Goal: Task Accomplishment & Management: Use online tool/utility

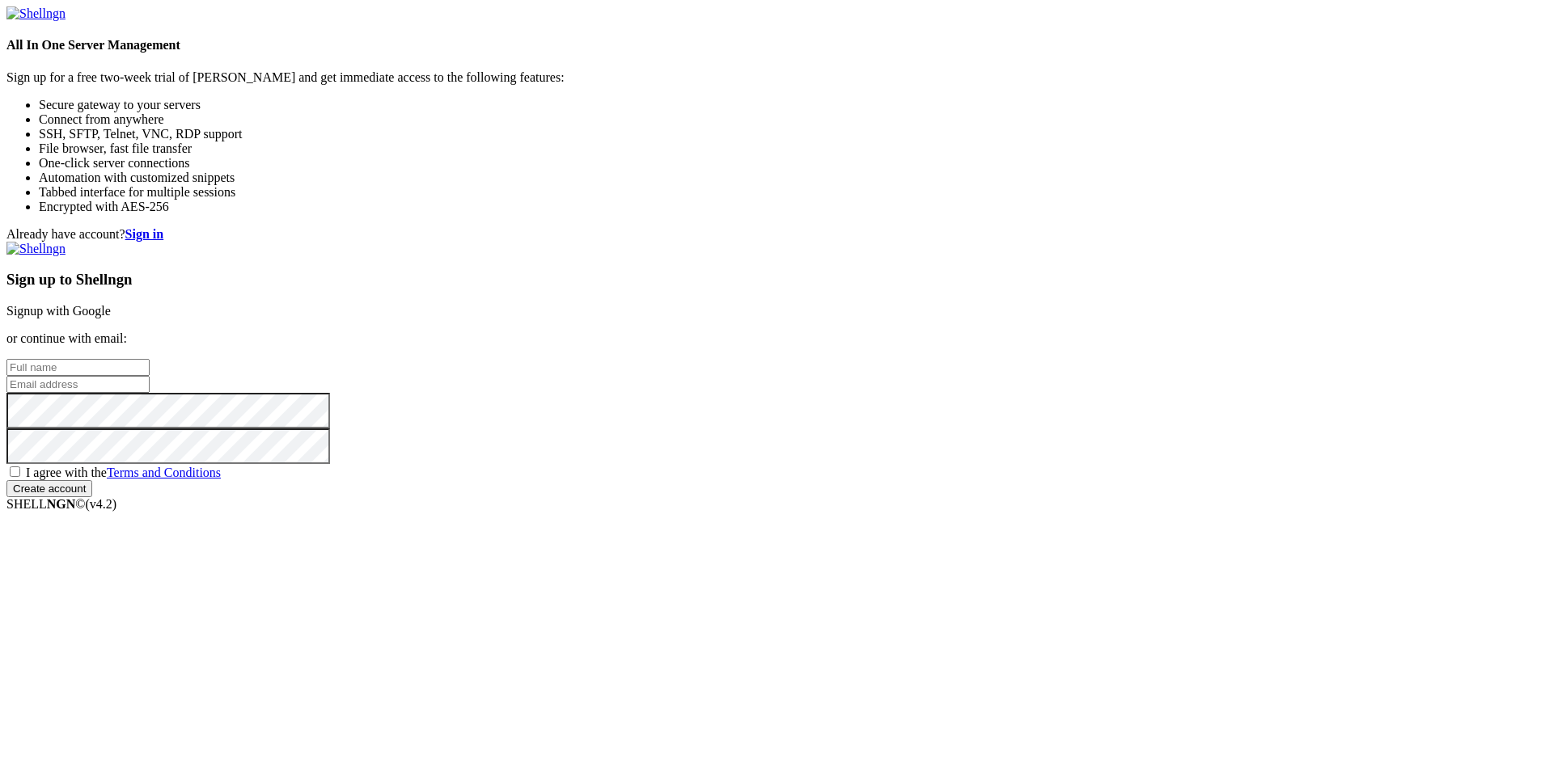
click at [921, 294] on div "Sign up to Shellngn Signup with Google or continue with email: I agree with the…" at bounding box center [776, 369] width 1540 height 256
click at [111, 304] on link "Signup with Google" at bounding box center [58, 311] width 104 height 14
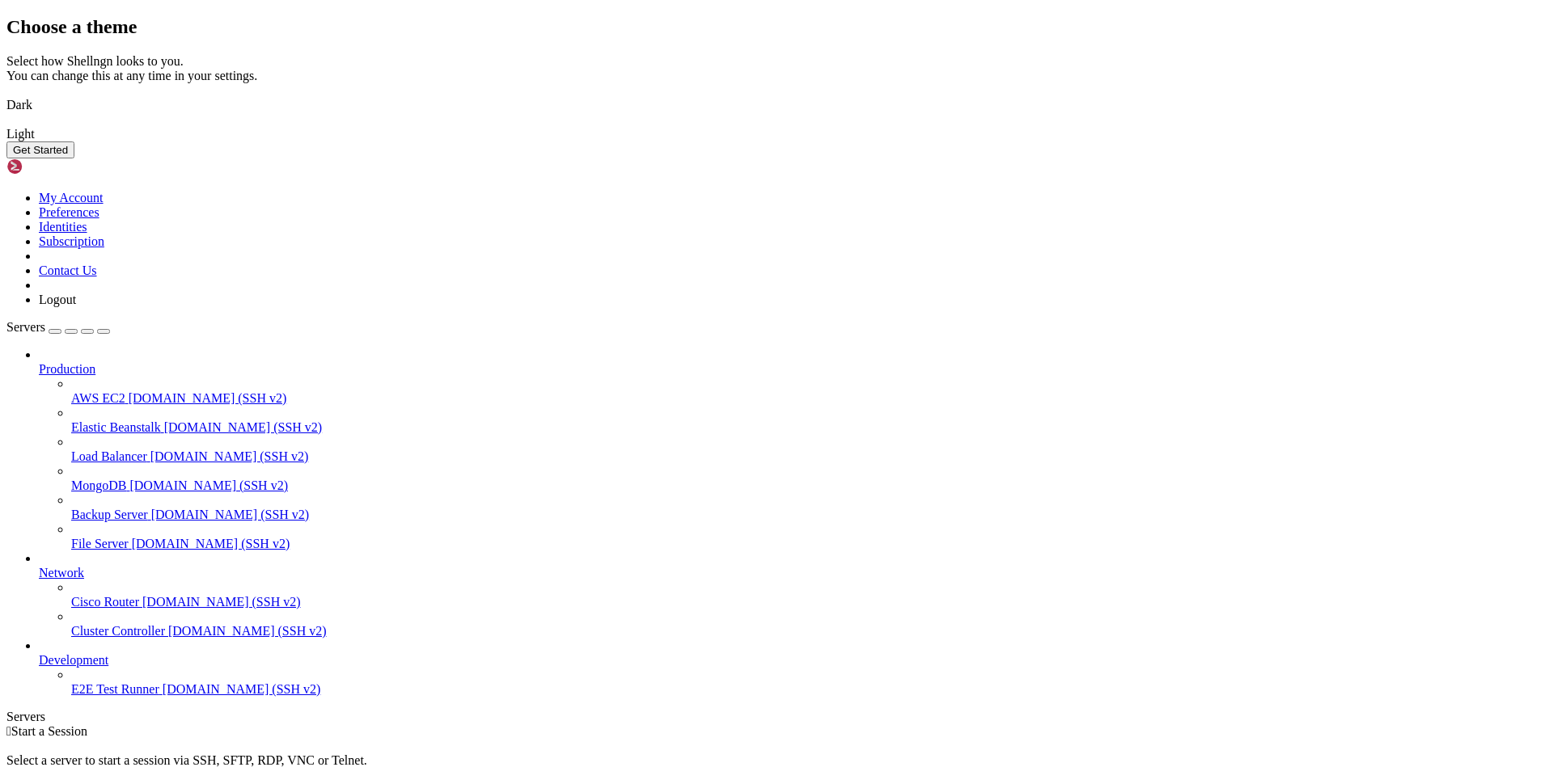
click at [6, 95] on img at bounding box center [6, 95] width 0 height 0
click at [962, 159] on div "Get Started" at bounding box center [776, 150] width 1540 height 17
click at [75, 159] on button "Get Started" at bounding box center [40, 150] width 68 height 17
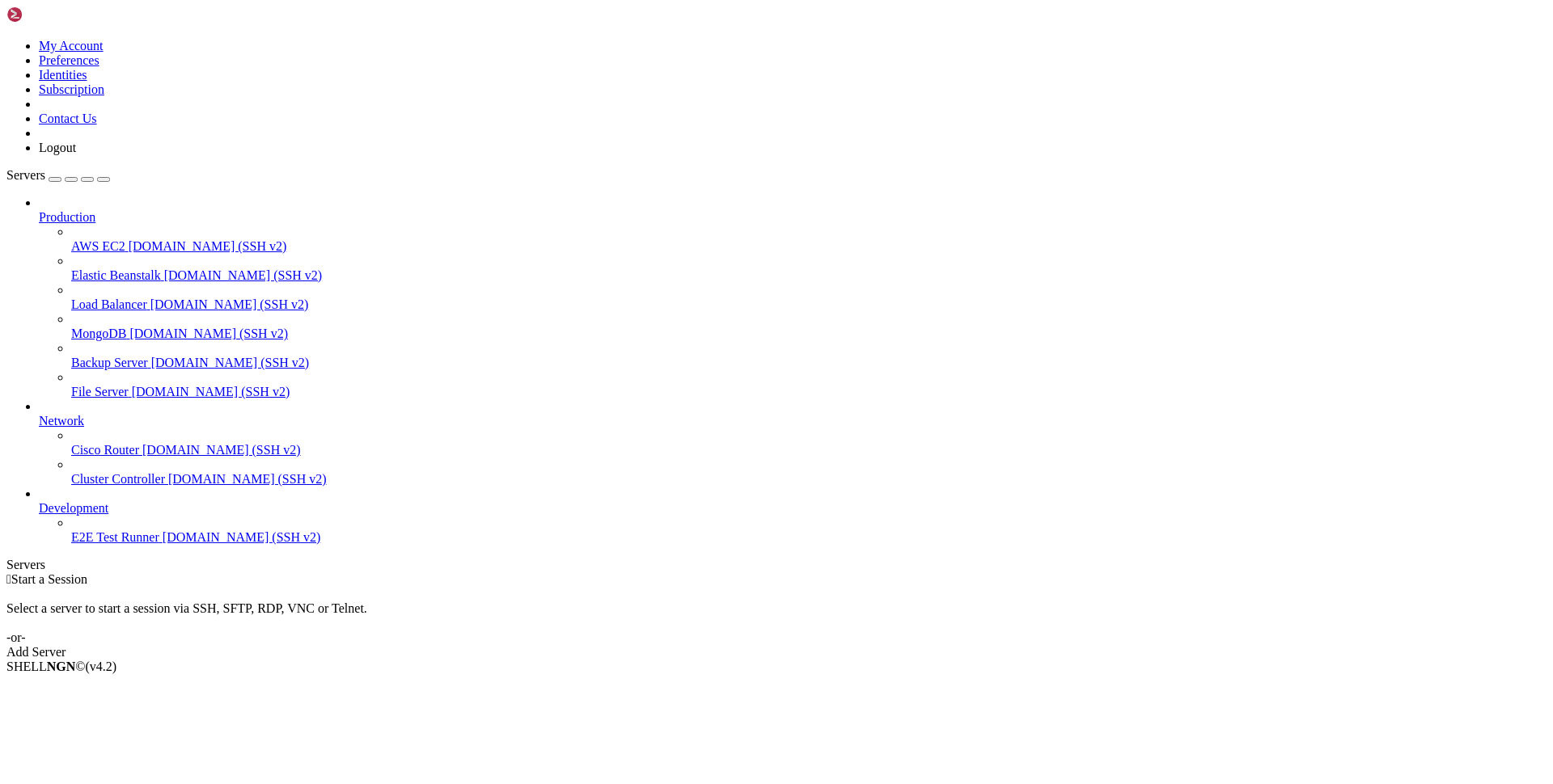
click at [864, 645] on link "Add Server" at bounding box center [776, 652] width 1540 height 15
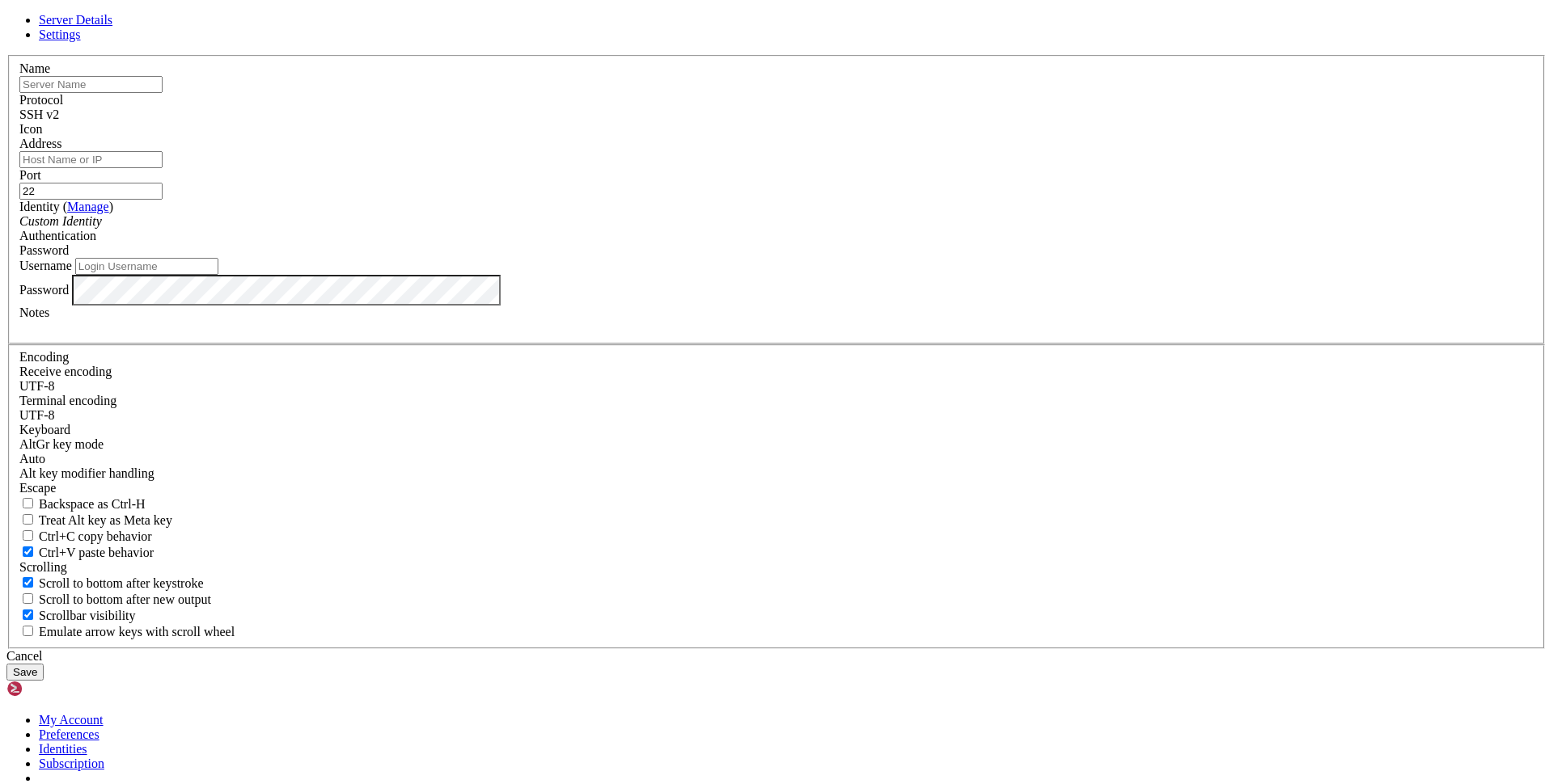
click at [162, 93] on input "text" at bounding box center [90, 85] width 143 height 17
type input "[TECHNICAL_ID]"
click at [162, 199] on input "22" at bounding box center [90, 192] width 143 height 17
type input "9029"
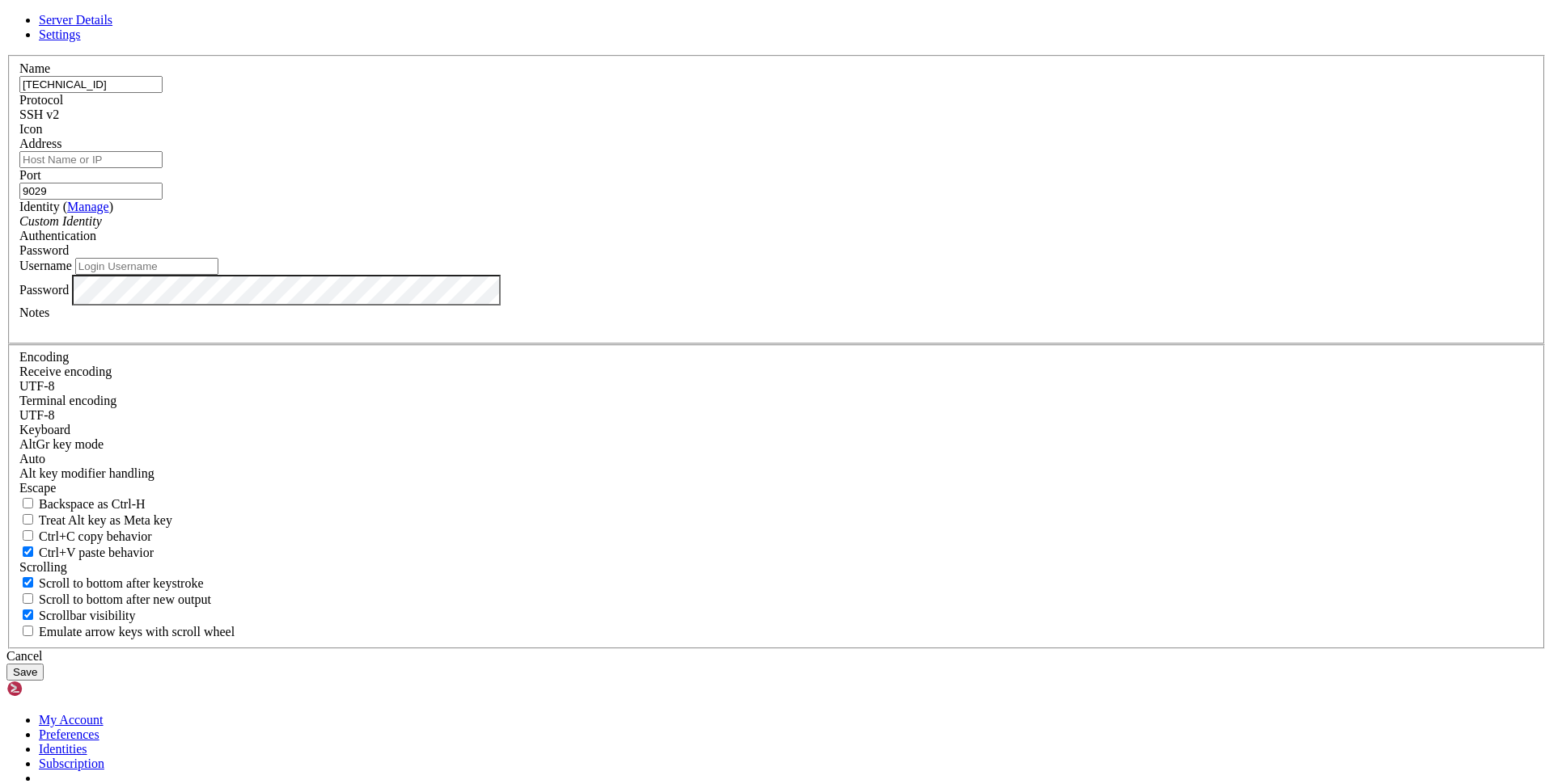
click at [162, 168] on input "Address" at bounding box center [90, 160] width 143 height 17
type input "s"
type input "3"
type input "[TECHNICAL_ID]"
click at [162, 93] on input "[TECHNICAL_ID]" at bounding box center [90, 85] width 143 height 17
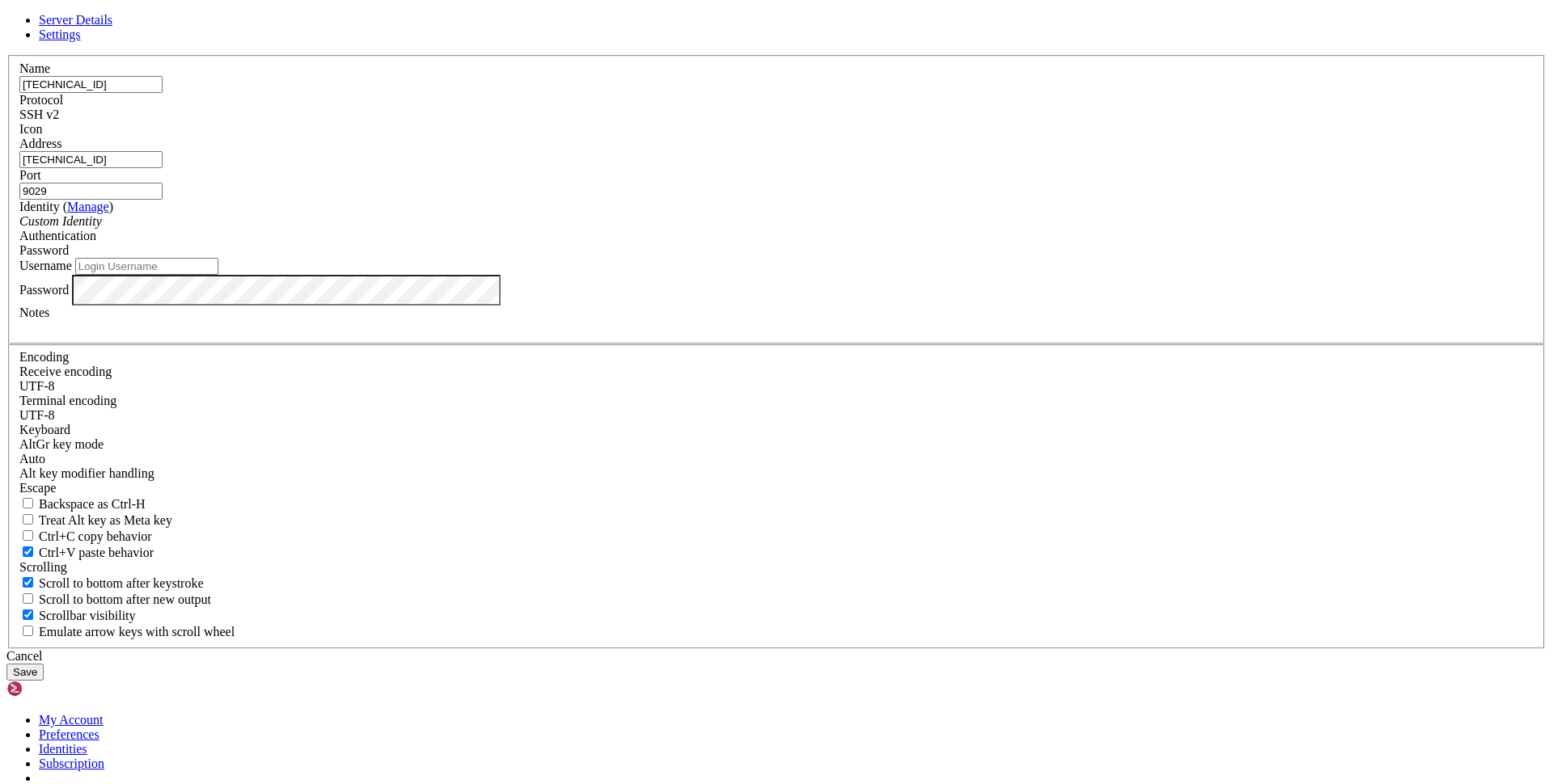
click at [162, 93] on input "[TECHNICAL_ID]" at bounding box center [90, 85] width 143 height 17
type input "S"
type input "Servidor GPU"
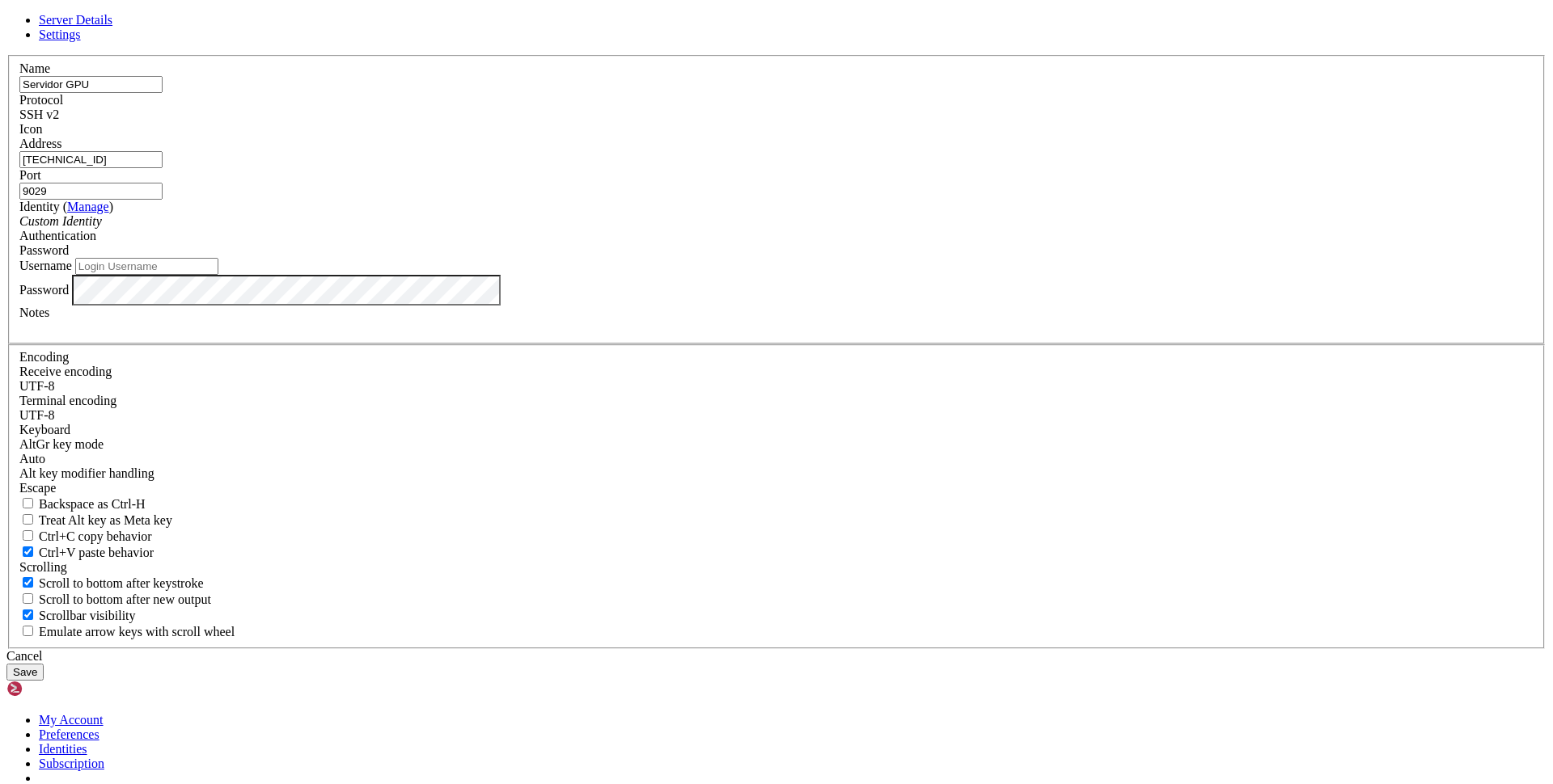
click at [219, 275] on input "Username" at bounding box center [147, 266] width 143 height 17
type input "s"
type input "pospython"
click at [43, 663] on button "Save" at bounding box center [24, 672] width 37 height 17
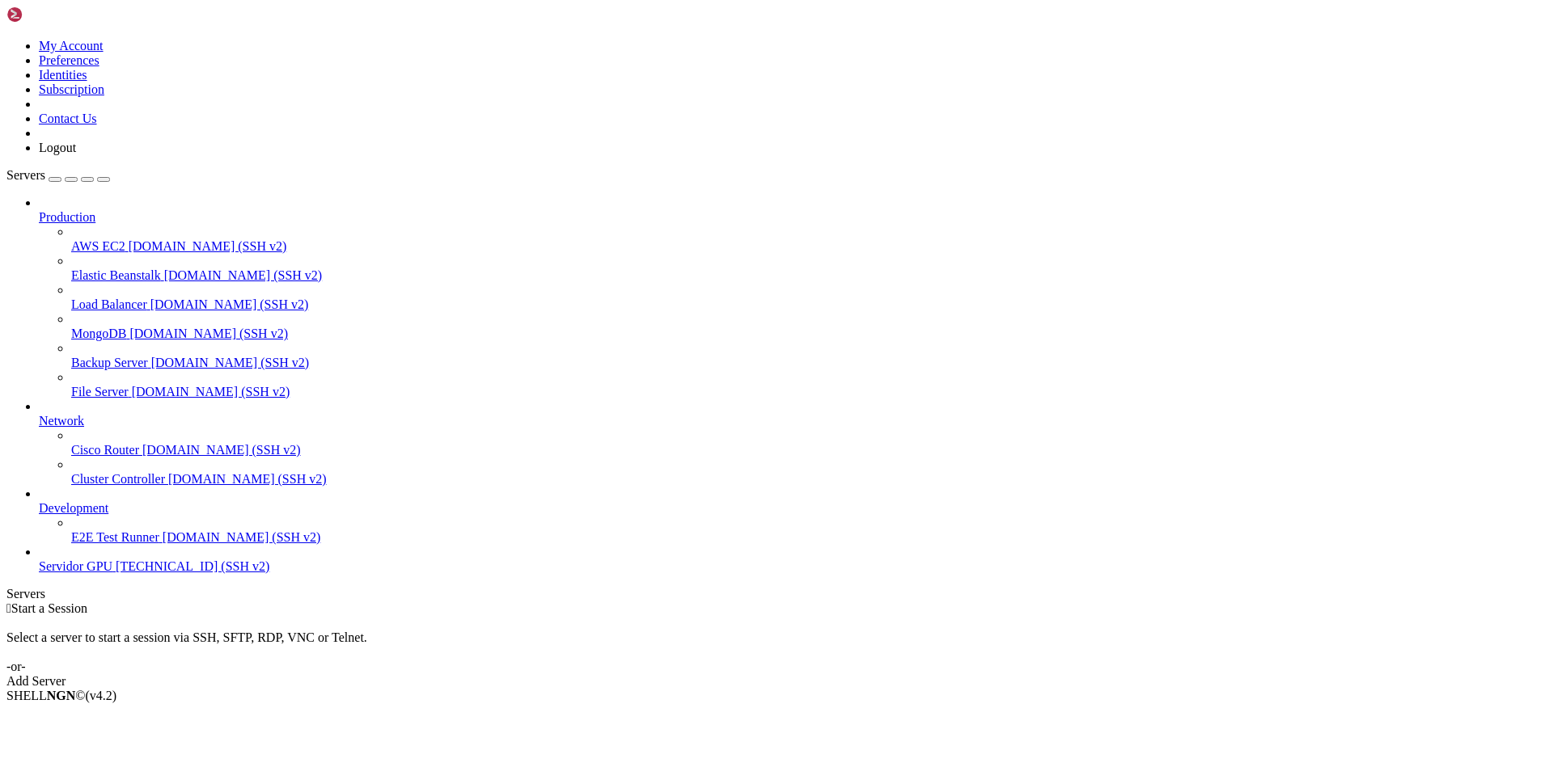
click at [95, 210] on span "Production" at bounding box center [67, 217] width 56 height 14
click at [39, 210] on icon at bounding box center [39, 210] width 0 height 0
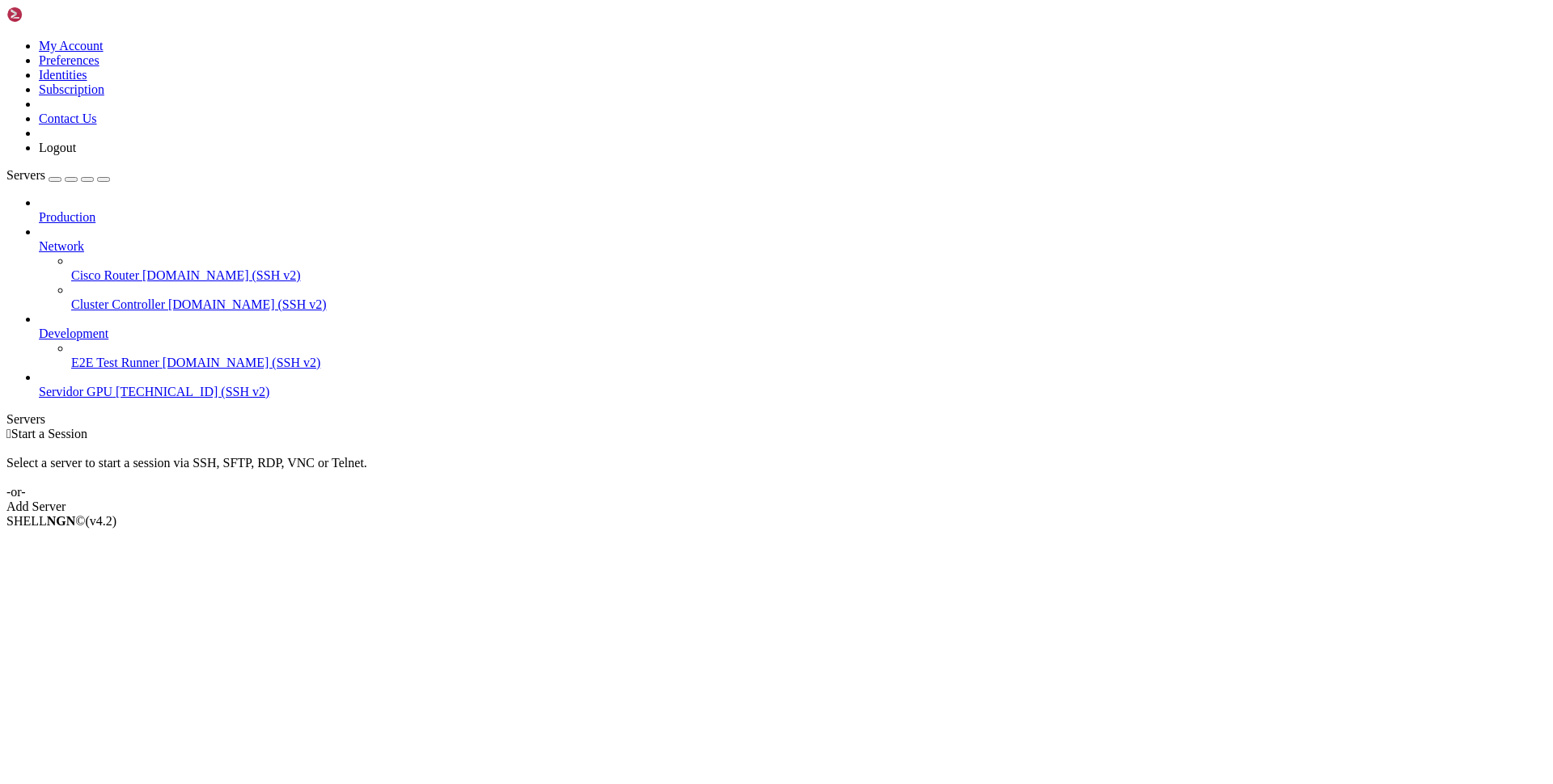
click at [39, 239] on icon at bounding box center [39, 239] width 0 height 0
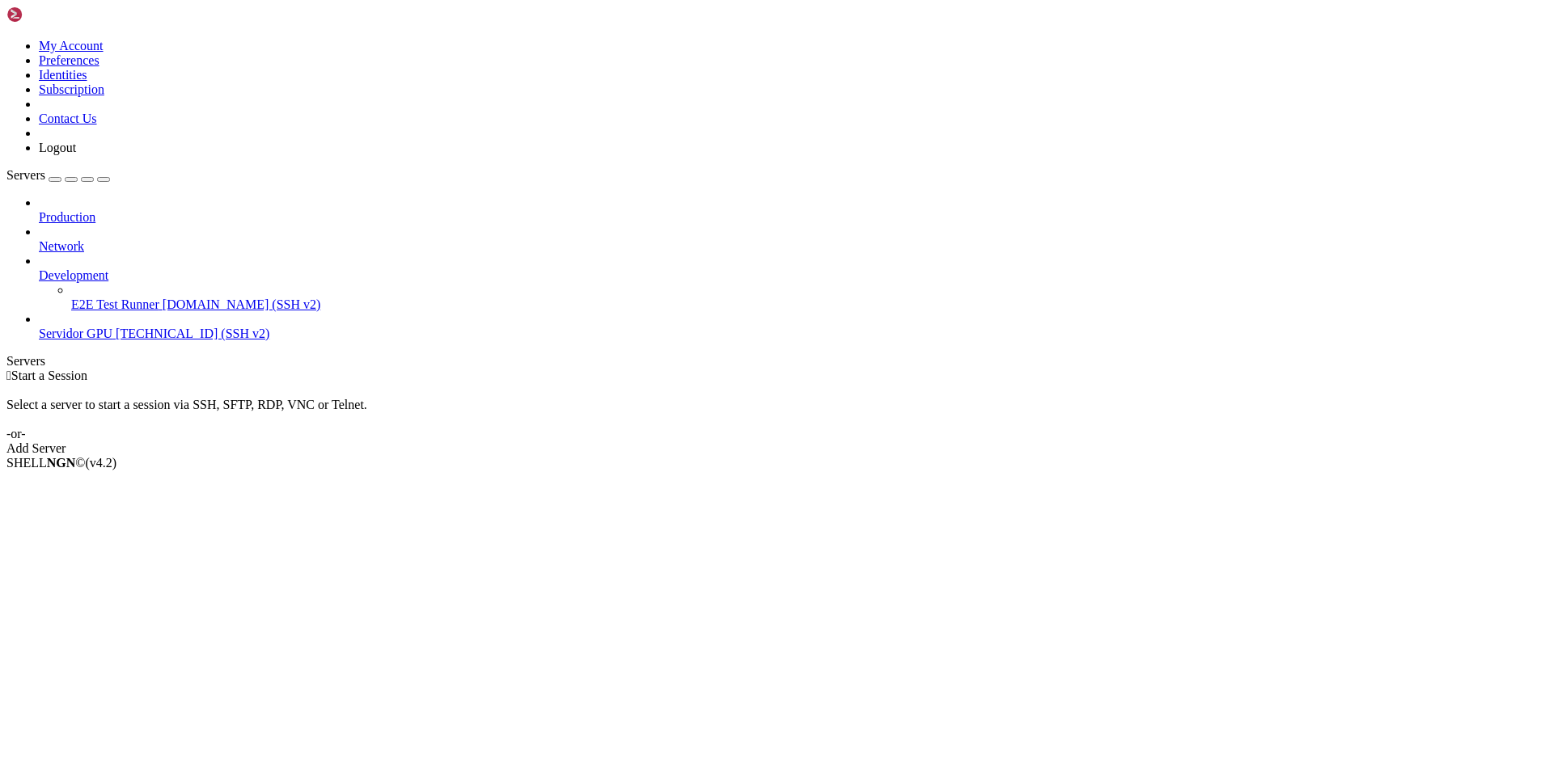
click at [39, 269] on icon at bounding box center [39, 269] width 0 height 0
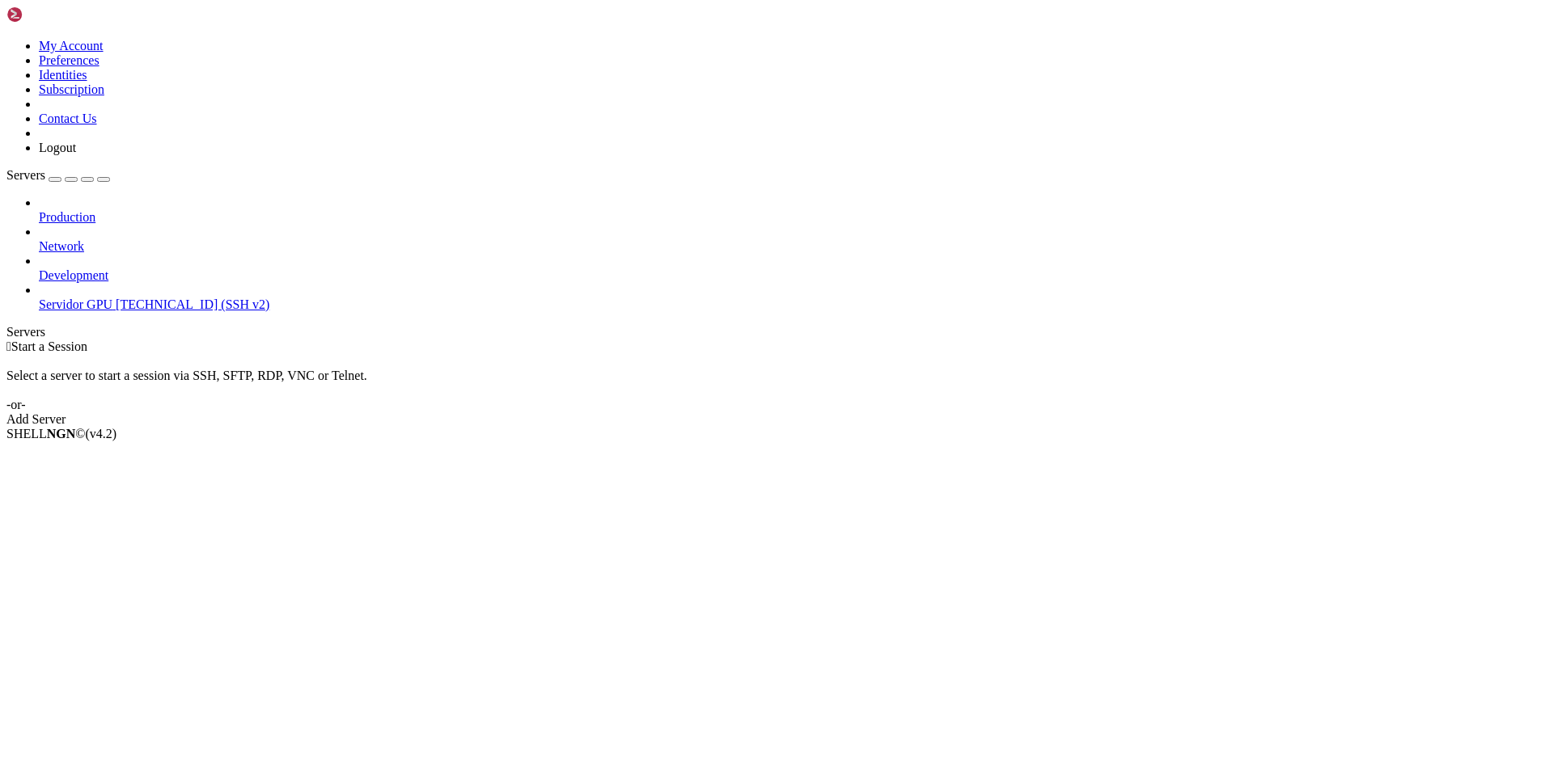
click at [113, 297] on span "Servidor GPU" at bounding box center [75, 304] width 74 height 14
click at [115, 297] on span "[TECHNICAL_ID] (SSH v2)" at bounding box center [192, 304] width 154 height 14
click at [123, 454] on li "Connect" at bounding box center [113, 461] width 147 height 15
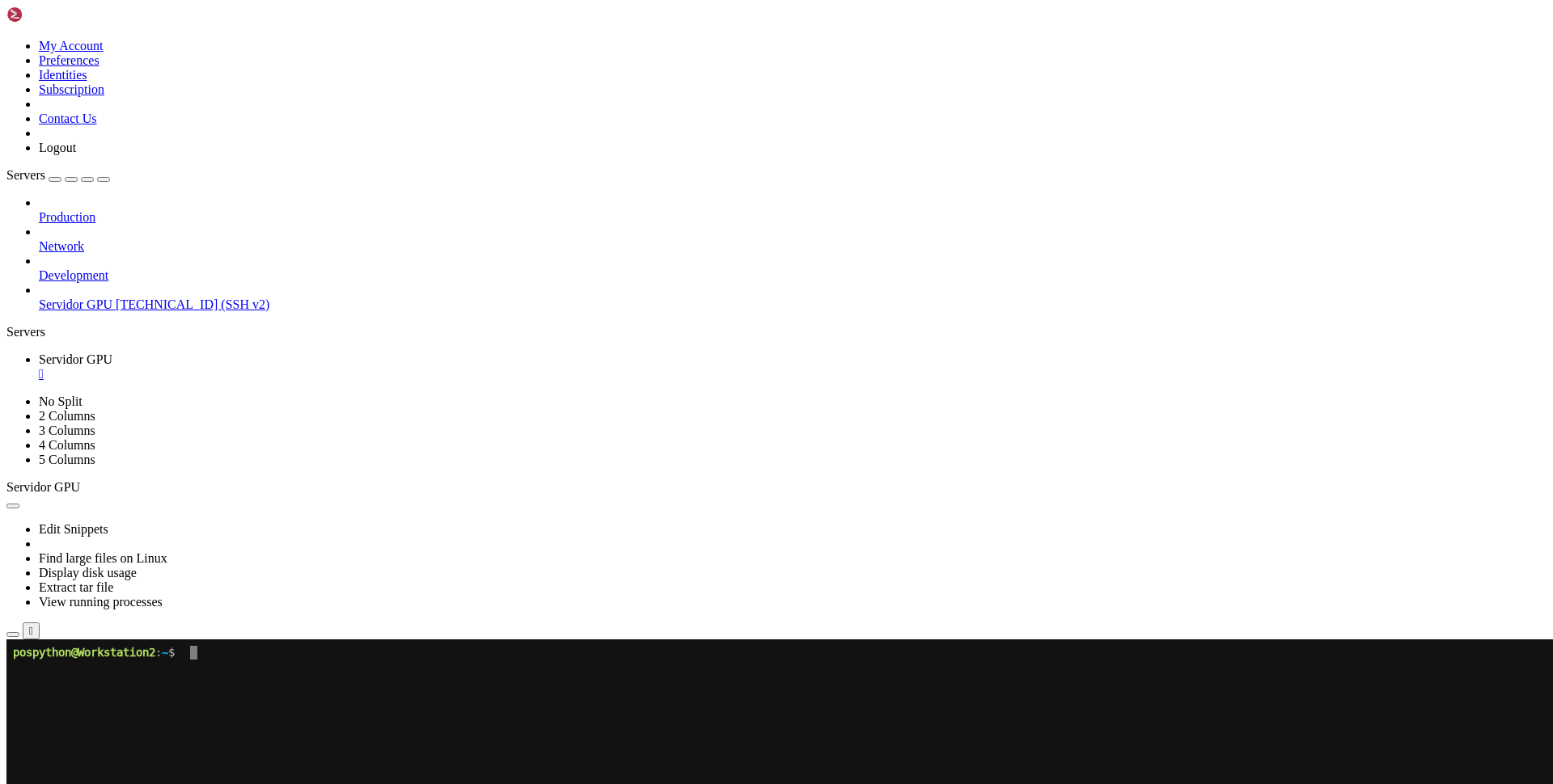
click at [71, 180] on div "button" at bounding box center [71, 180] width 0 height 0
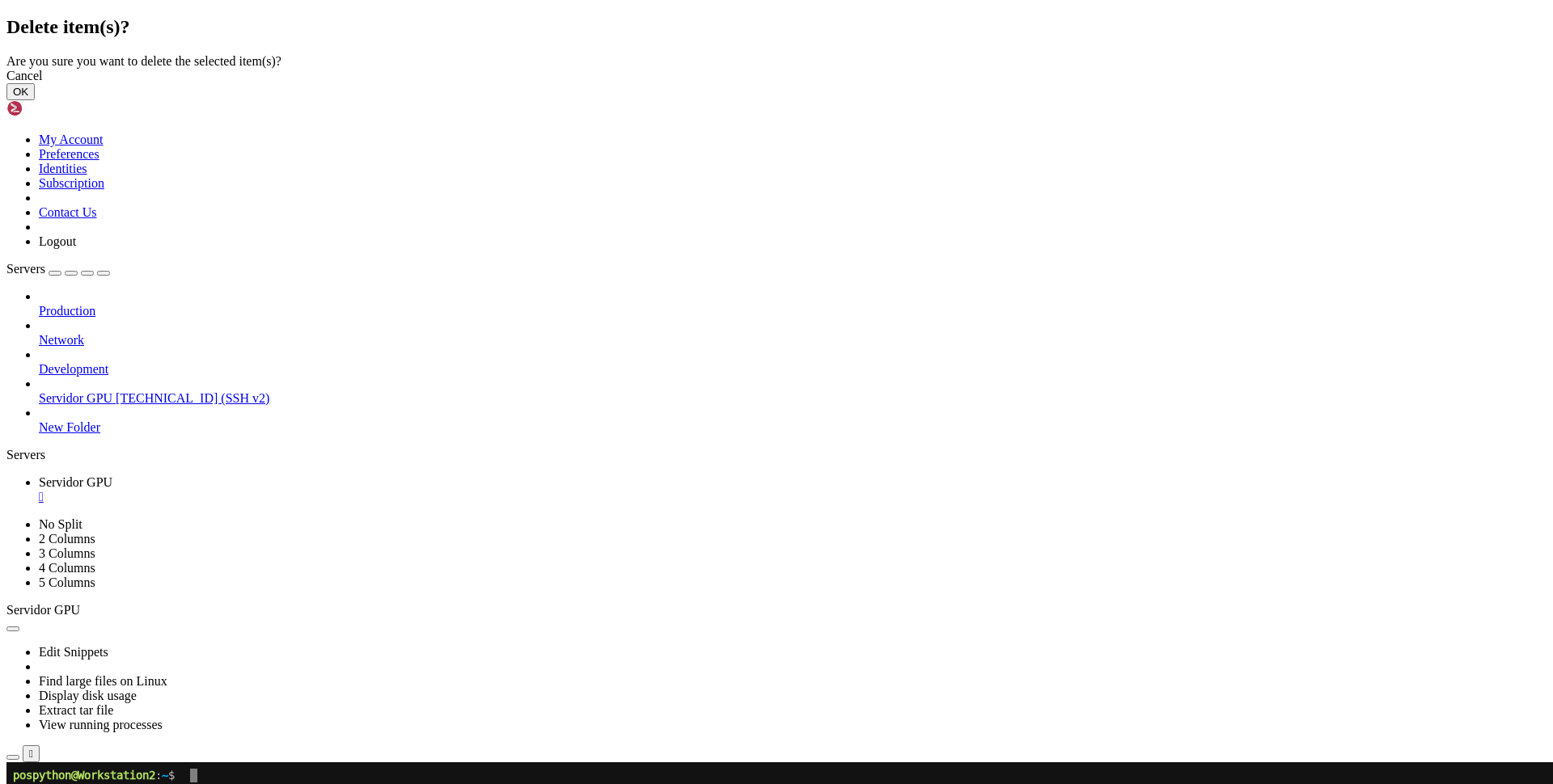
click at [35, 101] on button "OK" at bounding box center [20, 92] width 29 height 17
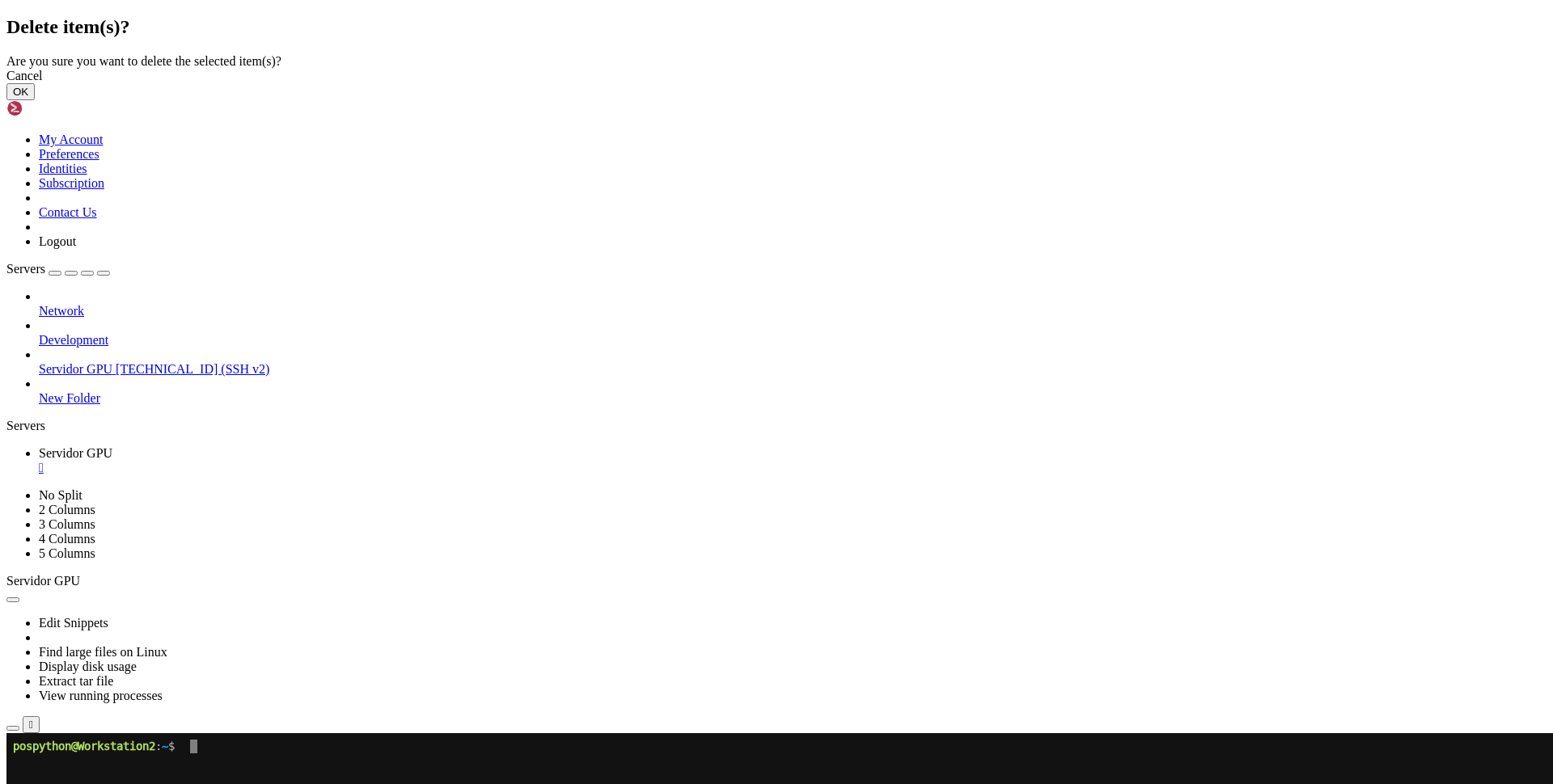
drag, startPoint x: 966, startPoint y: 432, endPoint x: 766, endPoint y: 369, distance: 209.7
click at [35, 101] on button "OK" at bounding box center [20, 92] width 29 height 17
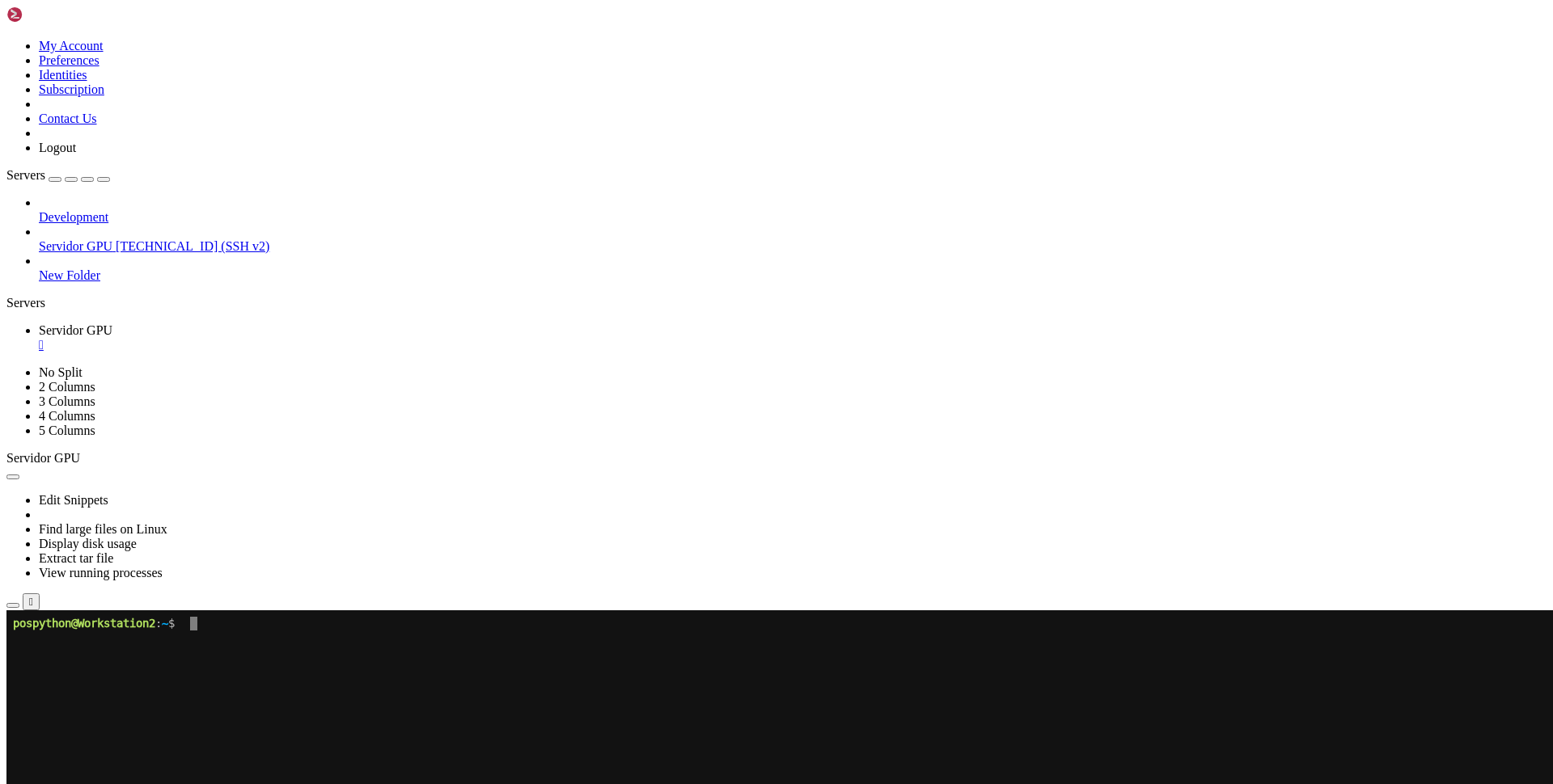
click at [186, 782] on li "Delete" at bounding box center [113, 789] width 147 height 15
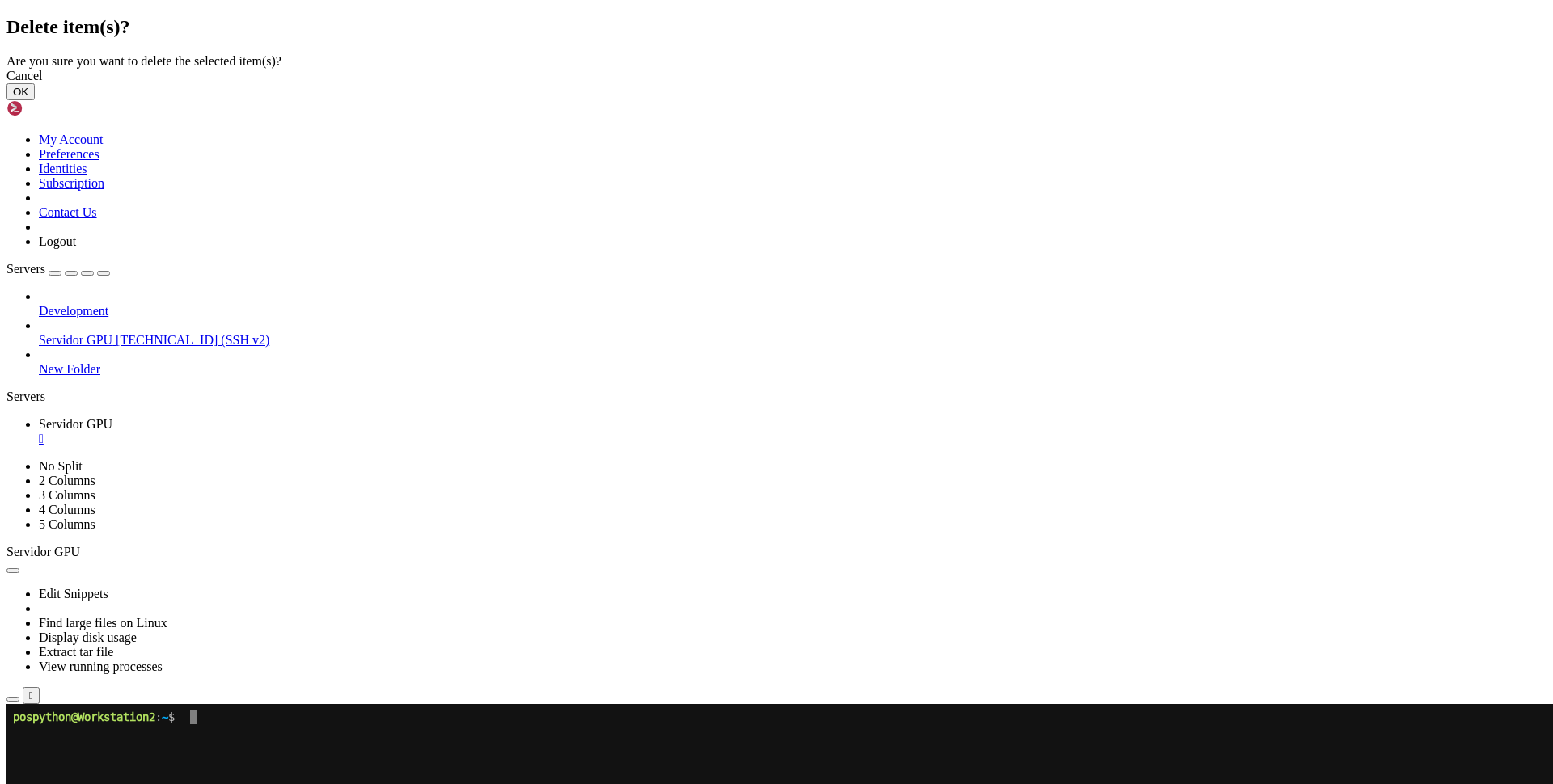
click at [35, 101] on button "OK" at bounding box center [20, 92] width 29 height 17
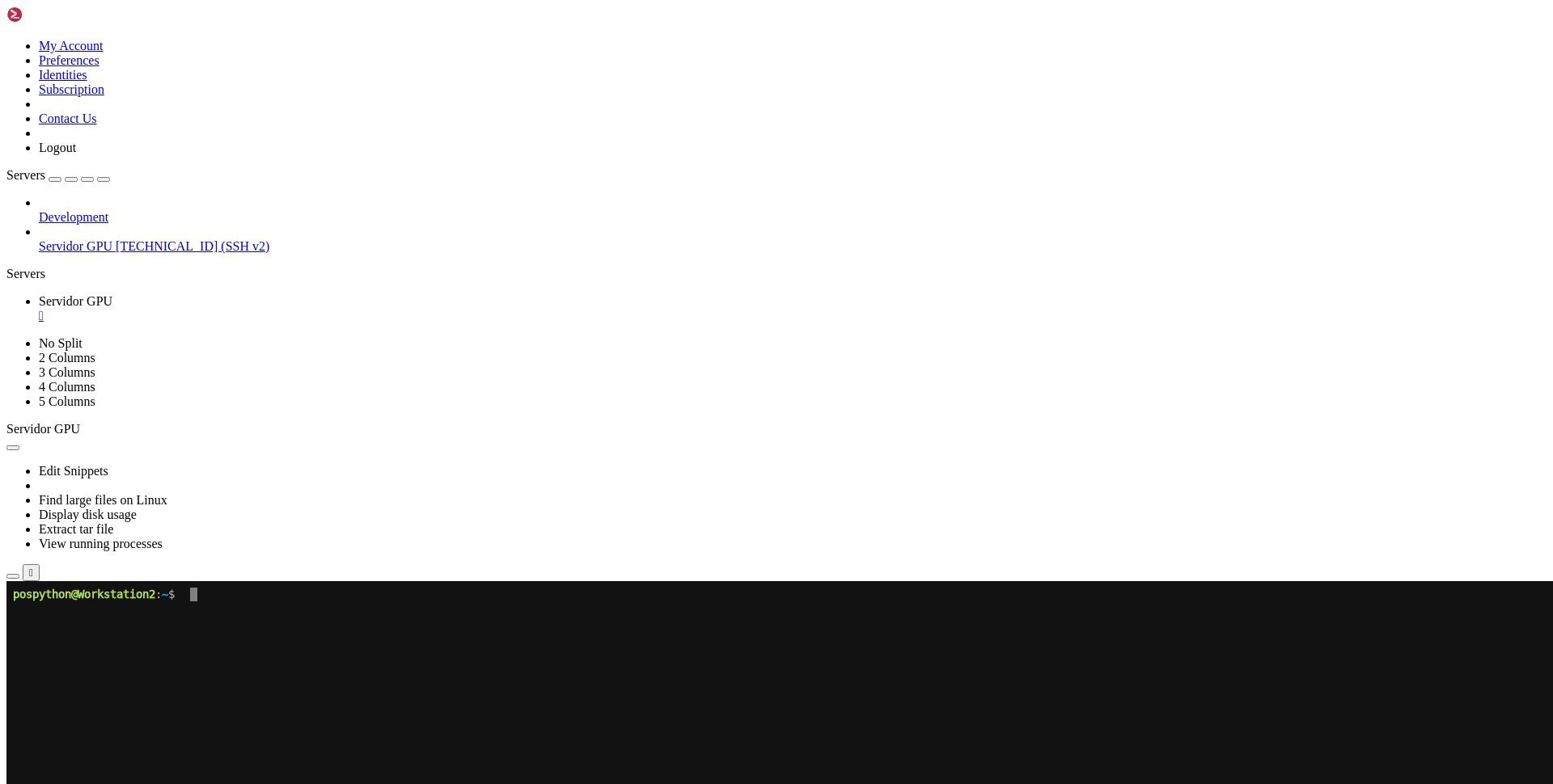
click at [186, 754] on li "Delete" at bounding box center [113, 761] width 147 height 15
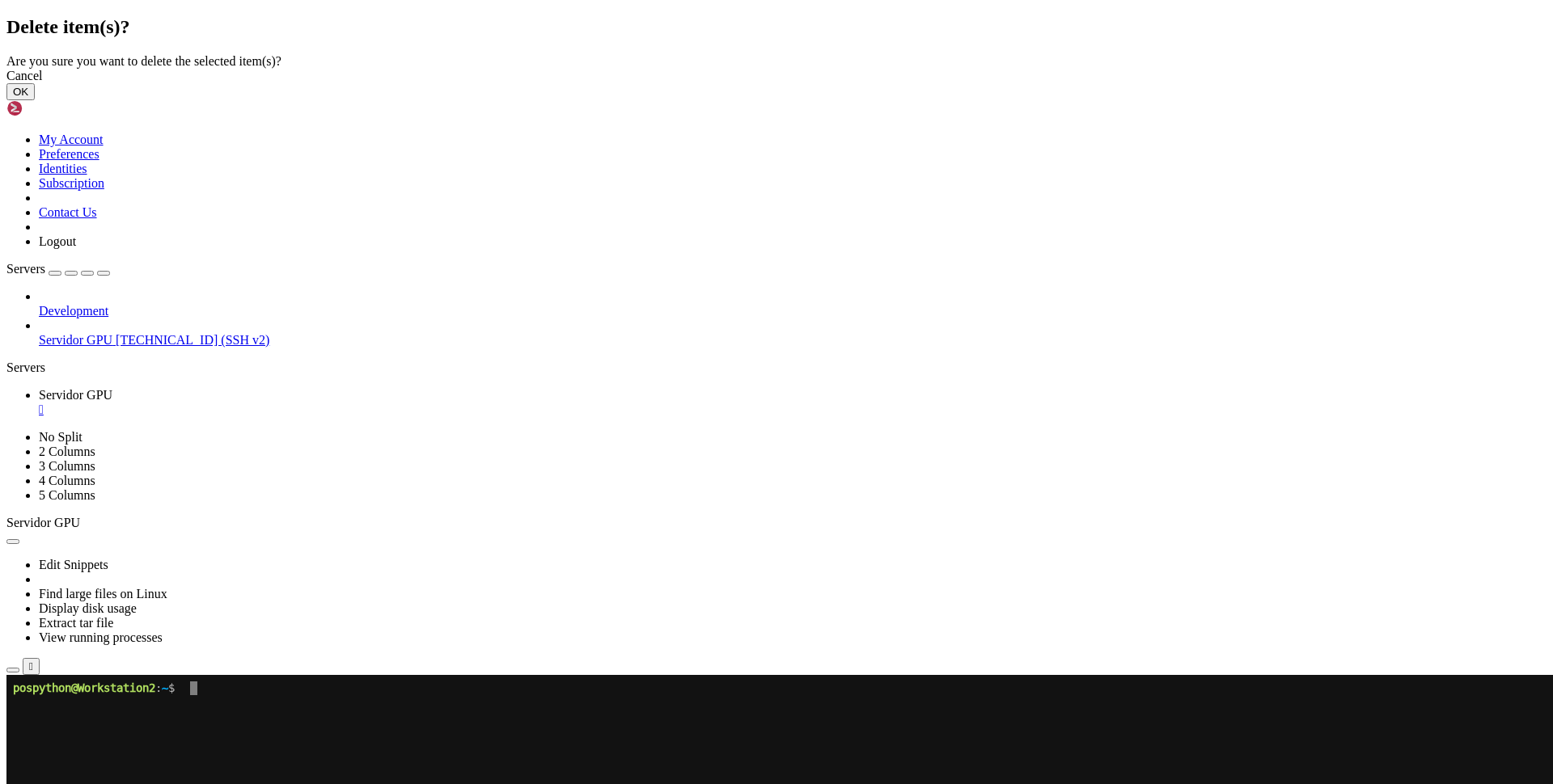
click at [973, 101] on div "Cancel OK" at bounding box center [776, 84] width 1540 height 31
click at [35, 101] on button "OK" at bounding box center [20, 92] width 29 height 17
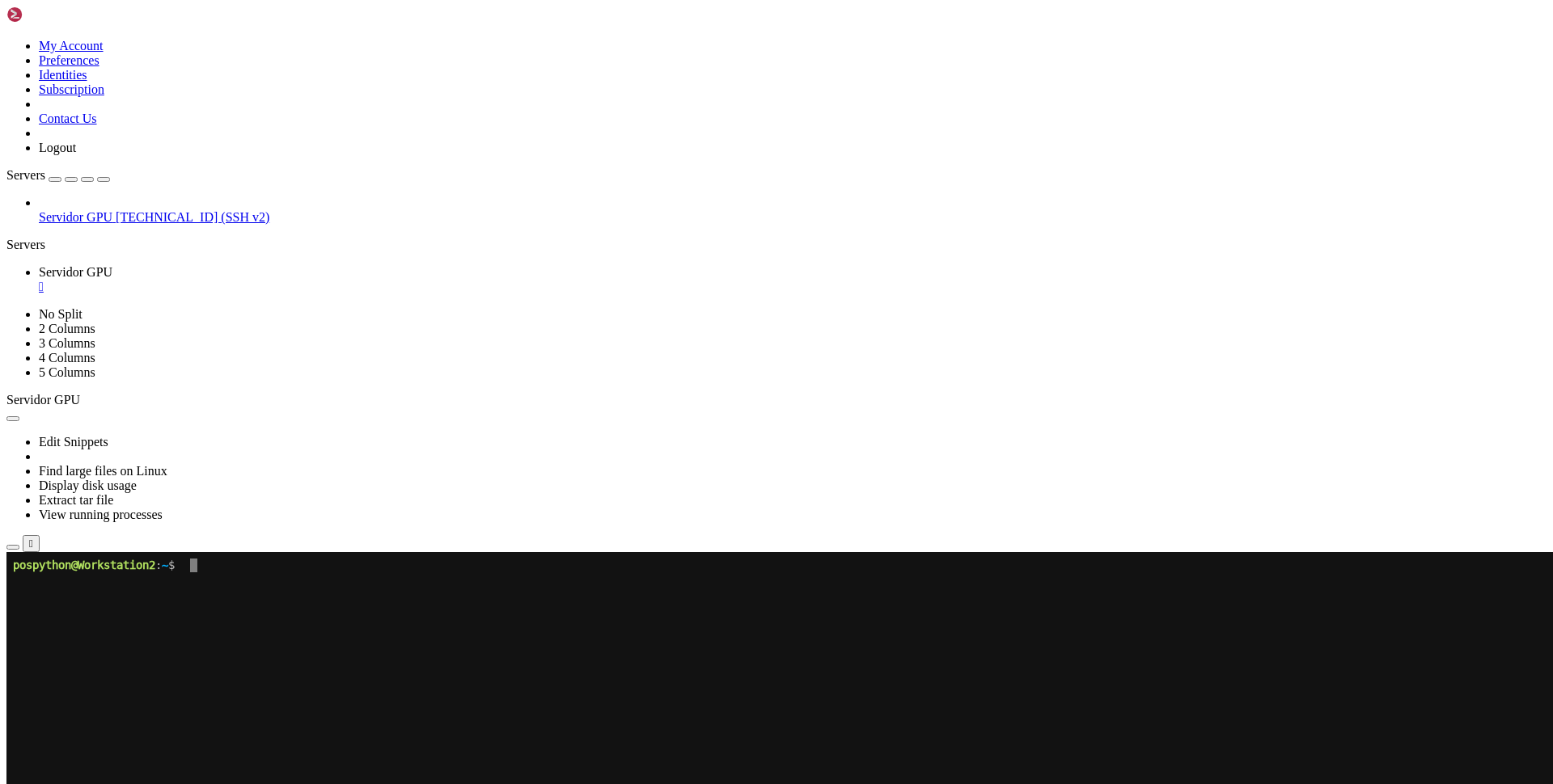
click at [88, 210] on span "Servidor GPU" at bounding box center [75, 217] width 74 height 14
click at [13, 419] on b "button" at bounding box center [13, 419] width 0 height 0
drag, startPoint x: 365, startPoint y: 51, endPoint x: 244, endPoint y: 49, distance: 121.0
click at [364, 408] on div "Edit Snippets Find large files on Linux Display disk usage Extract tar file Vie…" at bounding box center [776, 480] width 1540 height 145
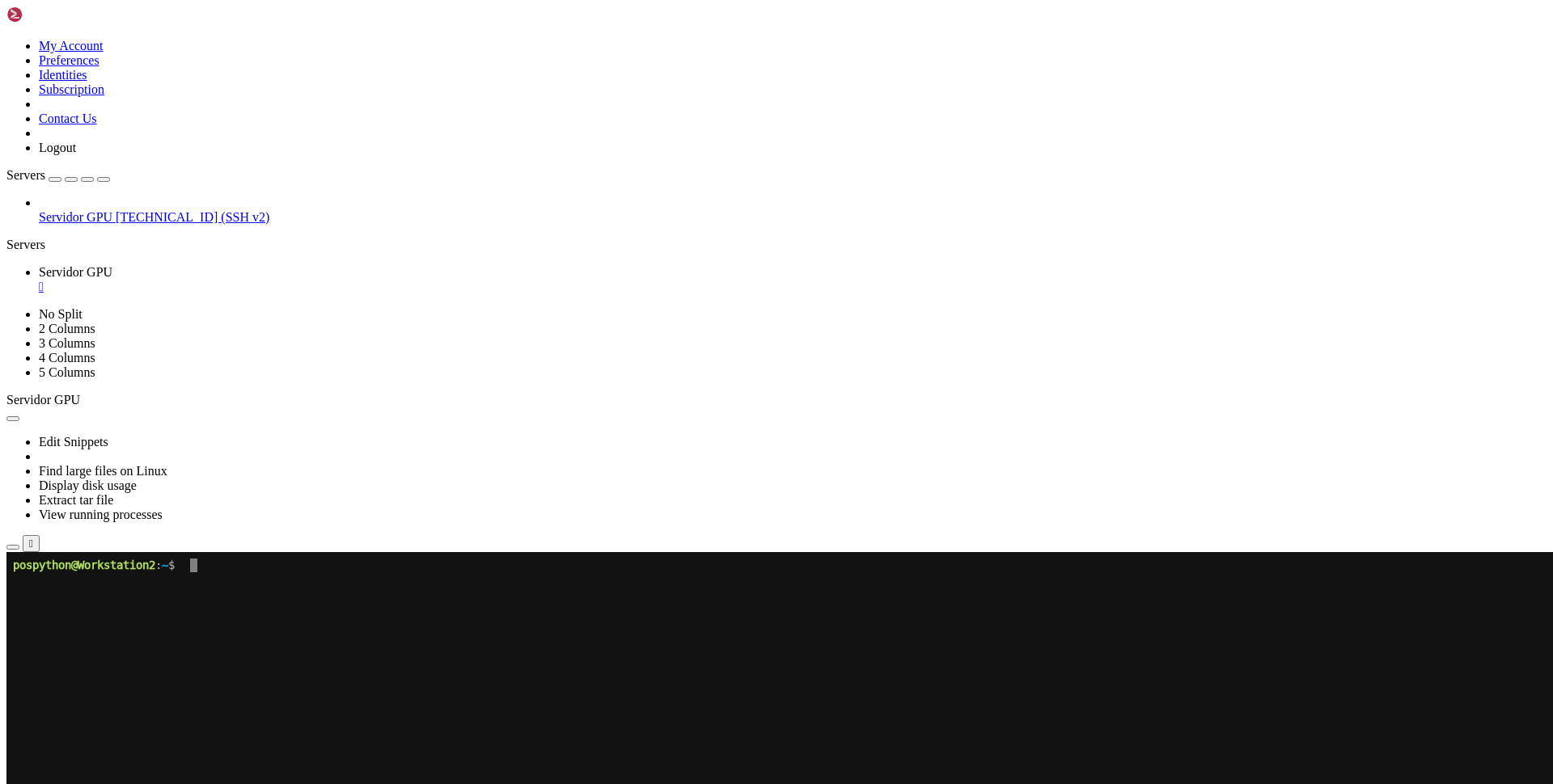
click at [13, 547] on icon "button" at bounding box center [13, 547] width 0 height 0
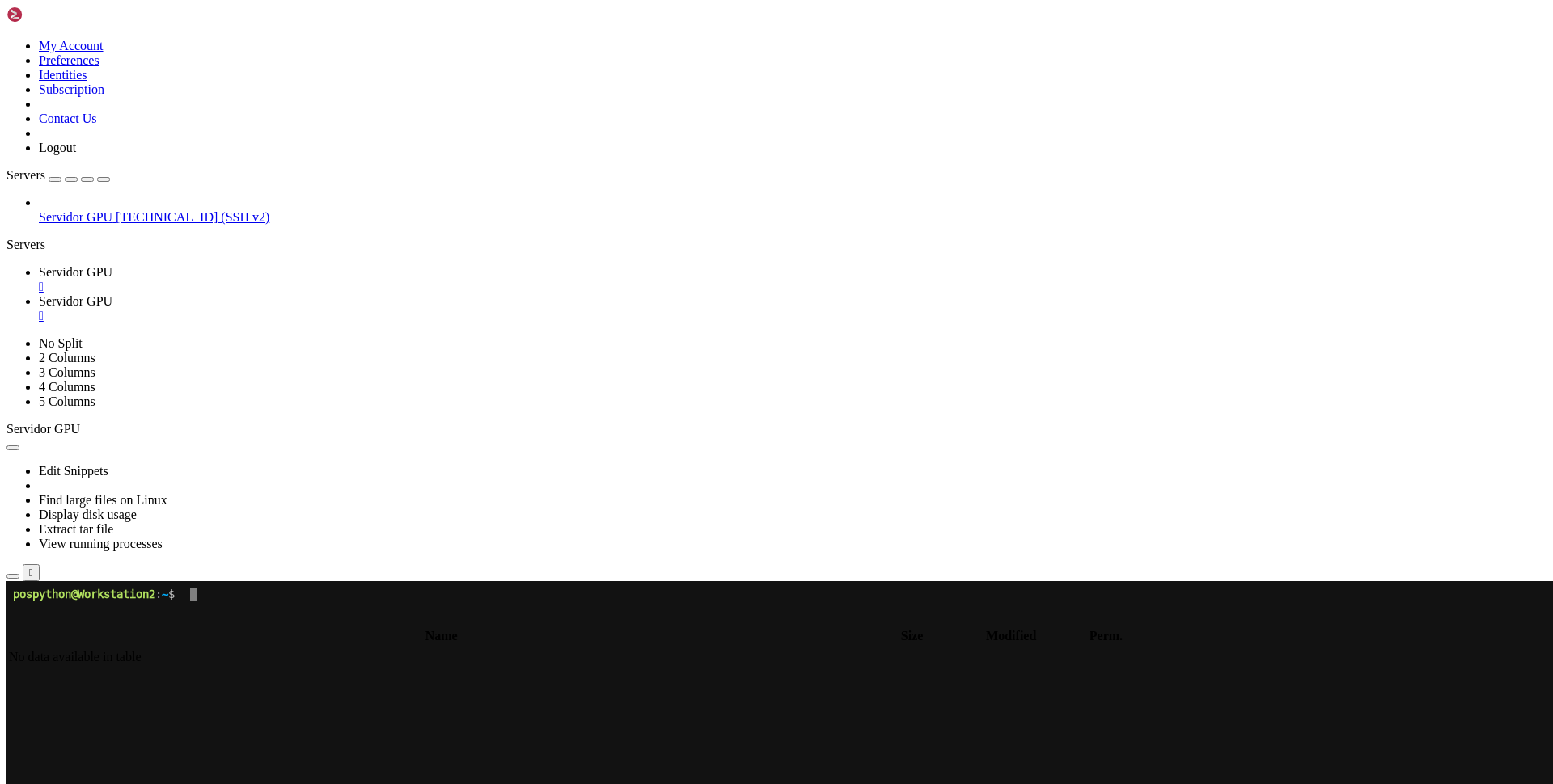
click at [166, 610] on input "/" at bounding box center [94, 618] width 143 height 17
type input "/home/pospython"
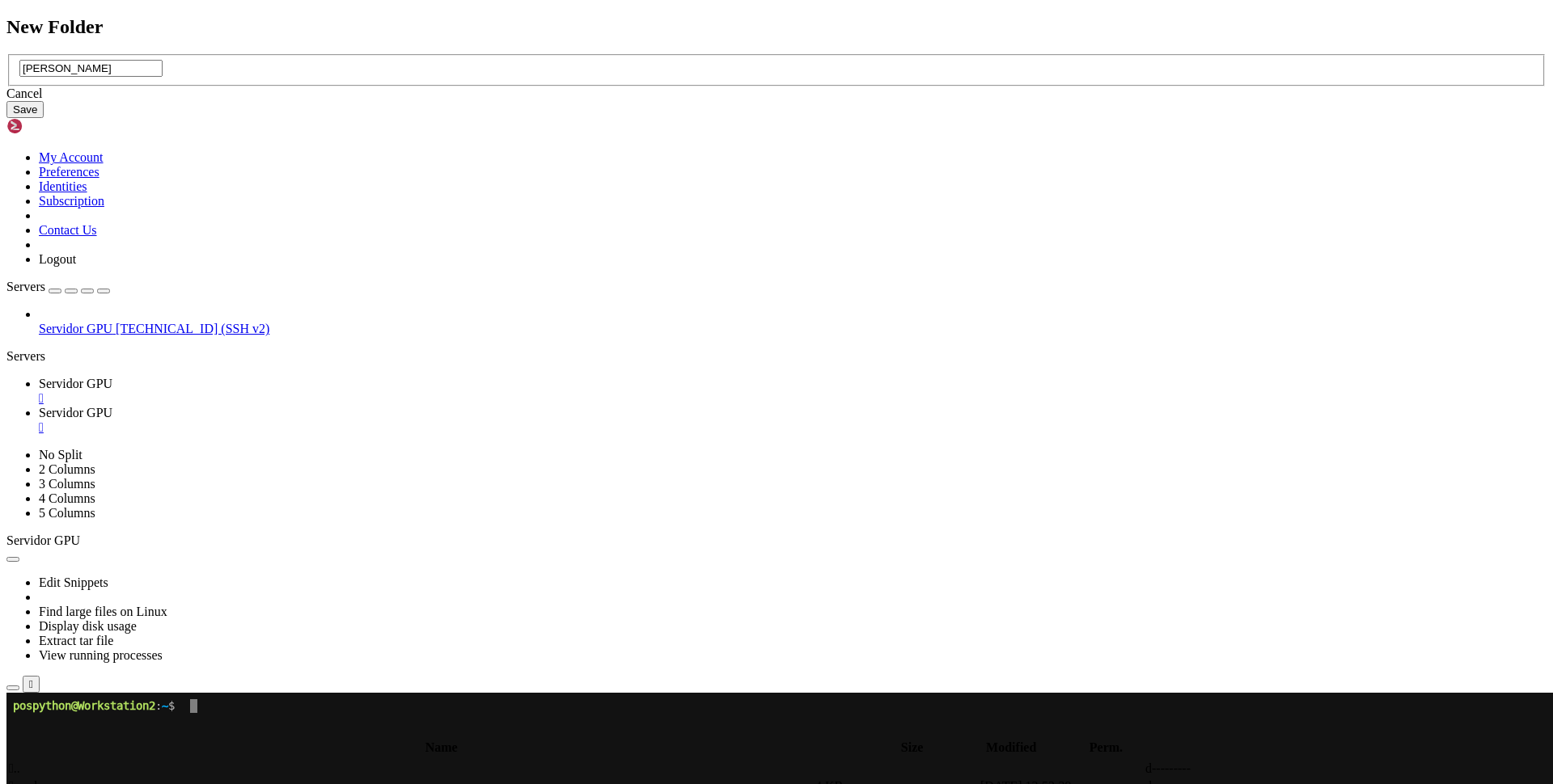
type input "[PERSON_NAME]"
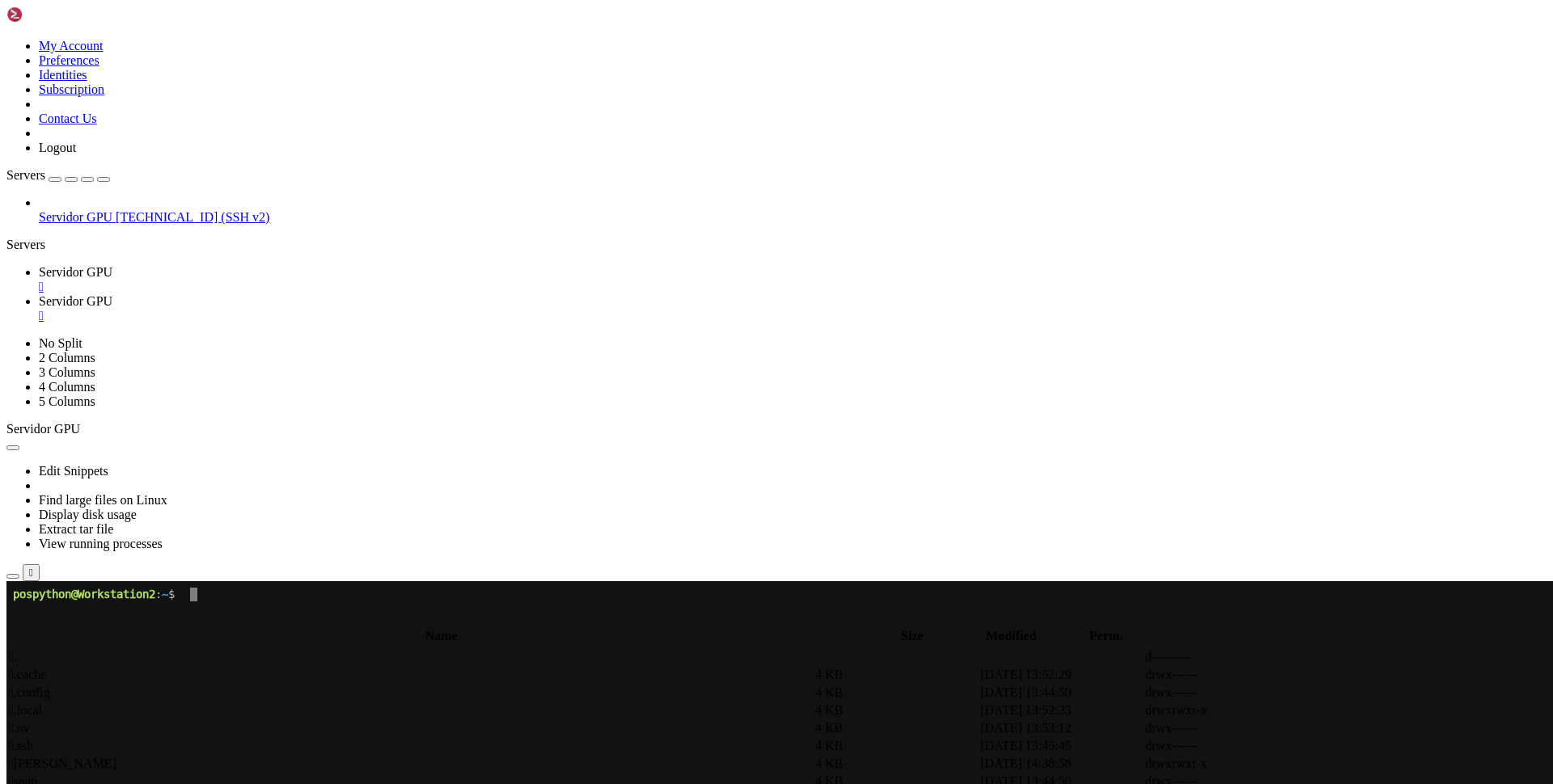
click at [116, 757] on span " [PERSON_NAME]" at bounding box center [62, 764] width 108 height 14
type input "/home/pospython/[PERSON_NAME]"
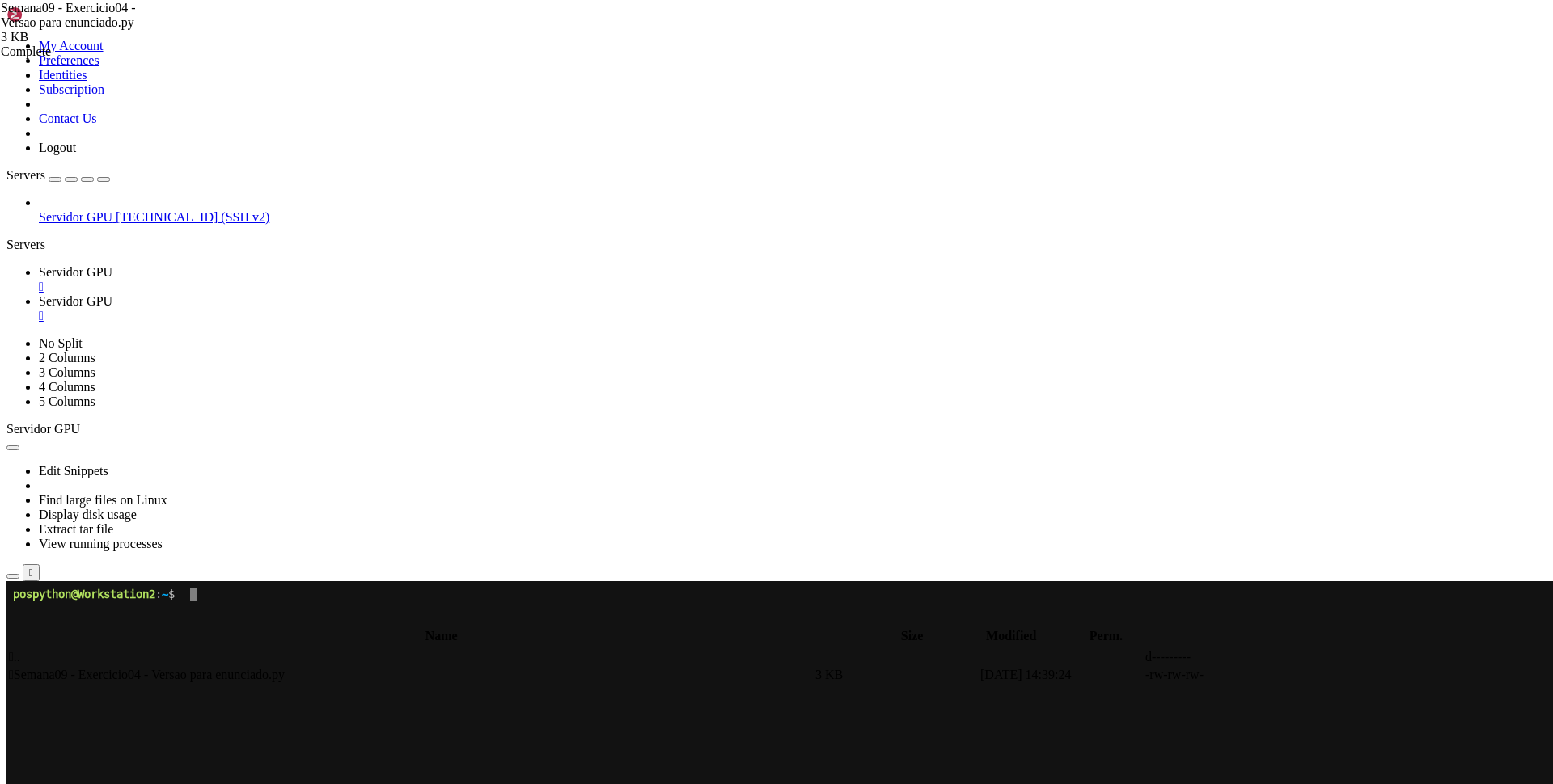
click at [113, 265] on span "Servidor GPU" at bounding box center [75, 272] width 74 height 14
click at [278, 675] on x-row at bounding box center [680, 676] width 1335 height 14
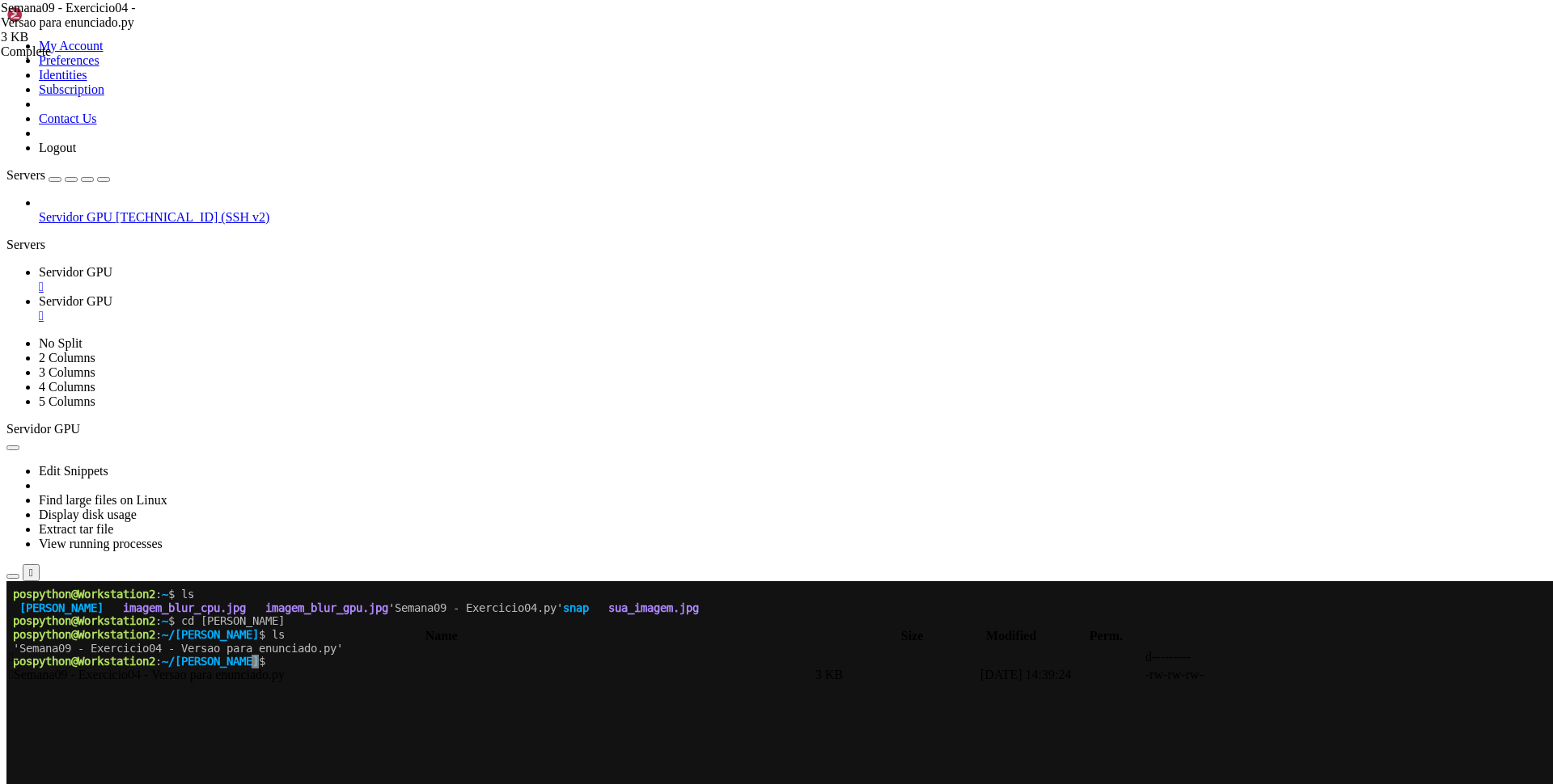
click at [383, 696] on x-row at bounding box center [680, 689] width 1335 height 14
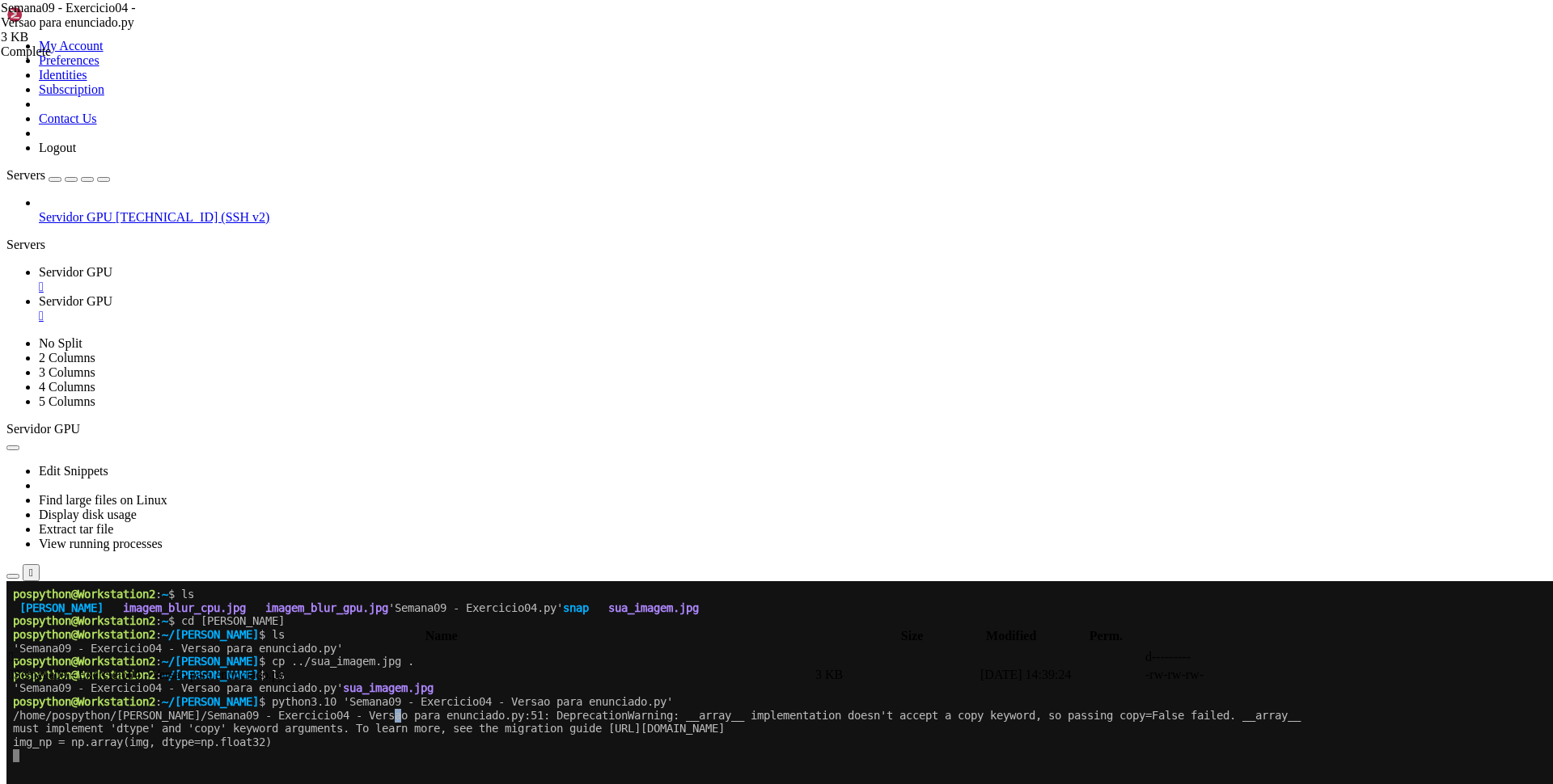
click at [418, 720] on x-row "/home/pospython/[PERSON_NAME]/Semana09 - Exercicio04 - Versao para enunciado.py…" at bounding box center [680, 716] width 1335 height 14
click at [274, 783] on x-row at bounding box center [680, 796] width 1335 height 14
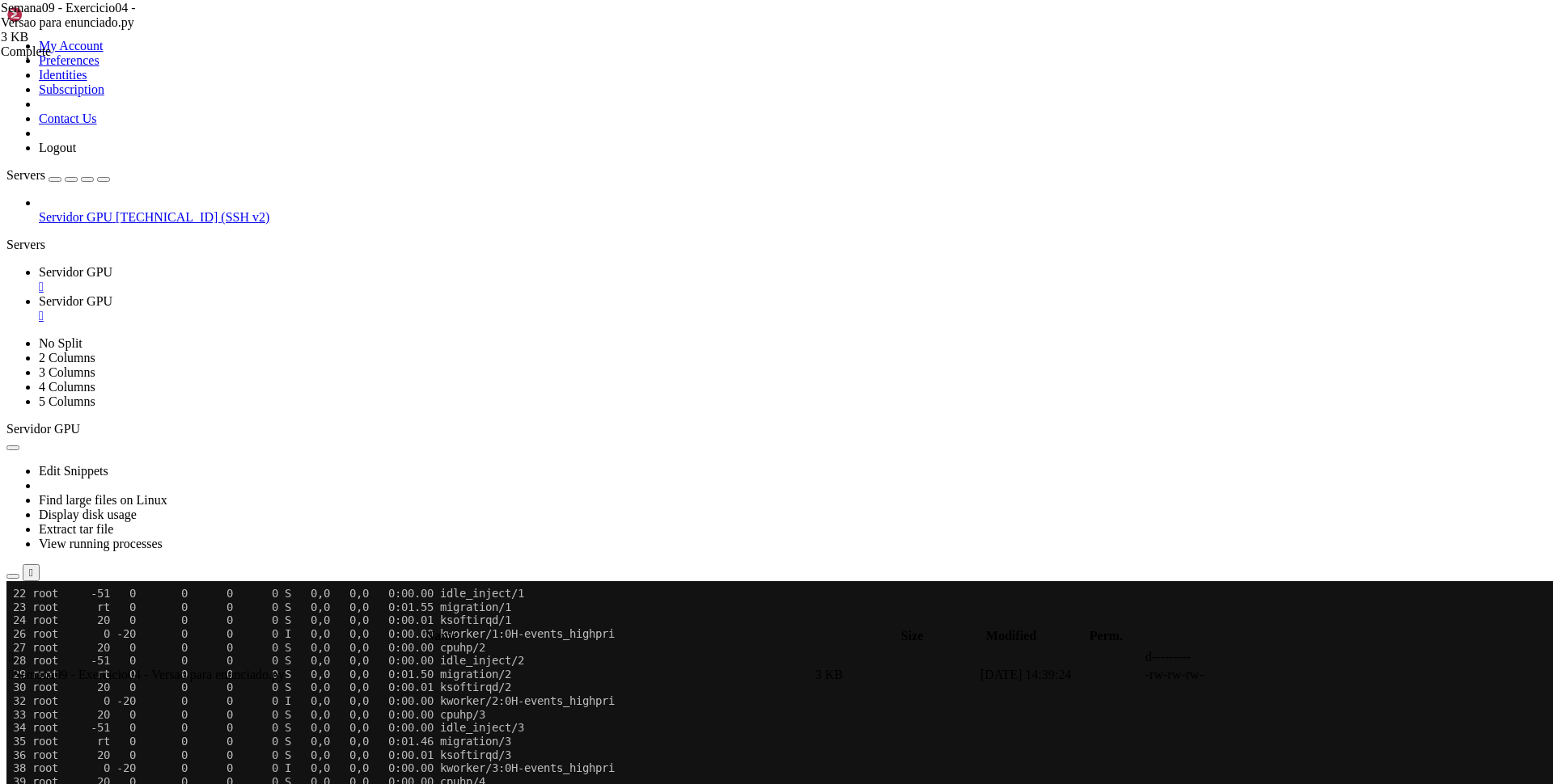
scroll to position [389, 0]
click at [113, 294] on span "Servidor GPU" at bounding box center [75, 301] width 74 height 14
click at [20, 650] on span " .." at bounding box center [14, 657] width 11 height 14
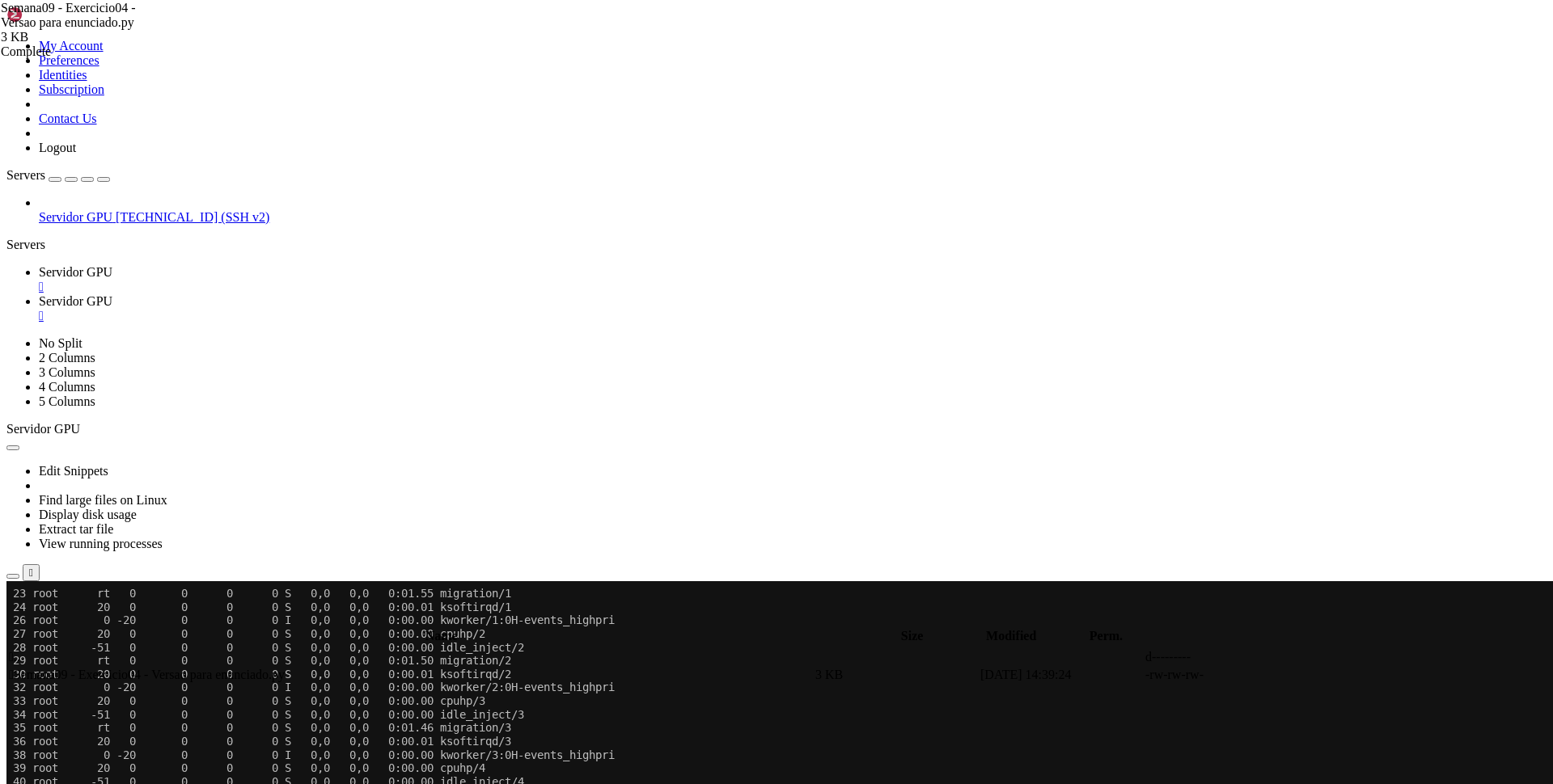
type input "/home/pospython"
drag, startPoint x: 870, startPoint y: 232, endPoint x: 849, endPoint y: 249, distance: 27.0
click at [20, 650] on span " .." at bounding box center [14, 657] width 11 height 14
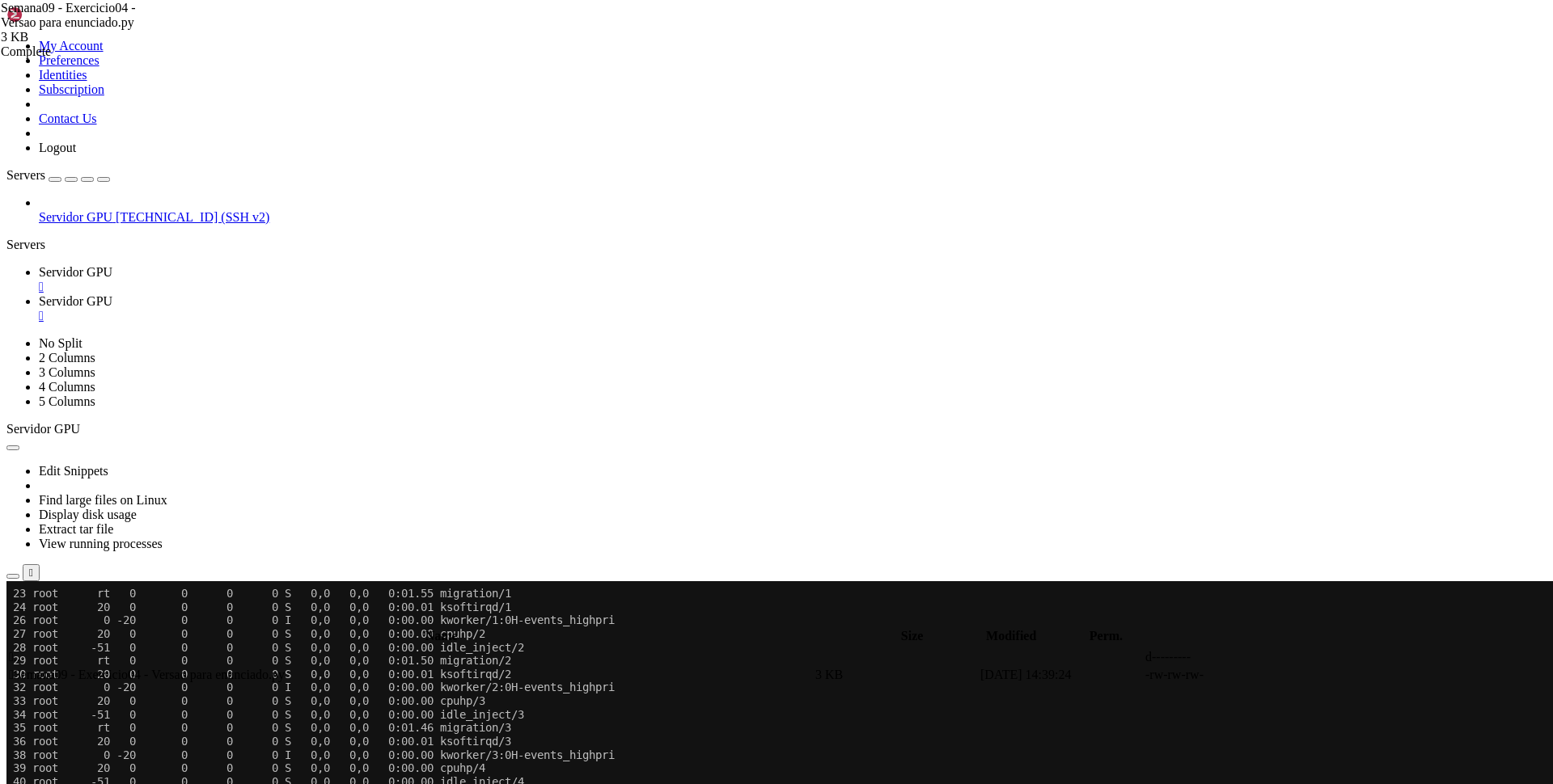
click at [20, 650] on span " .." at bounding box center [14, 657] width 11 height 14
drag, startPoint x: 88, startPoint y: 199, endPoint x: 37, endPoint y: 197, distance: 51.0
click at [88, 199] on div "Servidor GPU [TECHNICAL_ID] (SSH v2)" at bounding box center [776, 211] width 1540 height 29
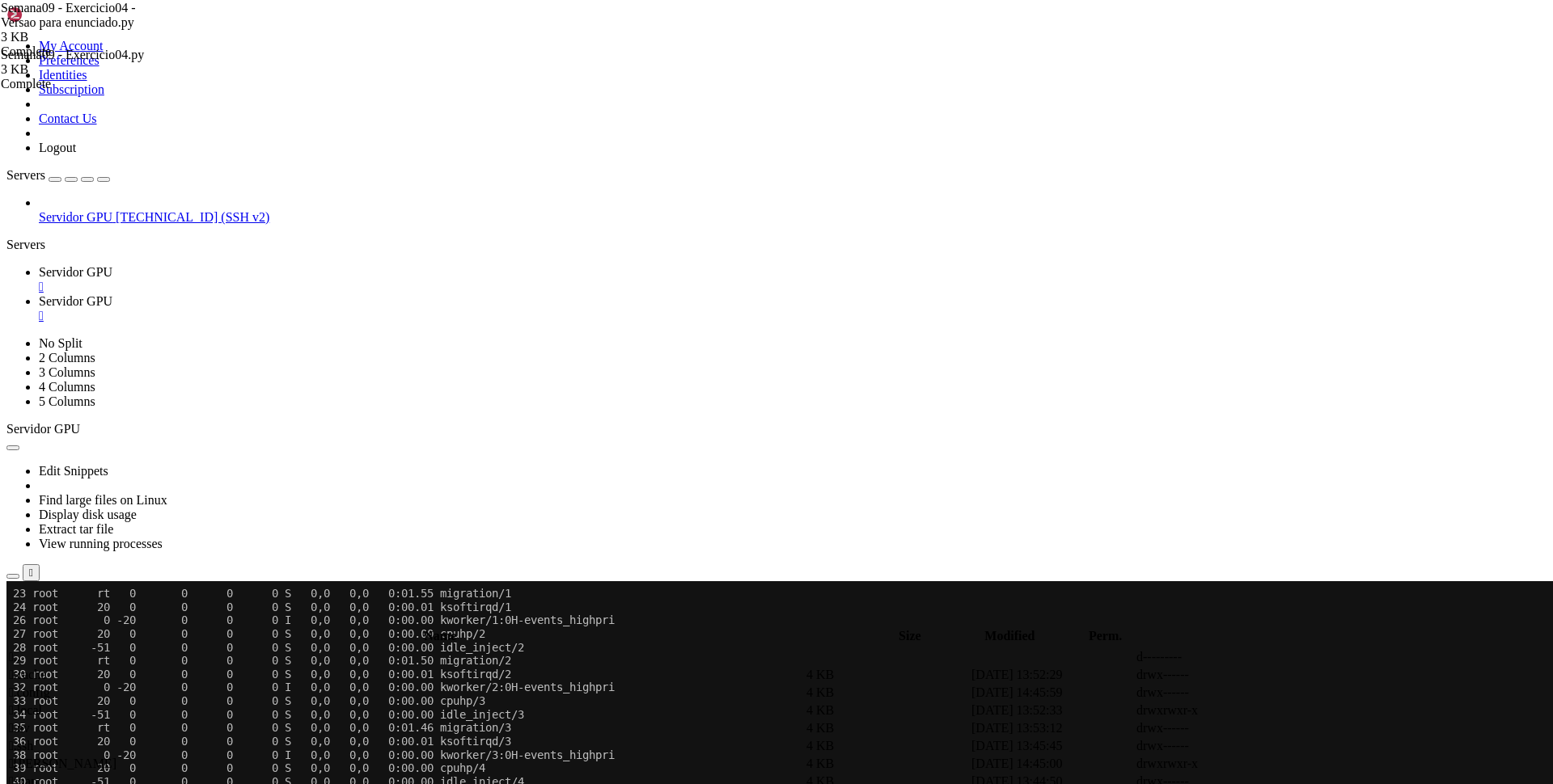
drag, startPoint x: 442, startPoint y: 14, endPoint x: 430, endPoint y: 16, distance: 12.2
click at [442, 309] on div "" at bounding box center [793, 316] width 1508 height 15
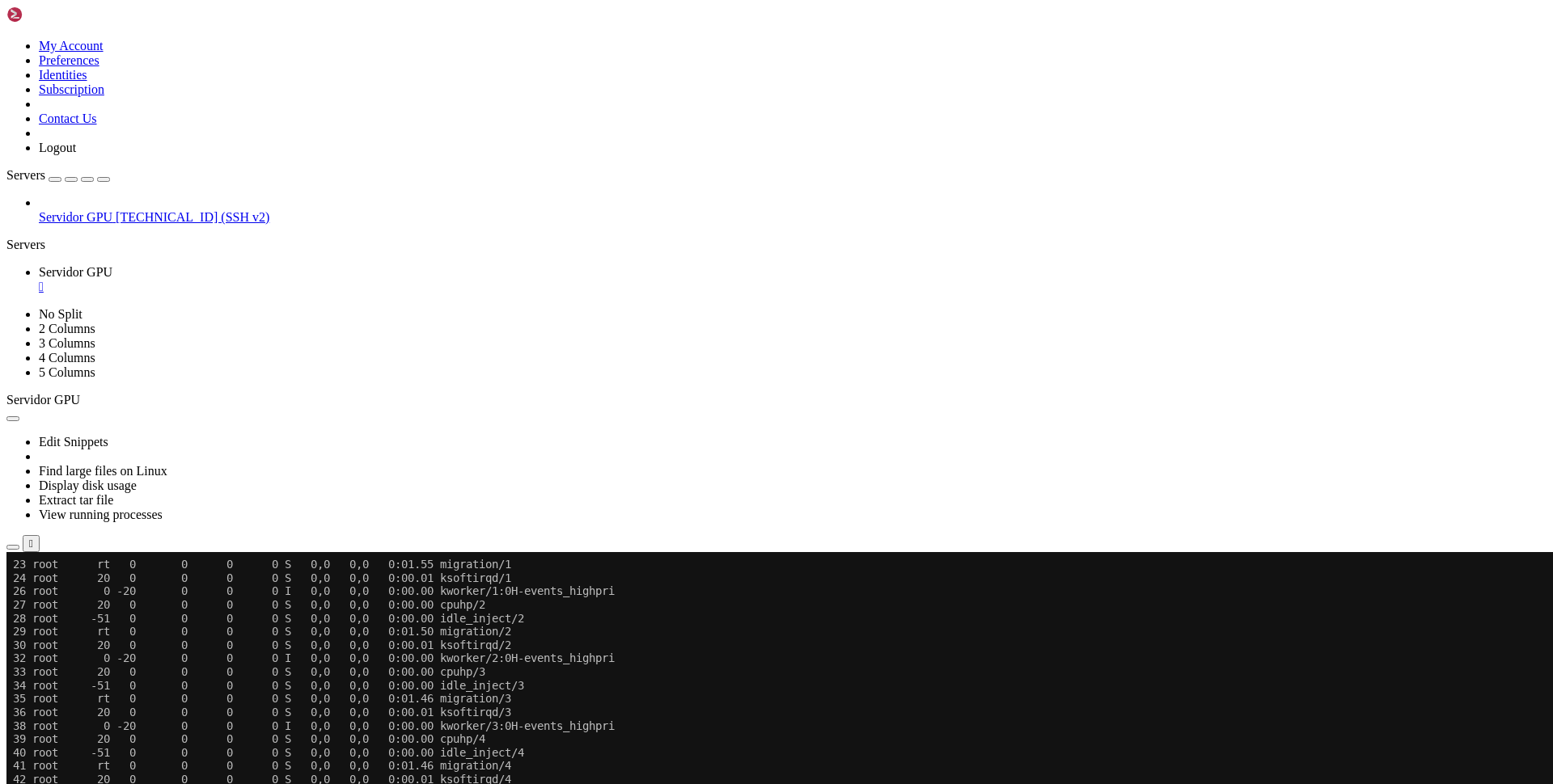
click at [314, 280] on div "" at bounding box center [793, 287] width 1508 height 15
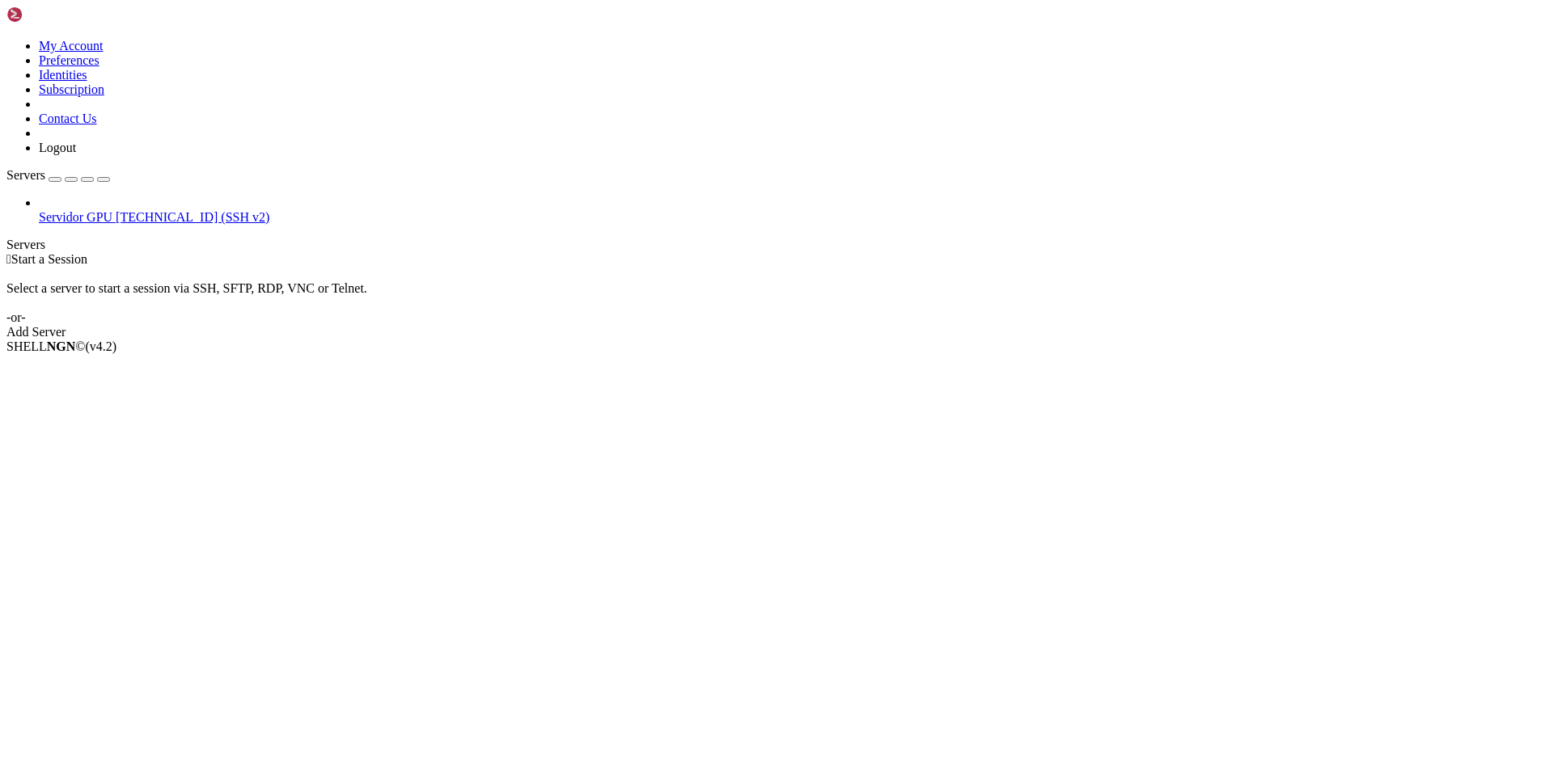
click at [529, 267] on div "Select a server to start a session via SSH, SFTP, RDP, VNC or Telnet. -or-" at bounding box center [776, 296] width 1540 height 58
click at [151, 210] on span "[TECHNICAL_ID] (SSH v2)" at bounding box center [192, 217] width 154 height 14
click at [124, 210] on span "[TECHNICAL_ID] (SSH v2)" at bounding box center [192, 217] width 154 height 14
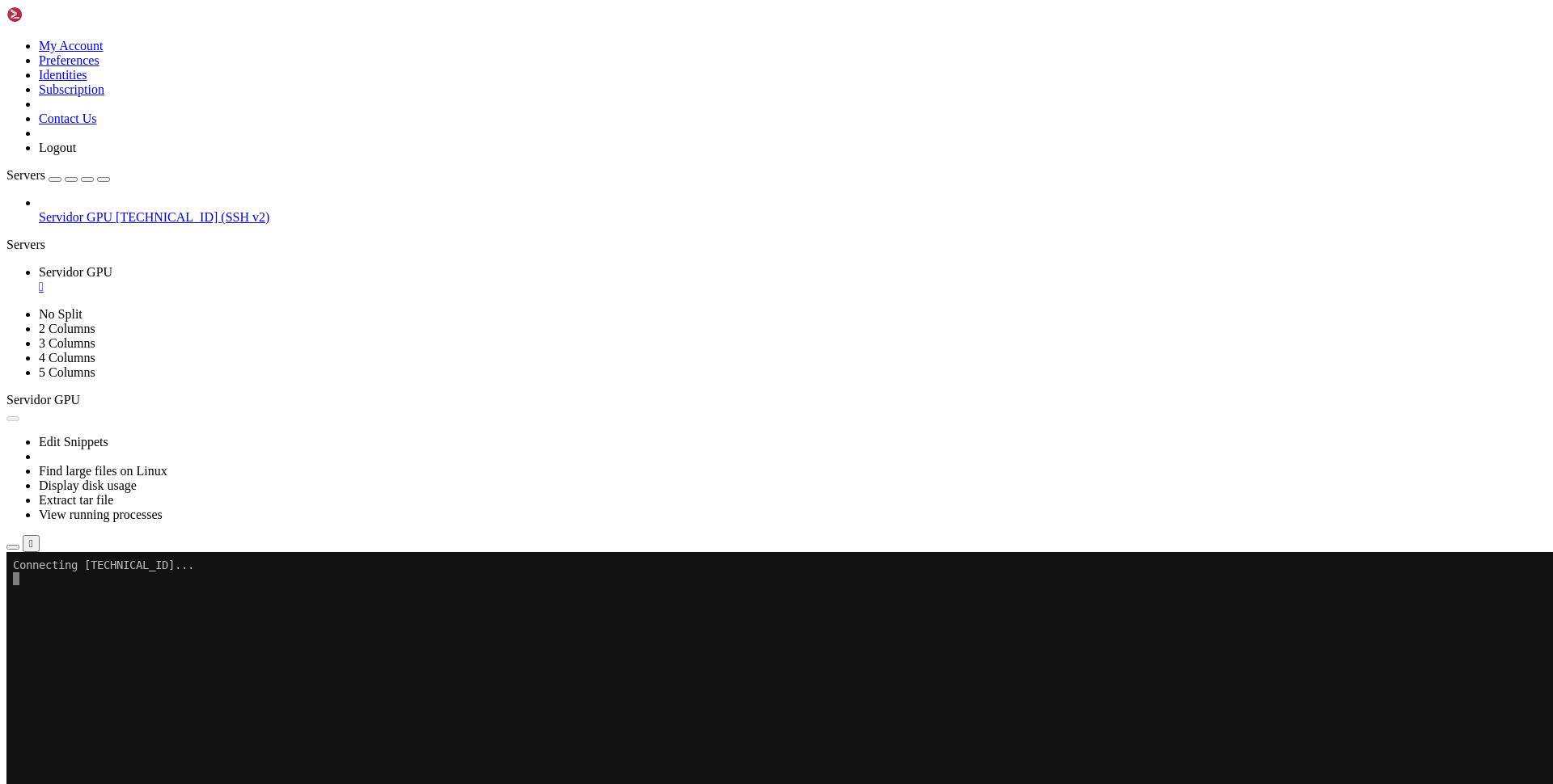
scroll to position [0, 0]
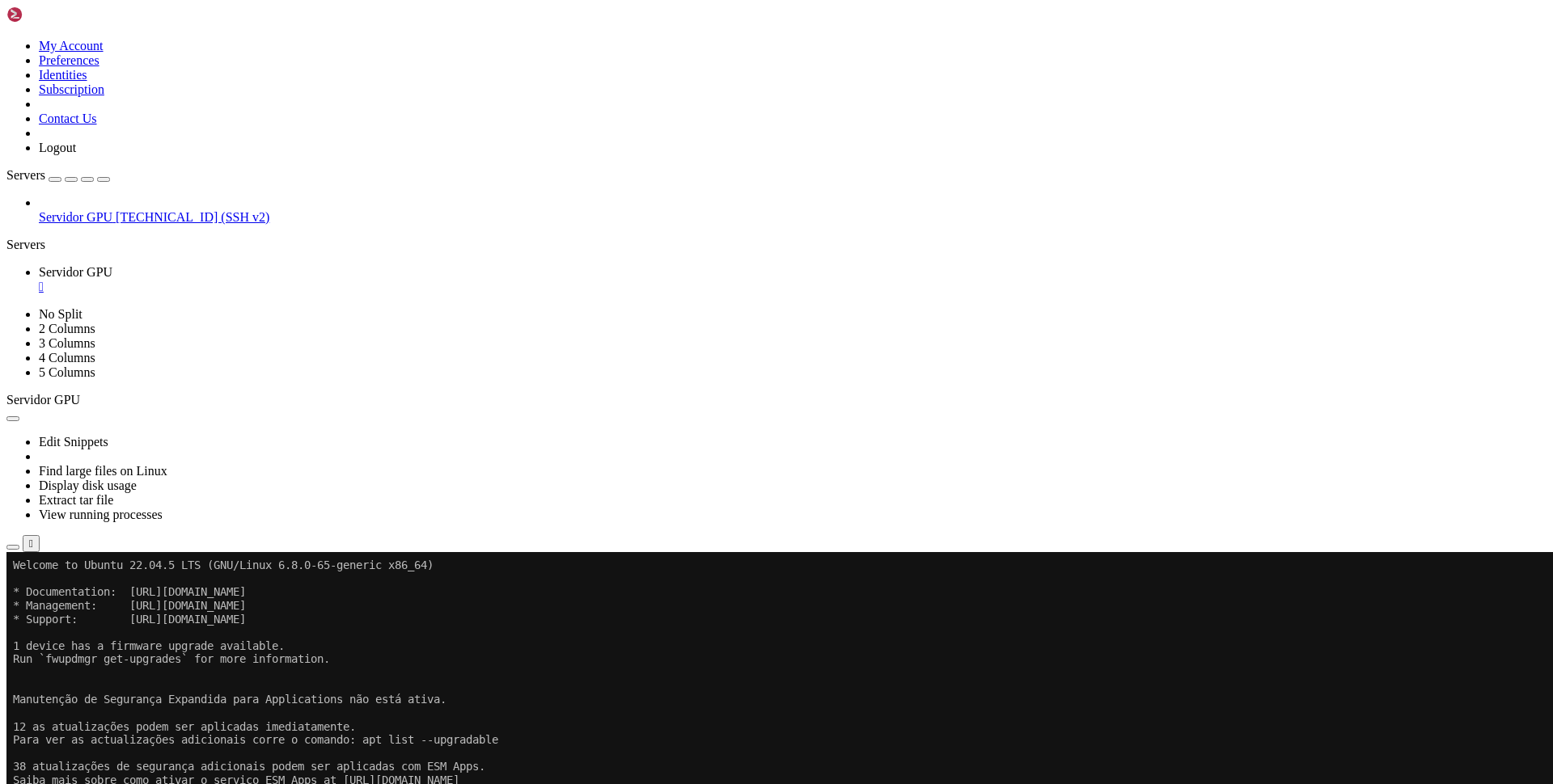
click at [13, 547] on icon "button" at bounding box center [13, 547] width 0 height 0
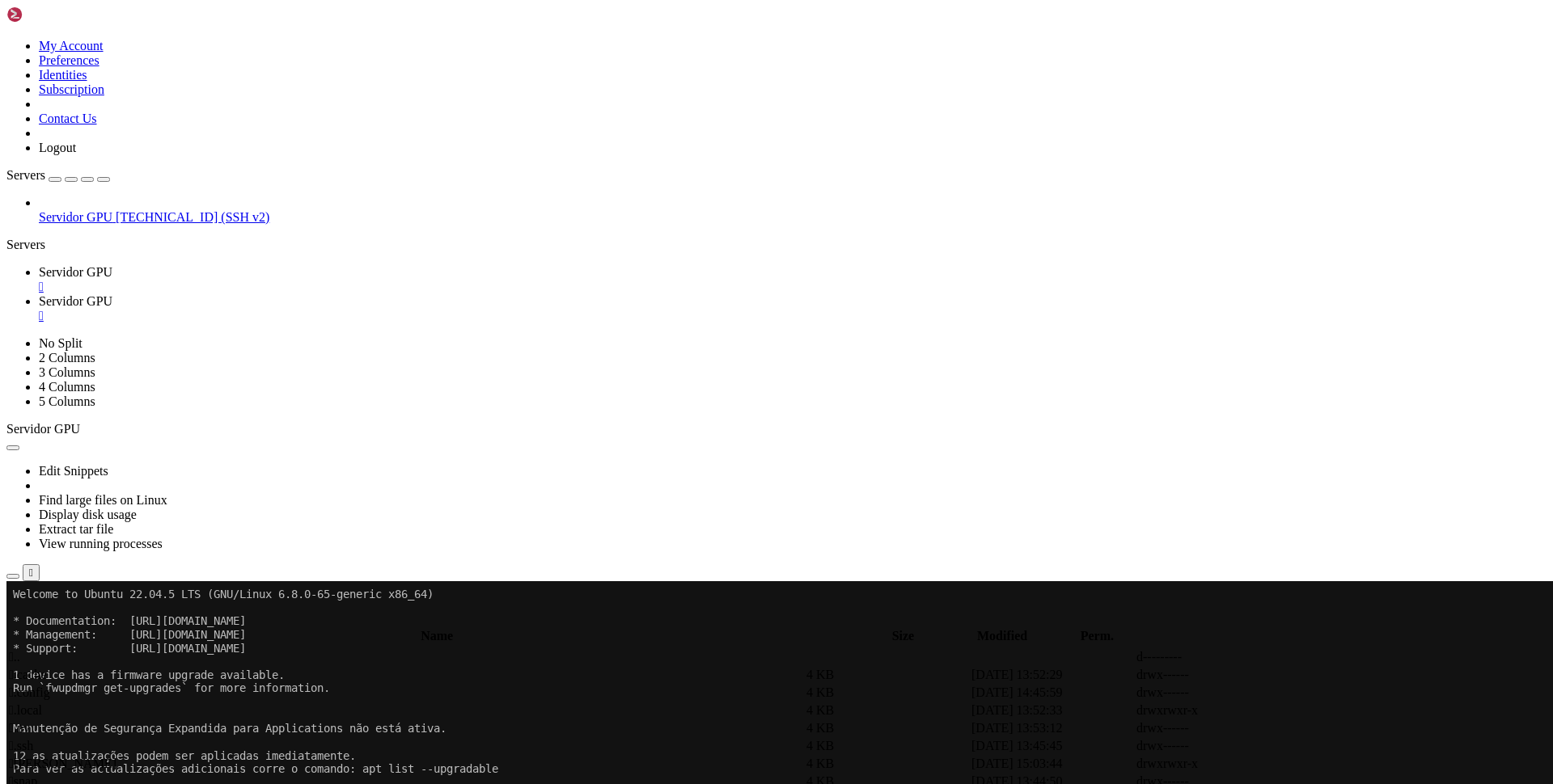
scroll to position [32, 0]
drag, startPoint x: 297, startPoint y: 755, endPoint x: 279, endPoint y: 375, distance: 380.4
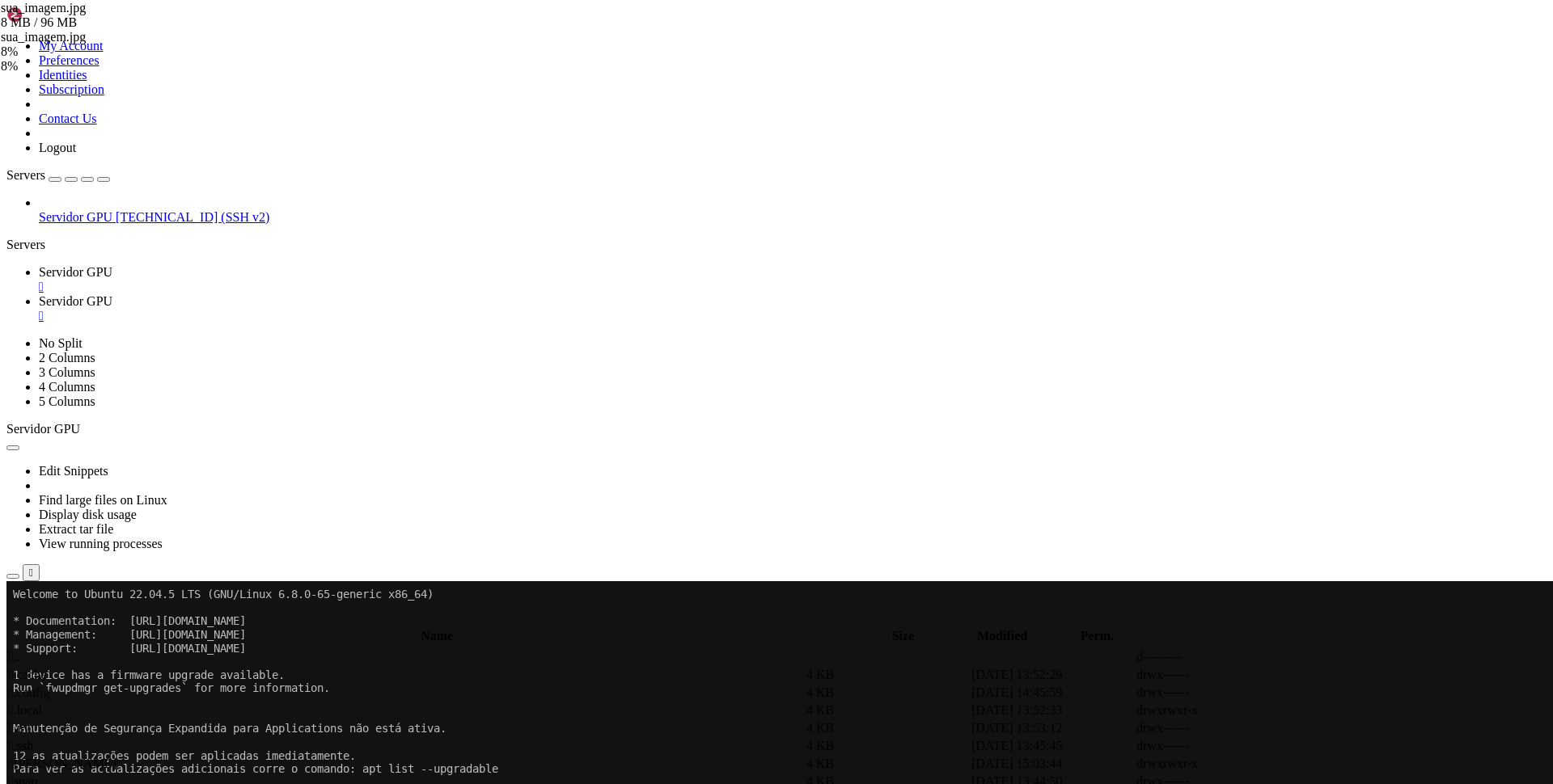
click at [116, 757] on span " [PERSON_NAME]" at bounding box center [62, 764] width 108 height 14
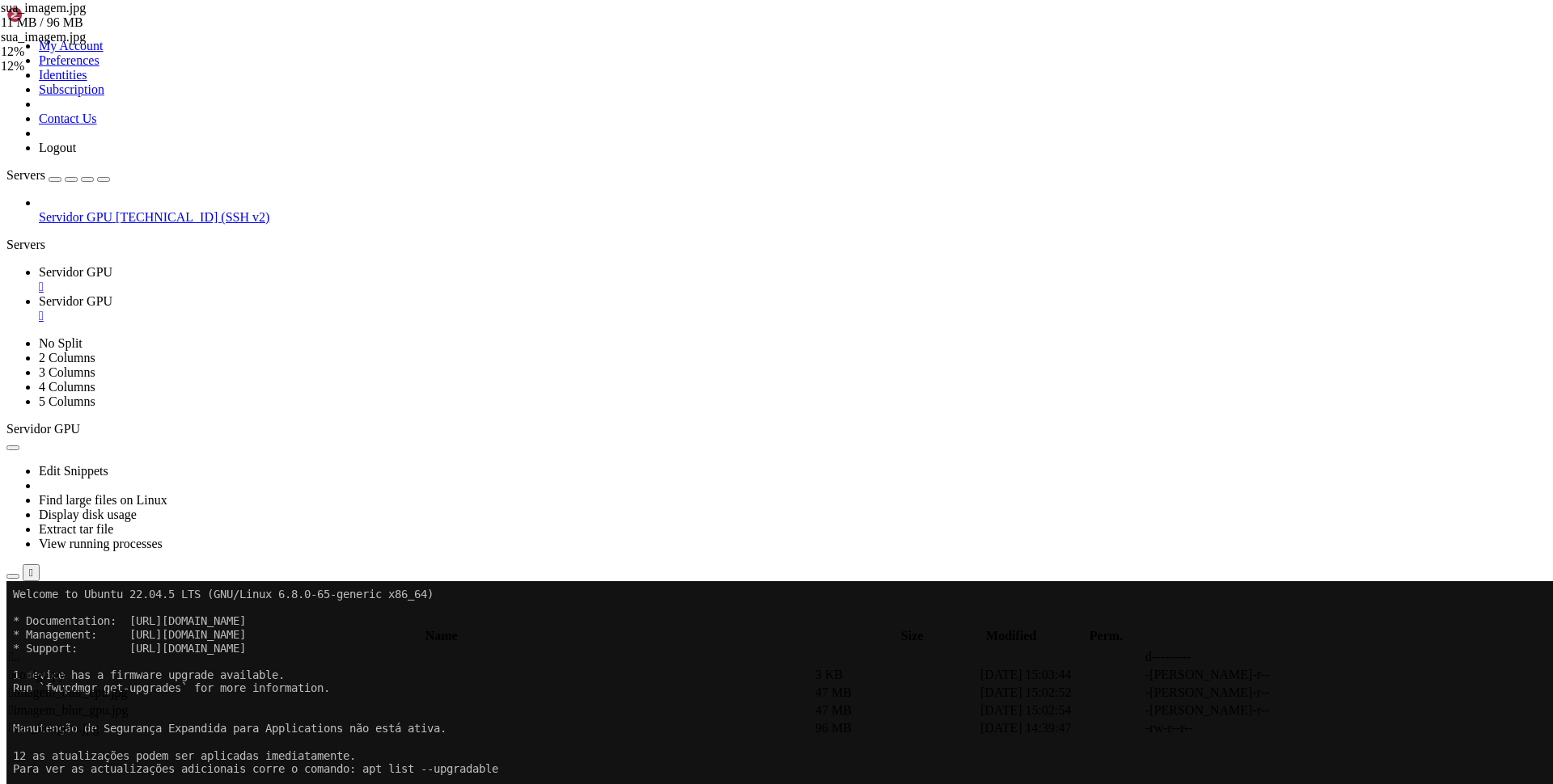
click at [128, 686] on span " imagem_blur_cpu.jpg" at bounding box center [68, 693] width 119 height 14
click at [113, 265] on span "Servidor GPU" at bounding box center [75, 272] width 74 height 14
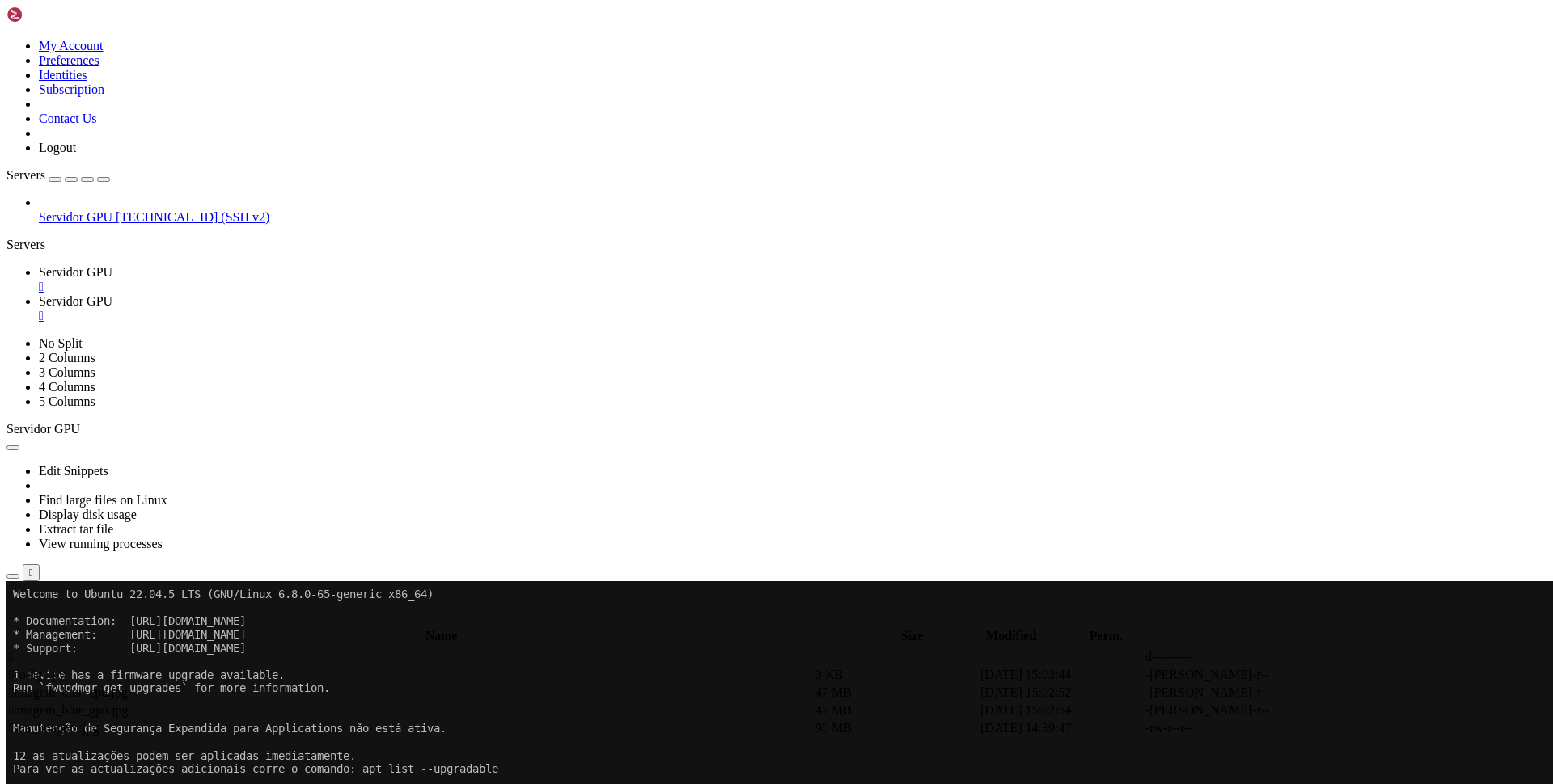
click at [367, 294] on link "Servidor GPU " at bounding box center [793, 309] width 1508 height 29
click at [363, 721] on td " sua_imagem.jpg" at bounding box center [410, 728] width 805 height 16
click at [20, 650] on span " .." at bounding box center [14, 657] width 11 height 14
type input "/home/pospython"
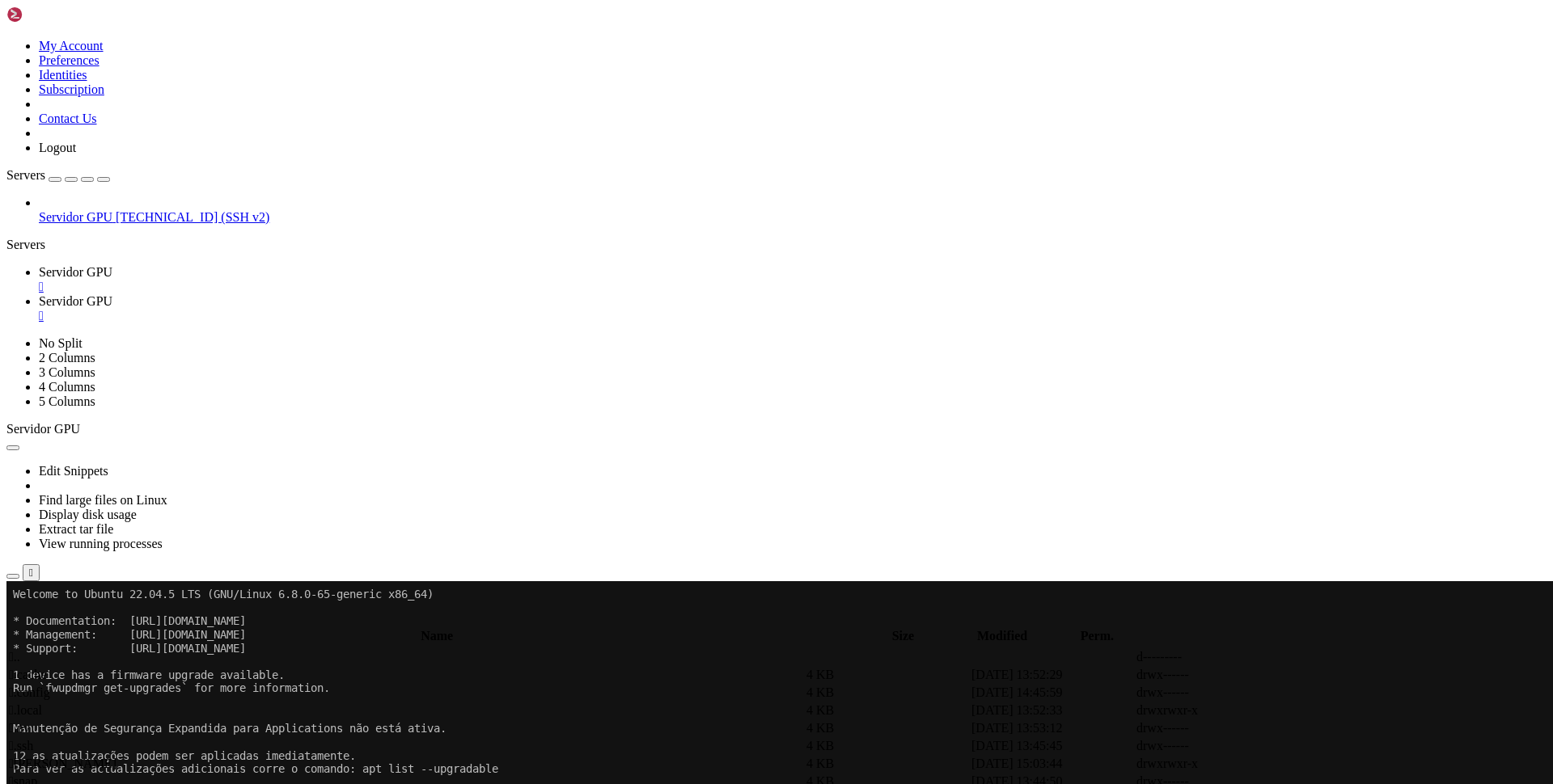
scroll to position [32, 0]
click at [252, 265] on link "Servidor GPU " at bounding box center [793, 280] width 1508 height 29
click at [387, 768] on span "Para ver as actualizações adicionais corre o comando: apt list --upgradable" at bounding box center [255, 768] width 485 height 13
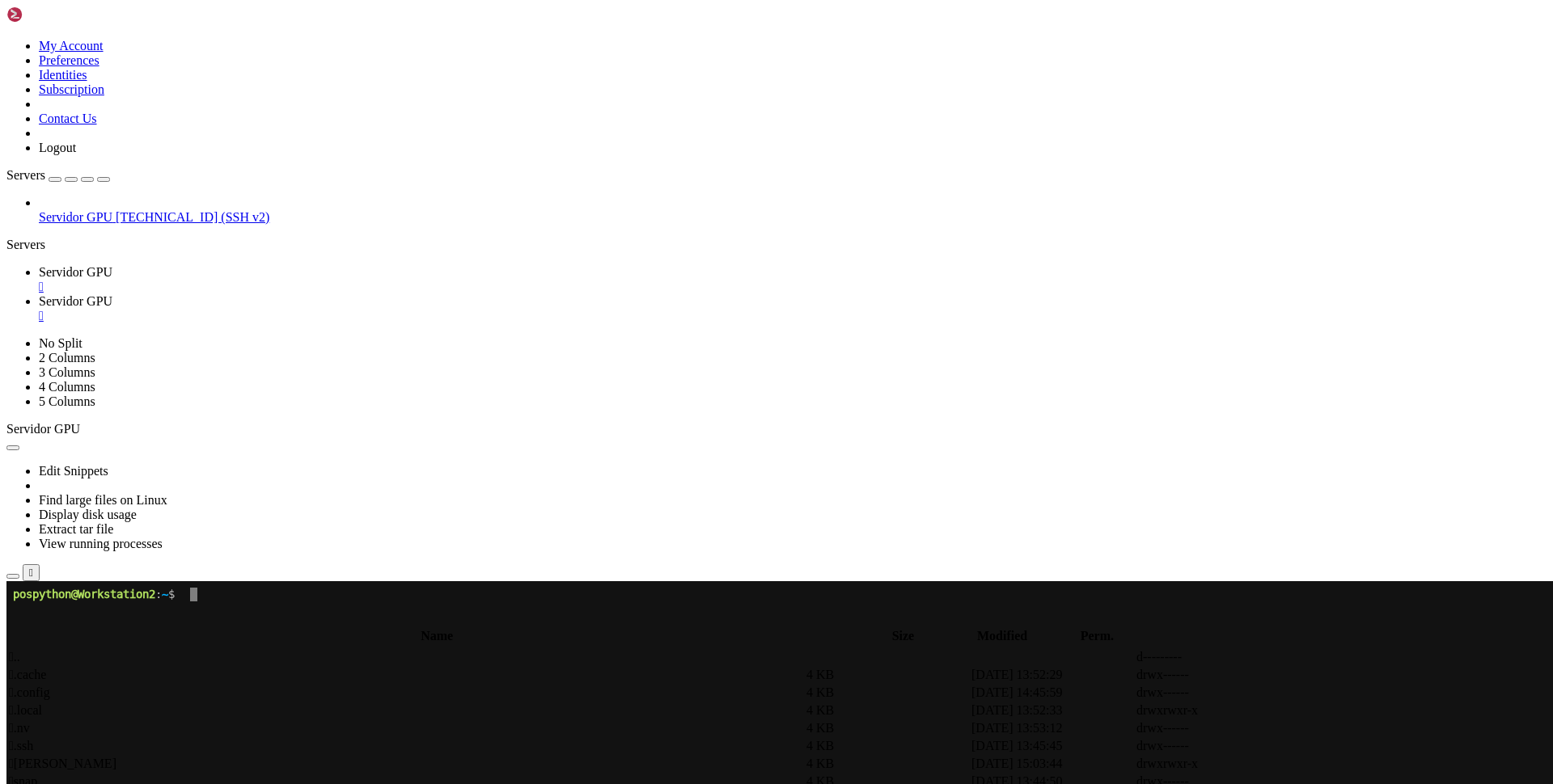
click at [6, 39] on link at bounding box center [6, 39] width 0 height 0
click at [76, 154] on link "Logout" at bounding box center [57, 147] width 37 height 14
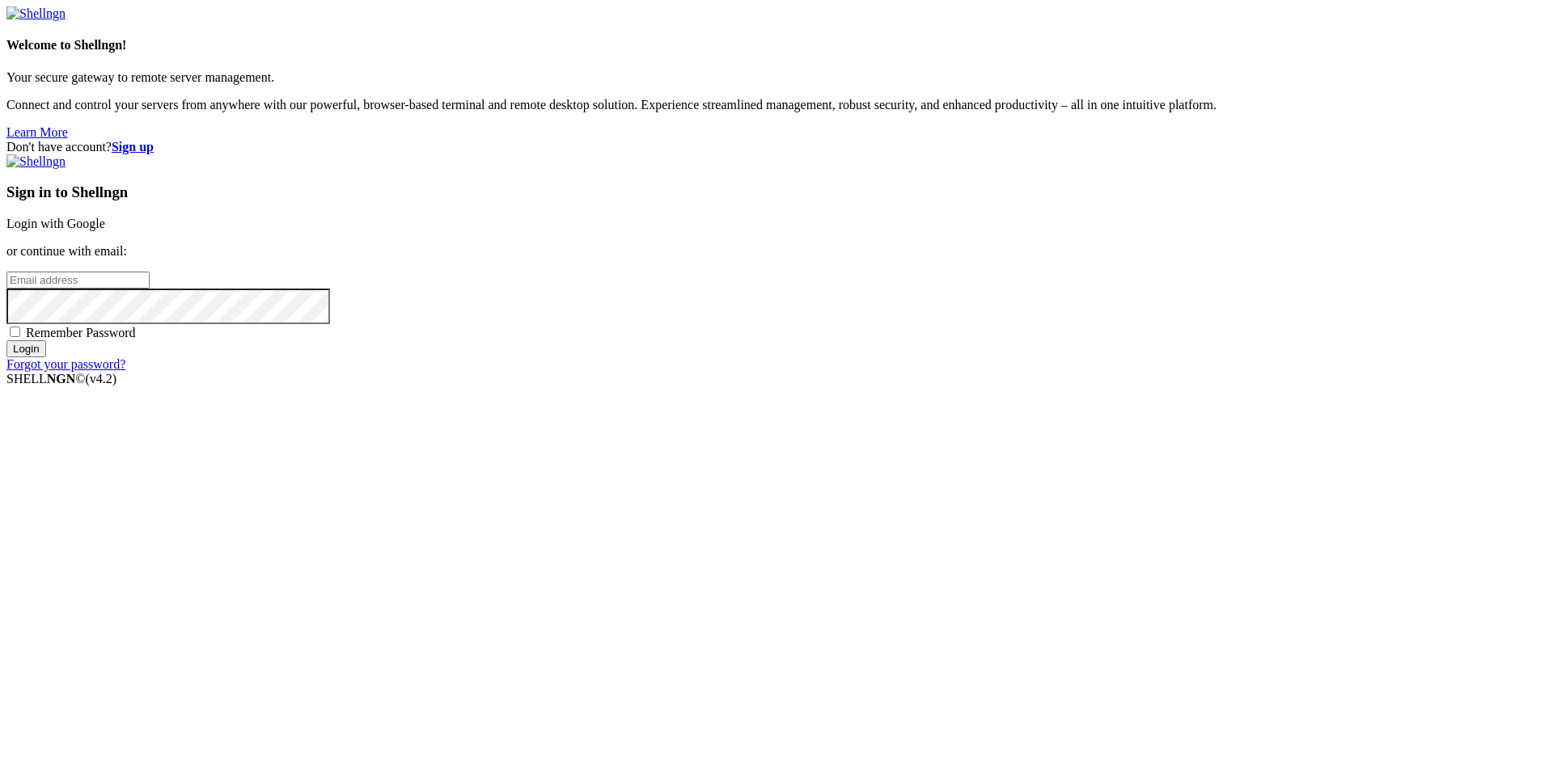
click at [625, 174] on div "Don't have account? Sign up Sign in to Shellngn Login with Google or continue w…" at bounding box center [776, 256] width 1540 height 232
click at [604, 372] on div "Don't have account? Sign up Sign in to Shellngn Login with Google or continue w…" at bounding box center [776, 256] width 1540 height 232
click at [544, 140] on div "Don't have account? Sign up Sign in to Shellngn Login with Google or continue w…" at bounding box center [776, 256] width 1540 height 232
click at [178, 53] on h4 "Welcome to Shellngn!" at bounding box center [776, 45] width 1540 height 15
click at [176, 53] on h4 "Welcome to Shellngn!" at bounding box center [776, 45] width 1540 height 15
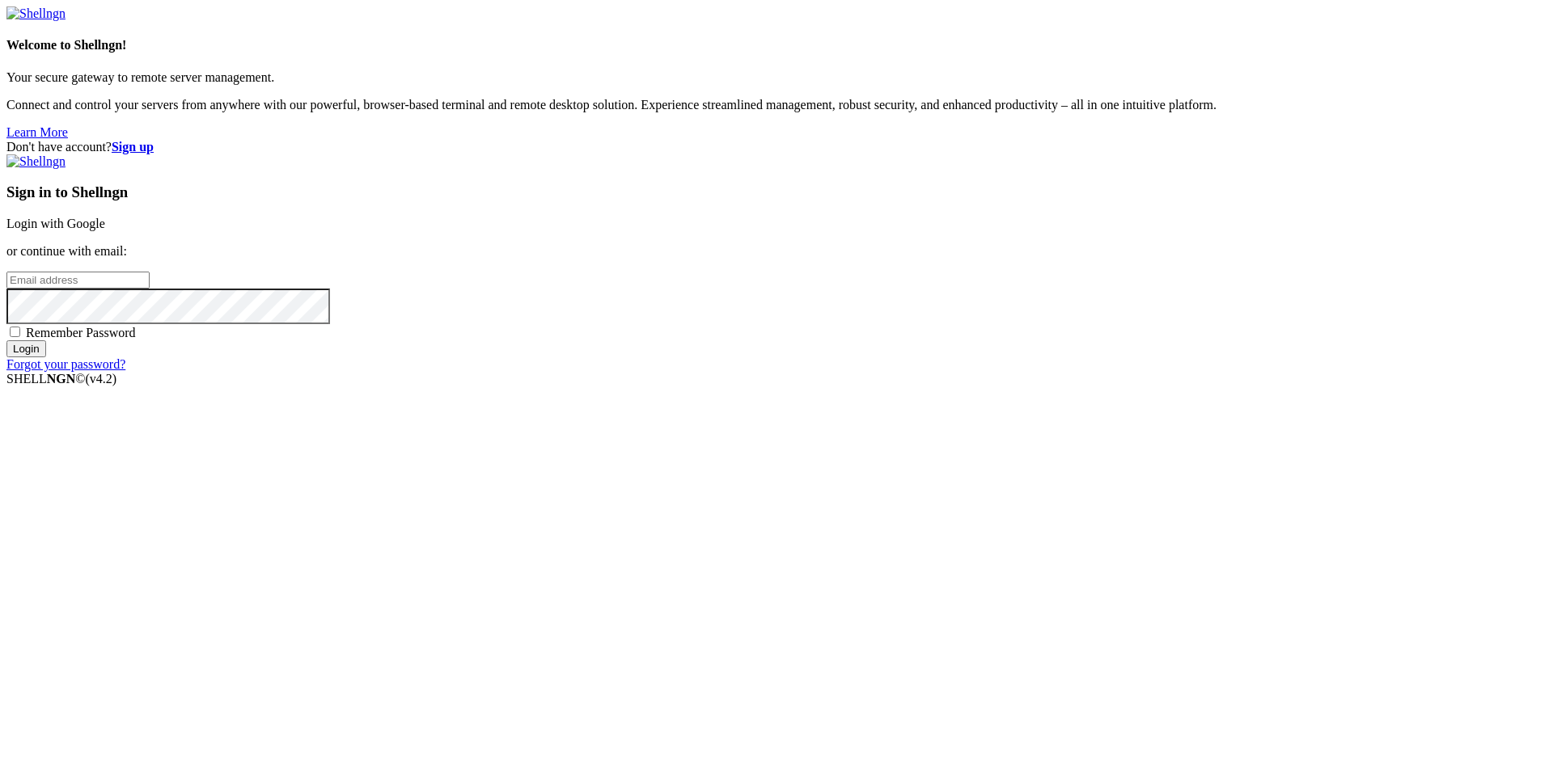
drag, startPoint x: 176, startPoint y: 297, endPoint x: 188, endPoint y: 299, distance: 12.2
click at [176, 53] on h4 "Welcome to Shellngn!" at bounding box center [776, 45] width 1540 height 15
click at [543, 336] on div "Don't have account? Sign up Sign in to Shellngn Login with Google or continue w…" at bounding box center [776, 256] width 1540 height 232
click at [105, 231] on link "Login with Google" at bounding box center [56, 224] width 99 height 14
click at [316, 6] on div "Welcome to Shellngn! Your secure gateway to remote server management. Connect a…" at bounding box center [776, 73] width 1540 height 134
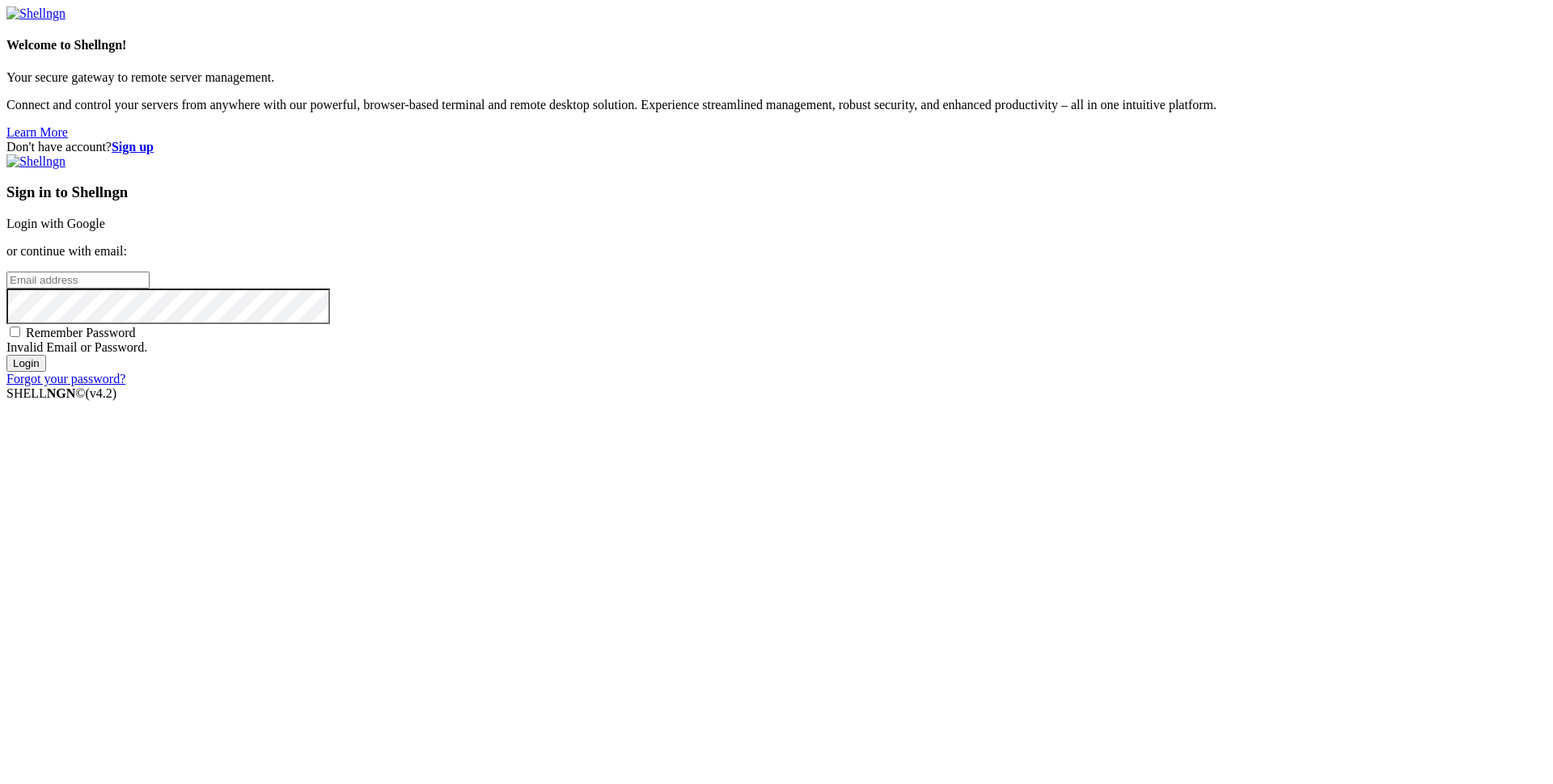
click at [483, 140] on div "Don't have account? Sign up Sign in to Shellngn Login with Google or continue w…" at bounding box center [776, 263] width 1540 height 246
click at [174, 53] on h4 "Welcome to Shellngn!" at bounding box center [776, 45] width 1540 height 15
drag, startPoint x: 174, startPoint y: 286, endPoint x: 198, endPoint y: 298, distance: 26.8
click at [174, 53] on h4 "Welcome to Shellngn!" at bounding box center [776, 45] width 1540 height 15
click at [340, 10] on div "Welcome to Shellngn! Your secure gateway to remote server management. Connect a…" at bounding box center [776, 73] width 1540 height 134
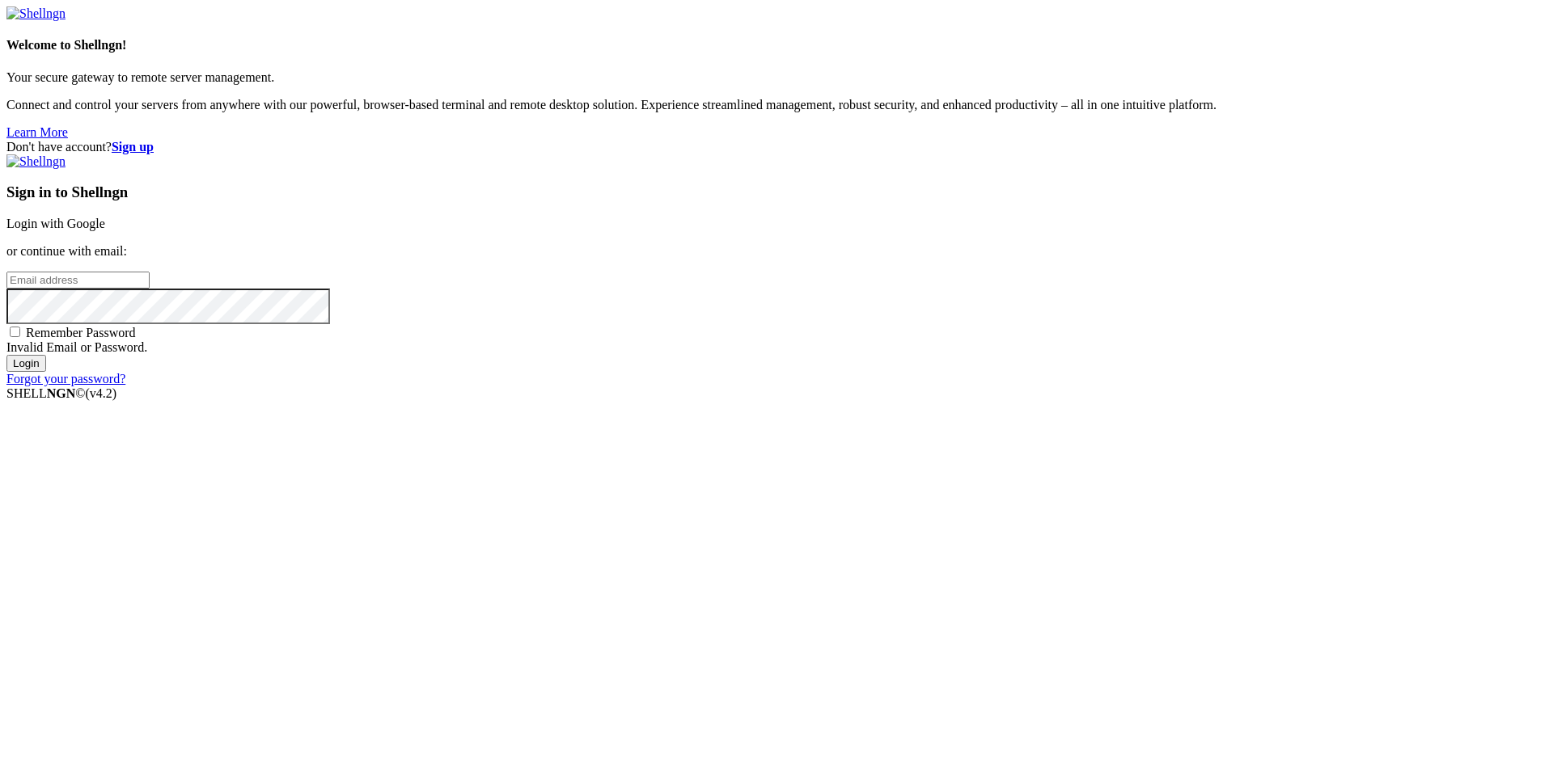
click at [449, 39] on div "Welcome to Shellngn! Your secure gateway to remote server management. Connect a…" at bounding box center [776, 73] width 1540 height 134
click at [616, 150] on div "Don't have account? Sign up Sign in to Shellngn Login with Google or continue w…" at bounding box center [776, 263] width 1540 height 246
drag, startPoint x: 1324, startPoint y: 226, endPoint x: 1386, endPoint y: 178, distance: 78.4
click at [1324, 226] on div "Don't have account? Sign up Sign in to Shellngn Login with Google or continue w…" at bounding box center [776, 263] width 1540 height 246
click at [149, 289] on input "email" at bounding box center [77, 280] width 143 height 17
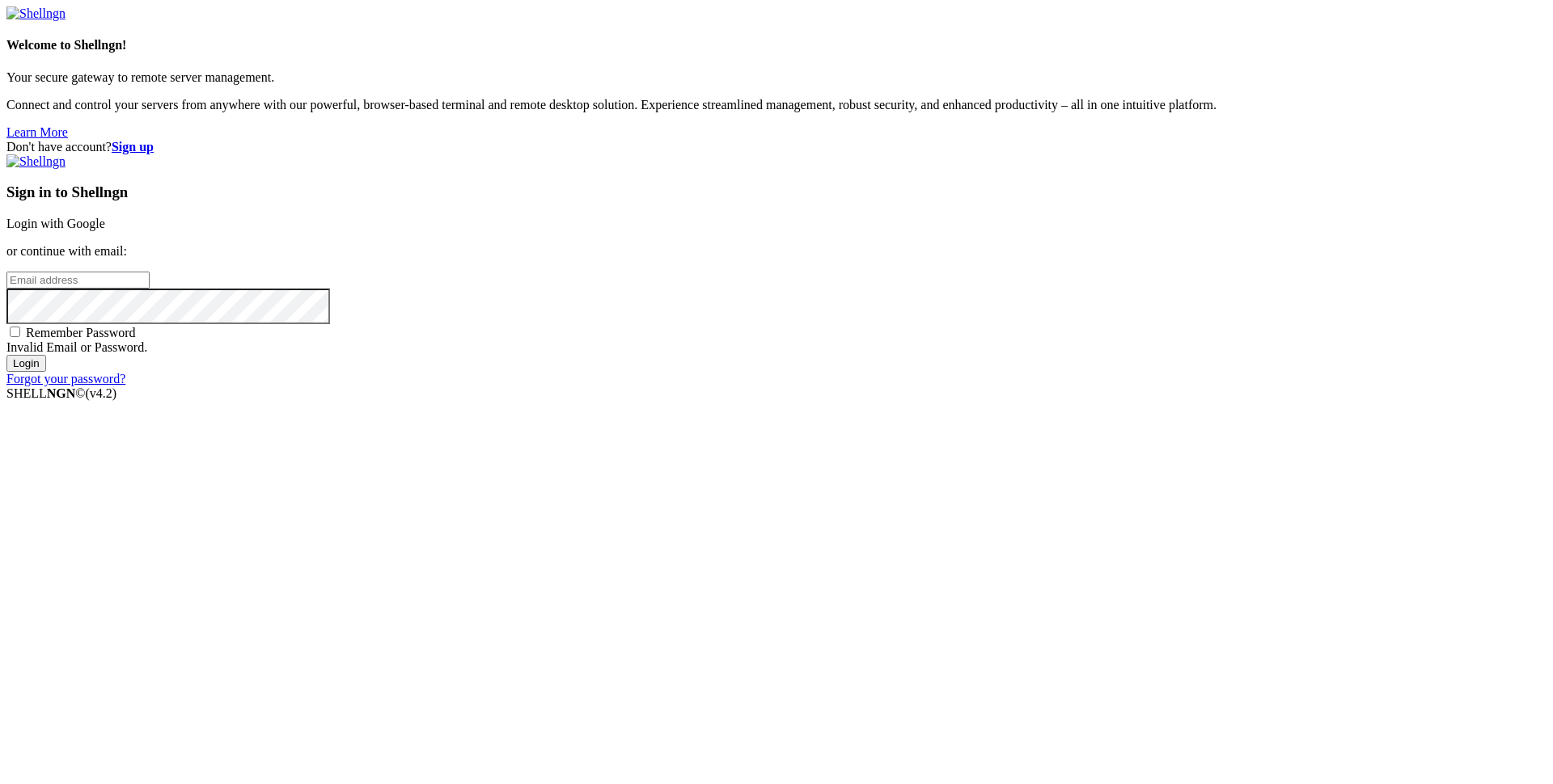
click at [154, 140] on strong "Sign up" at bounding box center [133, 147] width 42 height 14
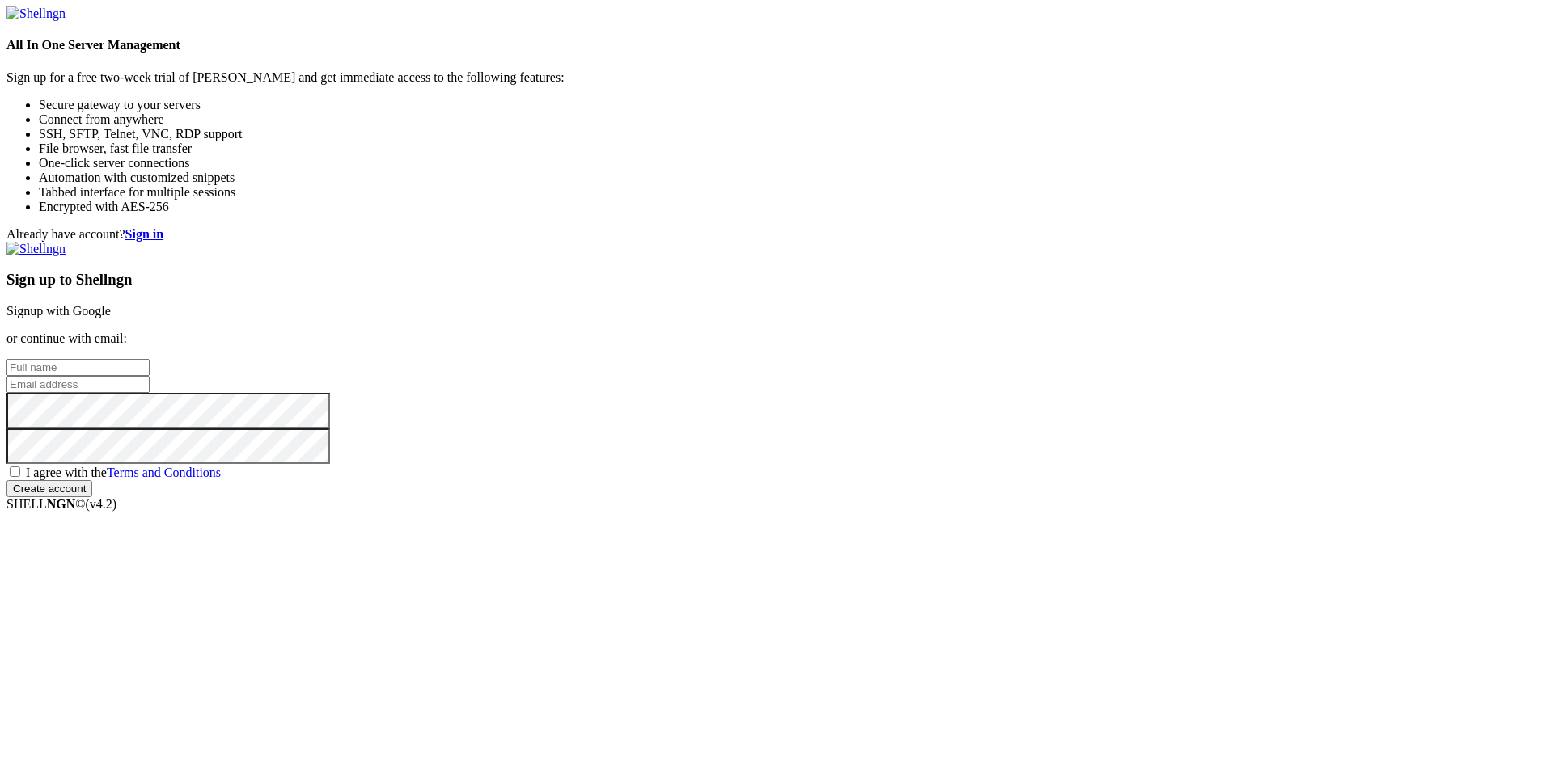
drag, startPoint x: 966, startPoint y: 350, endPoint x: 967, endPoint y: 363, distance: 13.0
click at [149, 359] on input "text" at bounding box center [77, 368] width 143 height 17
drag, startPoint x: 893, startPoint y: 394, endPoint x: 907, endPoint y: 401, distance: 15.7
click at [149, 393] on input "email" at bounding box center [77, 385] width 143 height 17
drag, startPoint x: 786, startPoint y: 392, endPoint x: 885, endPoint y: 408, distance: 100.3
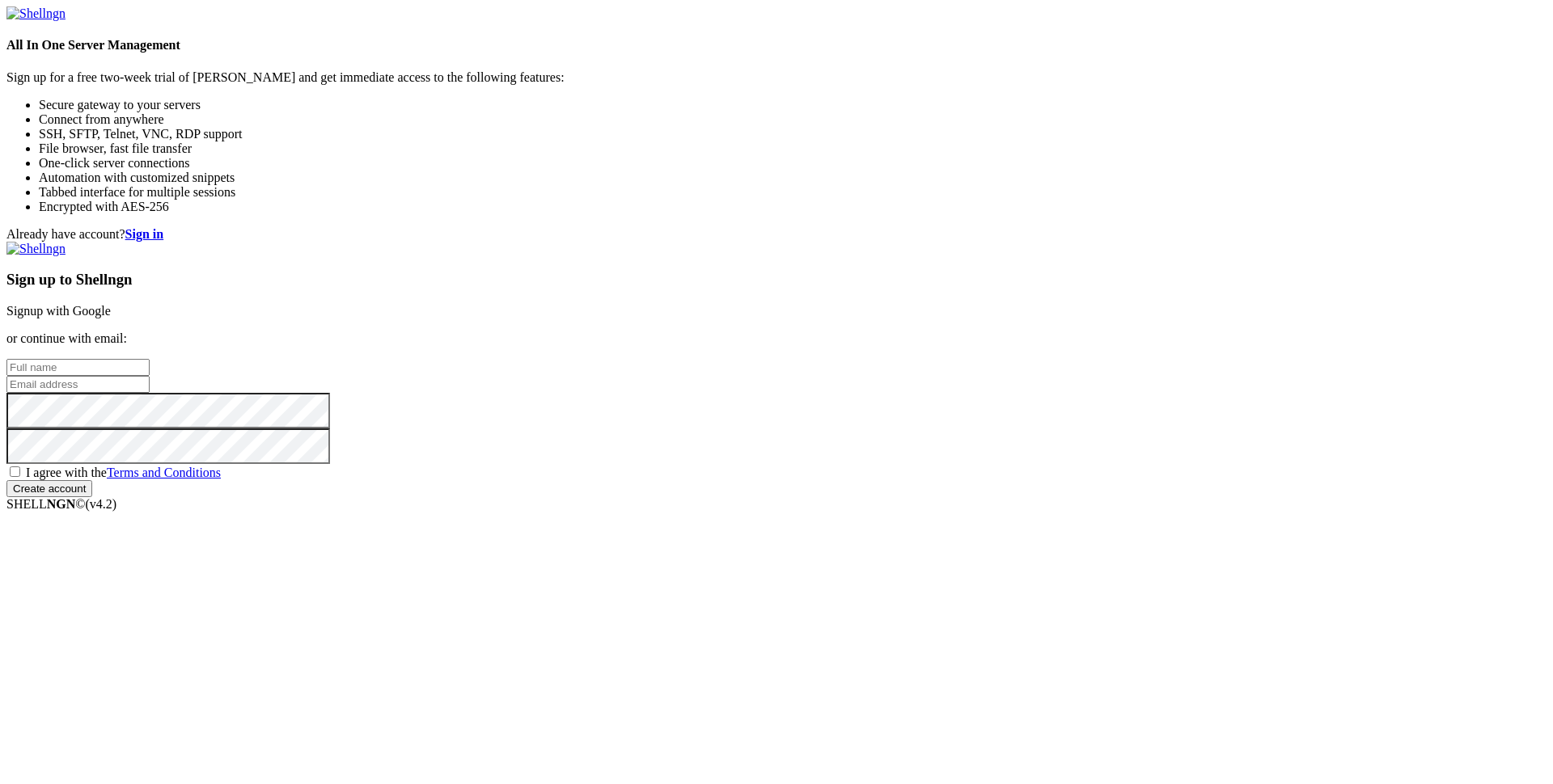
click at [787, 392] on div "Already have account? Sign in Sign up to Shellngn Signup with Google or continu…" at bounding box center [776, 362] width 1540 height 270
drag, startPoint x: 1281, startPoint y: 283, endPoint x: 1173, endPoint y: 271, distance: 108.7
click at [1281, 282] on div "Already have account? Sign in Sign up to Shellngn Signup with Google or continu…" at bounding box center [776, 362] width 1540 height 270
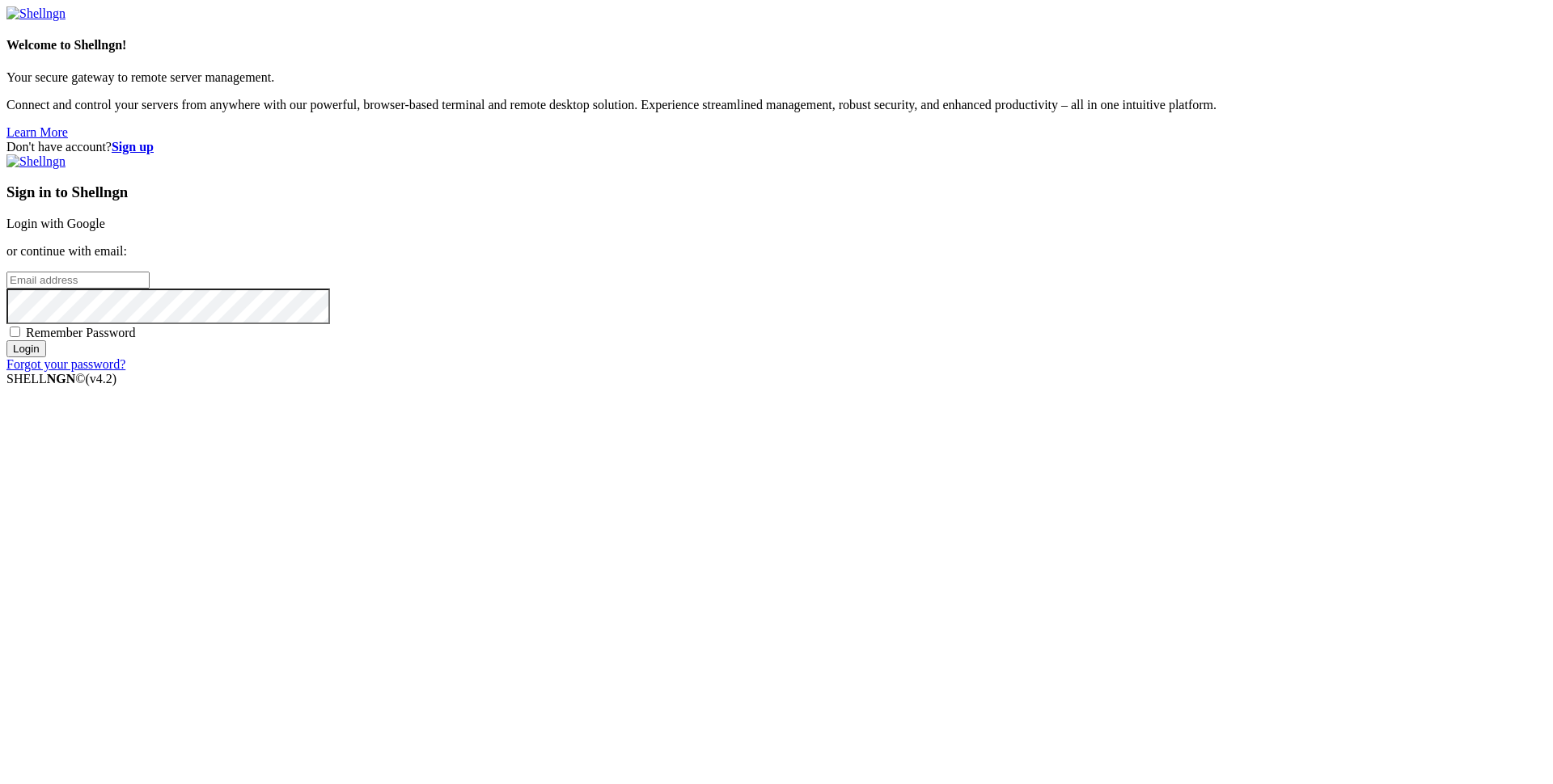
click at [105, 231] on link "Login with Google" at bounding box center [56, 224] width 99 height 14
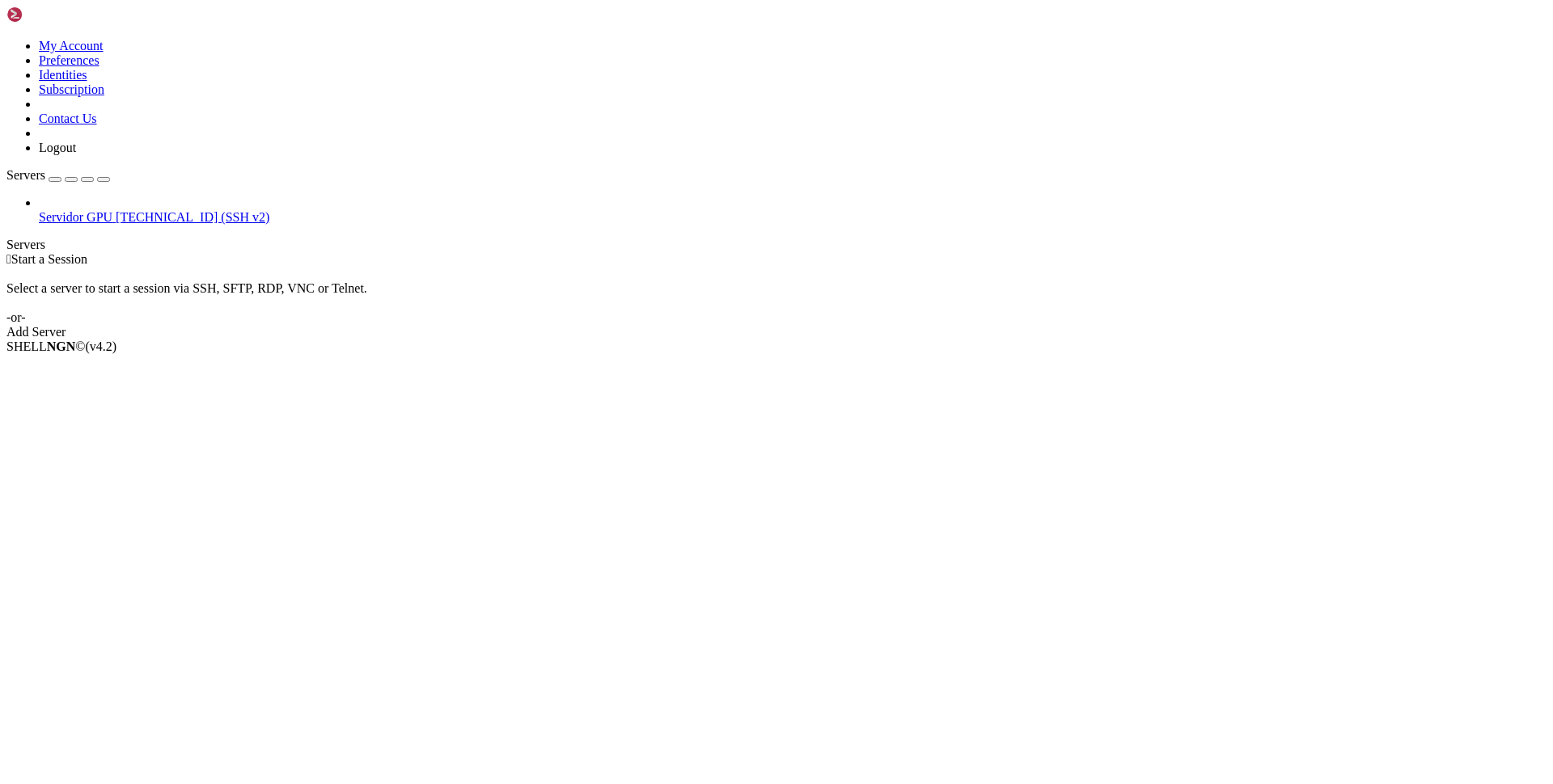
click at [161, 196] on div "Servidor GPU [TECHNICAL_ID] (SSH v2)" at bounding box center [776, 211] width 1540 height 29
click at [55, 180] on div "button" at bounding box center [55, 180] width 0 height 0
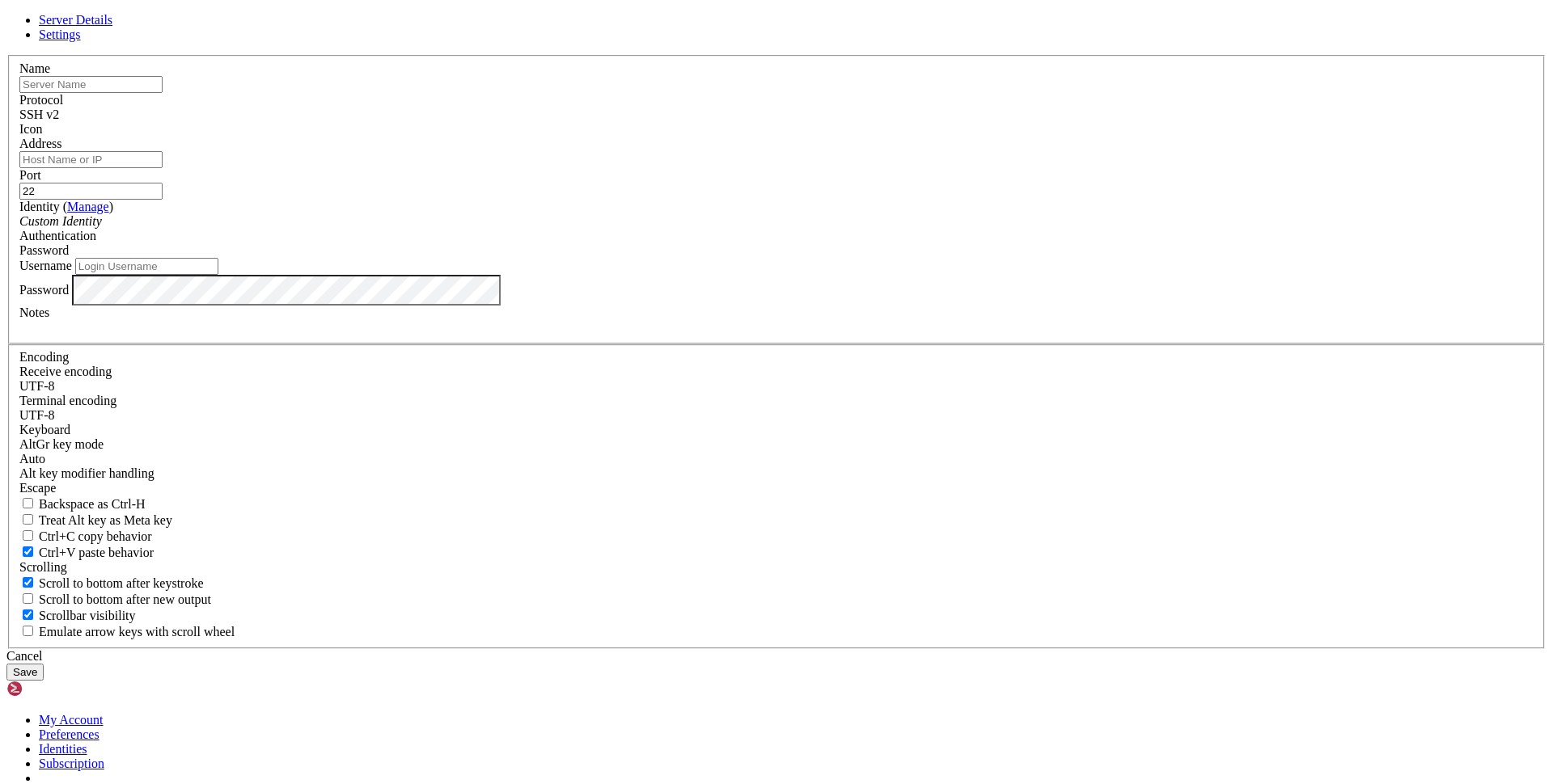
click at [162, 93] on input "text" at bounding box center [90, 85] width 143 height 17
click at [162, 93] on input "Servidor GPU UTFPR" at bounding box center [90, 85] width 143 height 17
drag, startPoint x: 725, startPoint y: 246, endPoint x: 735, endPoint y: 250, distance: 10.8
click at [162, 93] on input "Servidor GPU UTFPR" at bounding box center [90, 85] width 143 height 17
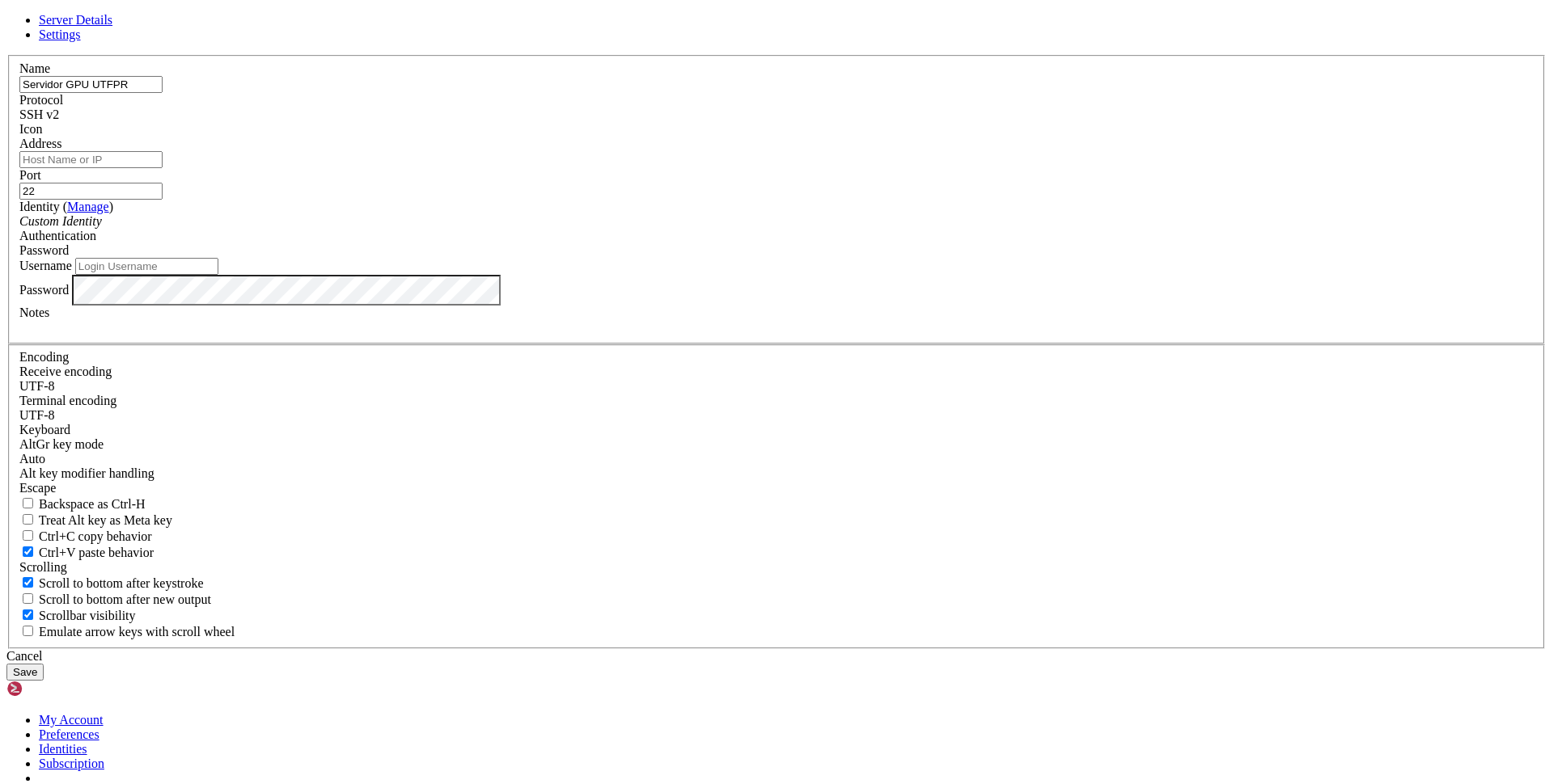
drag, startPoint x: 731, startPoint y: 244, endPoint x: 514, endPoint y: 245, distance: 217.0
click at [162, 93] on input "Servidor GPU UTFPR" at bounding box center [90, 85] width 143 height 17
type input "Servidor GPU UTFPR"
click at [162, 168] on input "Address" at bounding box center [90, 160] width 143 height 17
type input "[TECHNICAL_ID]"
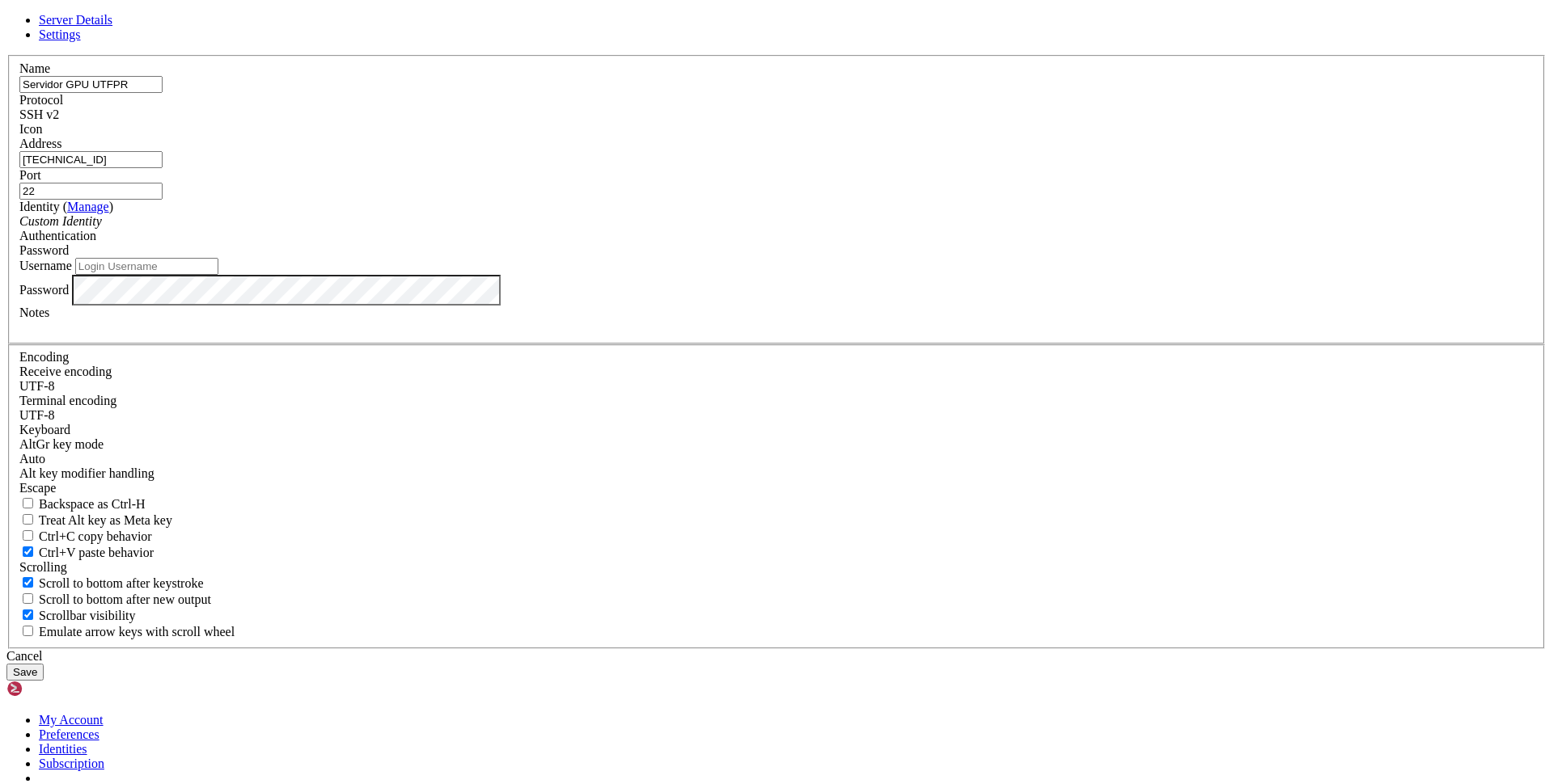
click at [162, 199] on input "22" at bounding box center [90, 192] width 143 height 17
type input "9029"
click at [219, 275] on input "Username" at bounding box center [147, 266] width 143 height 17
type input "pospython"
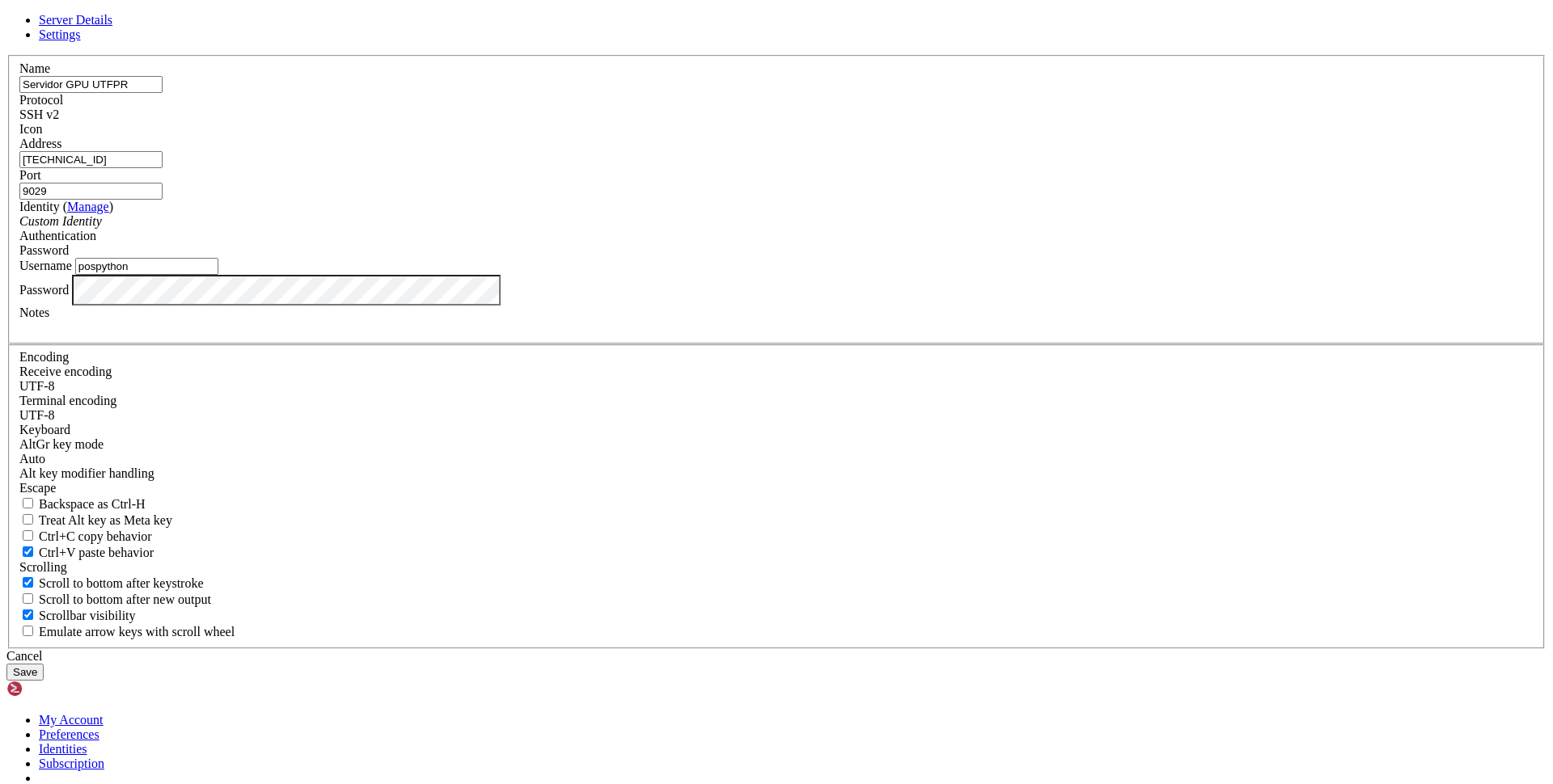
click at [672, 335] on div at bounding box center [776, 327] width 1514 height 15
drag, startPoint x: 652, startPoint y: 549, endPoint x: 525, endPoint y: 539, distance: 127.4
click at [523, 335] on div "gpu!@#" at bounding box center [776, 327] width 1514 height 15
click at [673, 335] on div "gpu!@#" at bounding box center [776, 327] width 1514 height 15
drag, startPoint x: 609, startPoint y: 542, endPoint x: 529, endPoint y: 540, distance: 80.0
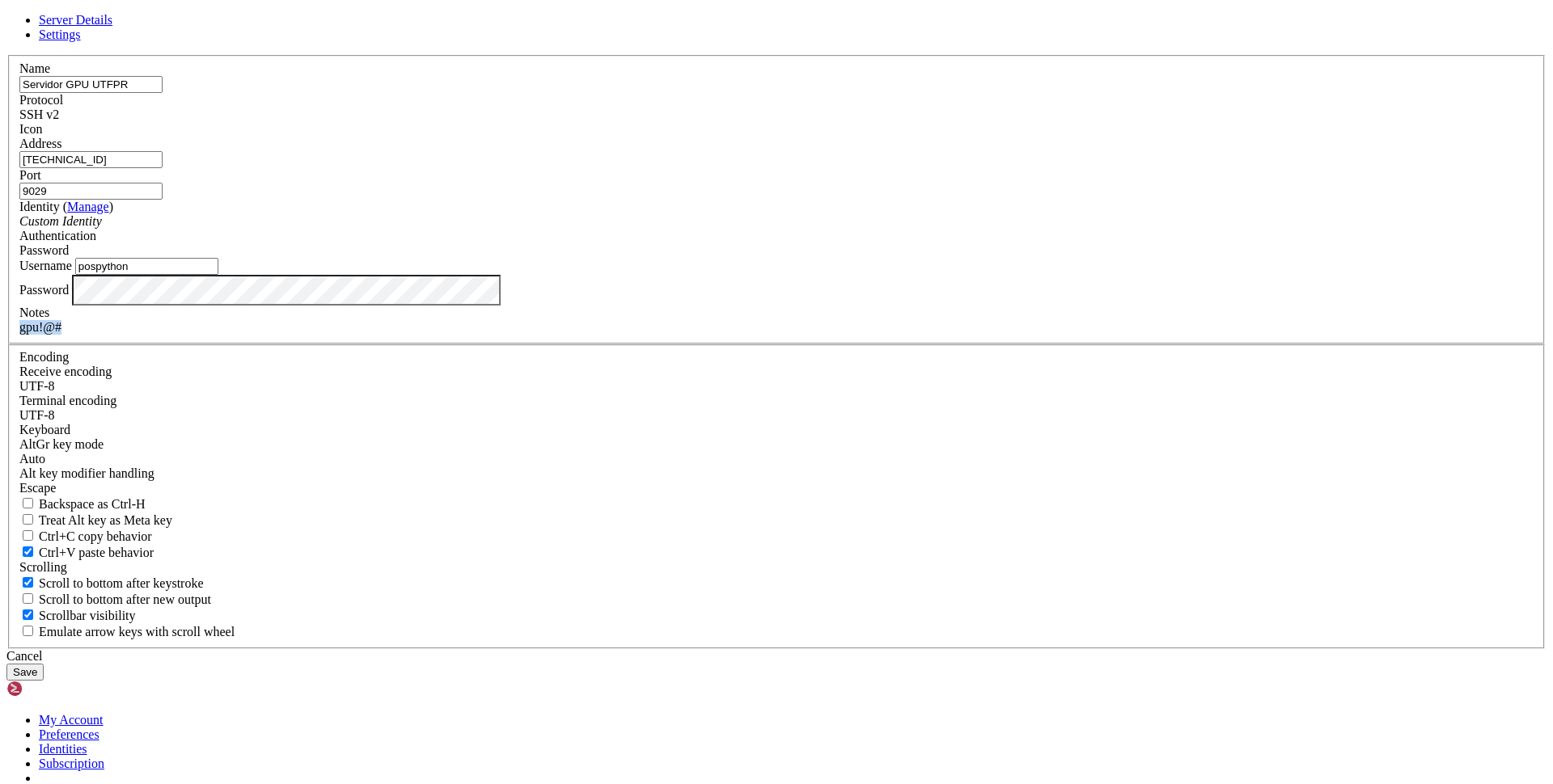
click at [529, 335] on div "gpu!@#" at bounding box center [776, 327] width 1514 height 15
click at [660, 335] on div "gpu!@#" at bounding box center [776, 327] width 1514 height 15
drag, startPoint x: 639, startPoint y: 540, endPoint x: 445, endPoint y: 535, distance: 194.1
click at [453, 335] on div "gpu!@#" at bounding box center [776, 327] width 1514 height 15
click at [43, 663] on button "Save" at bounding box center [24, 672] width 37 height 17
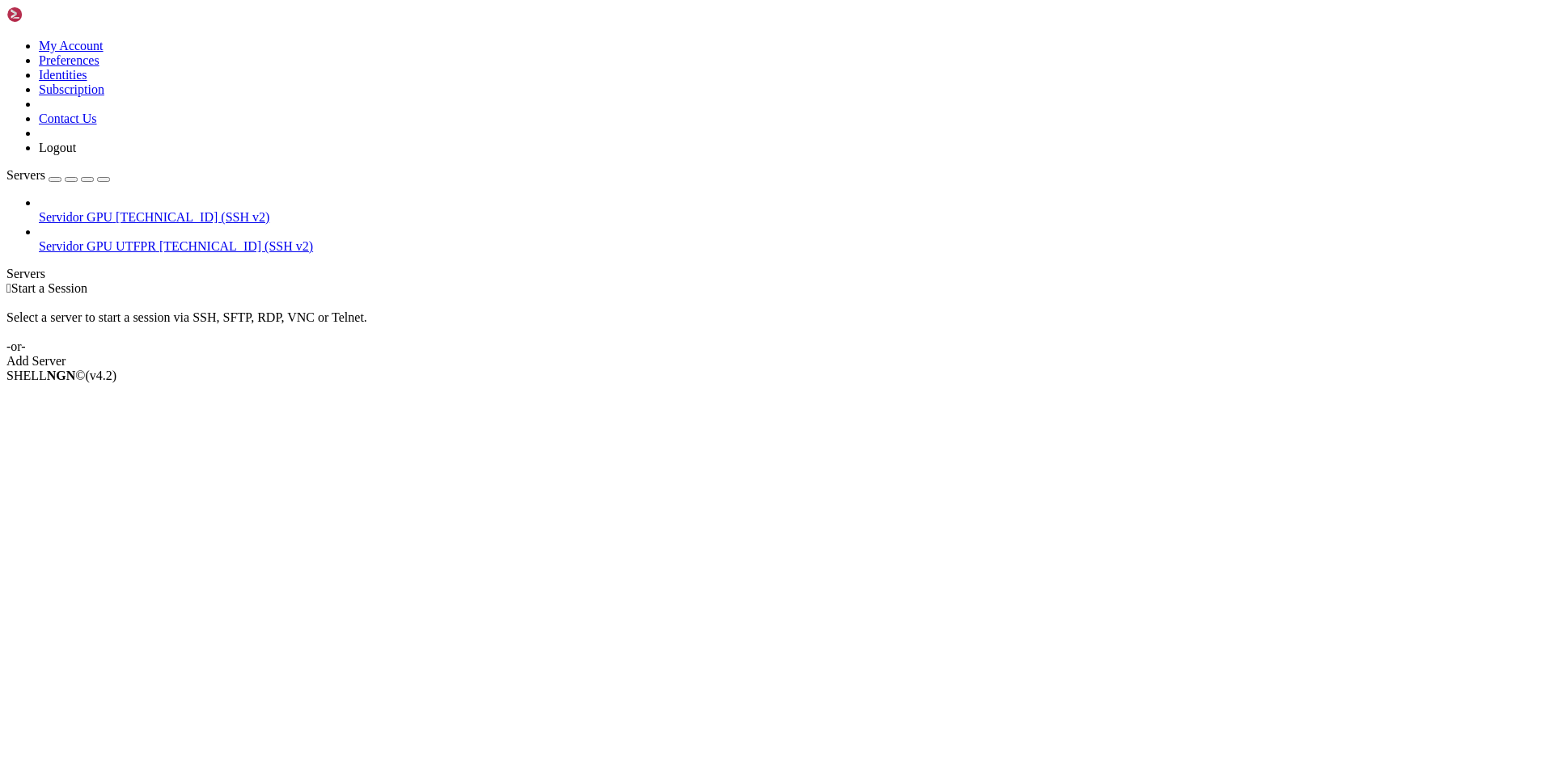
click at [256, 284] on div " Start a Session Select a server to start a session via SSH, SFTP, RDP, VNC or…" at bounding box center [776, 324] width 1540 height 88
click at [82, 396] on span "Connect" at bounding box center [60, 403] width 43 height 14
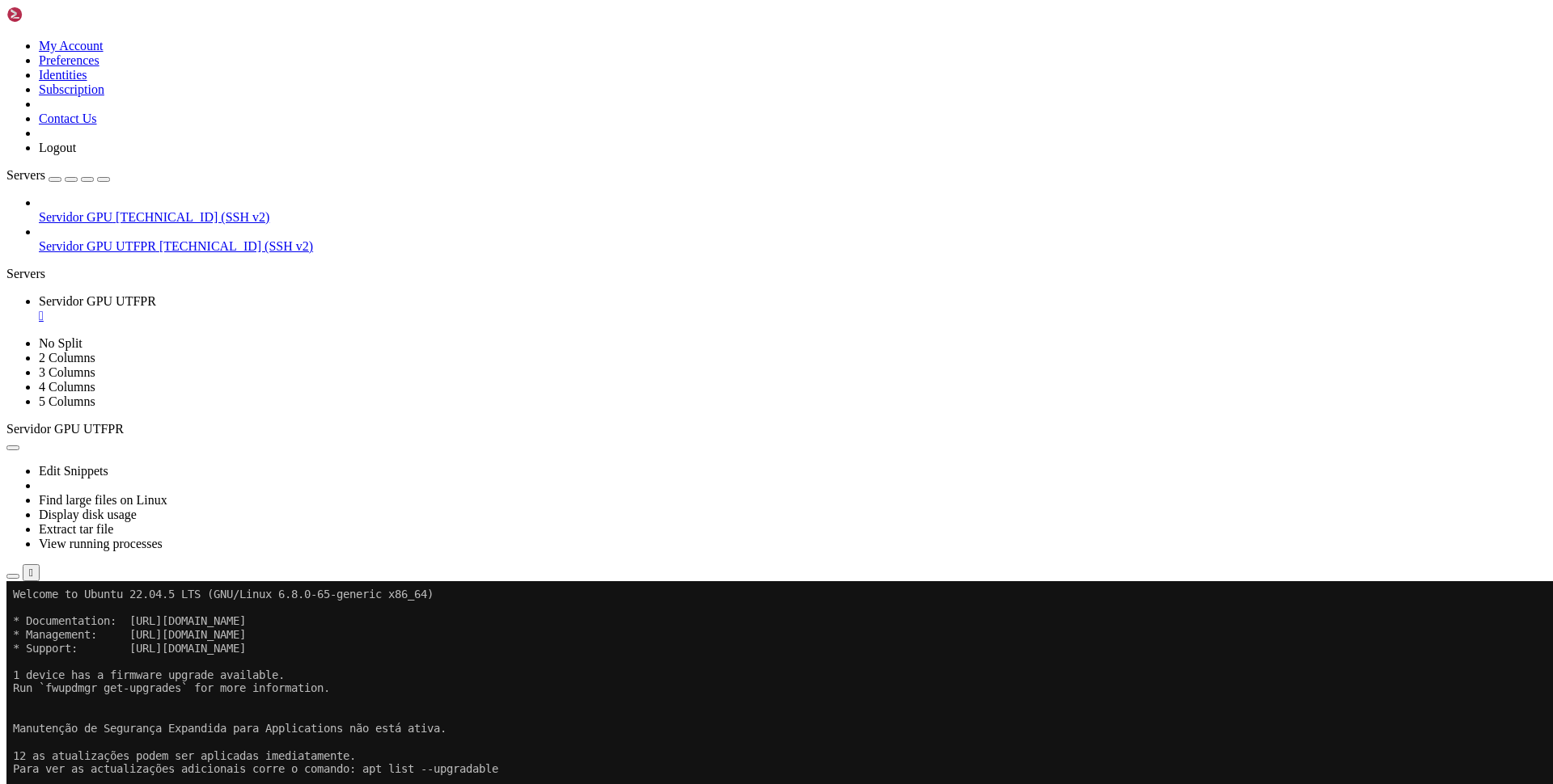
drag, startPoint x: 264, startPoint y: 942, endPoint x: 124, endPoint y: 892, distance: 148.7
drag, startPoint x: 14, startPoint y: 945, endPoint x: 97, endPoint y: 940, distance: 83.2
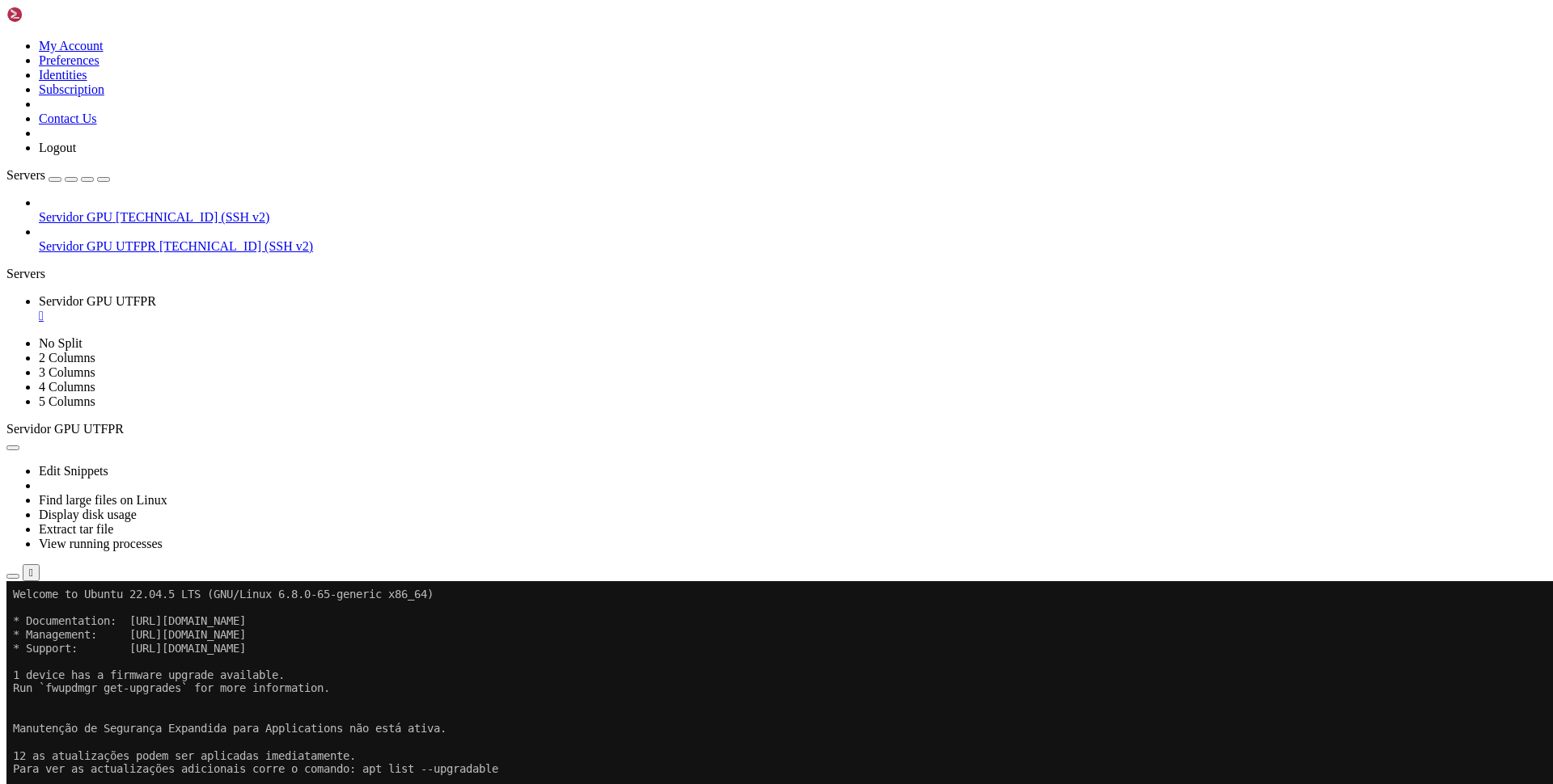
click at [13, 577] on icon "button" at bounding box center [13, 577] width 0 height 0
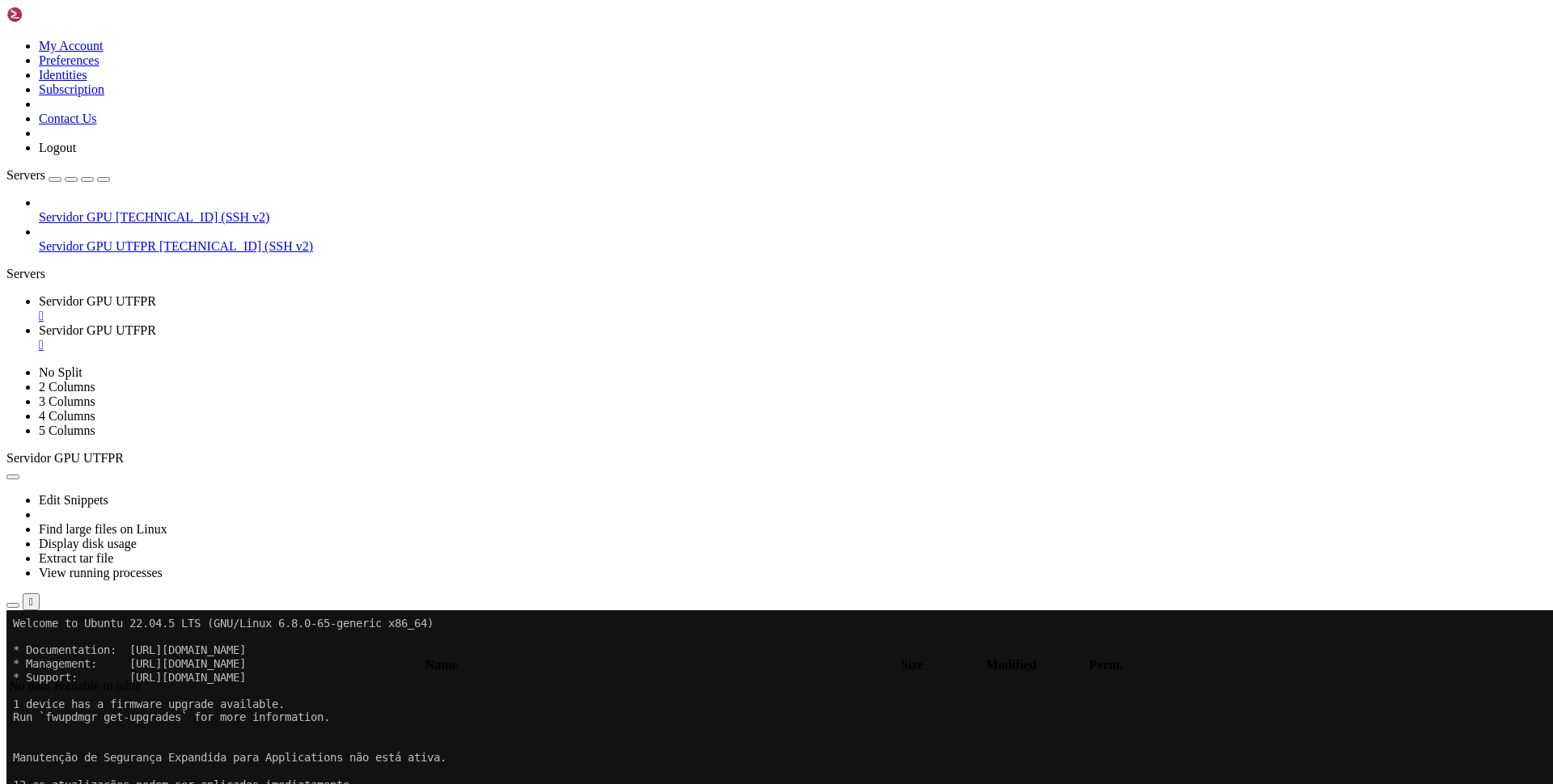
type input "/home/pospython"
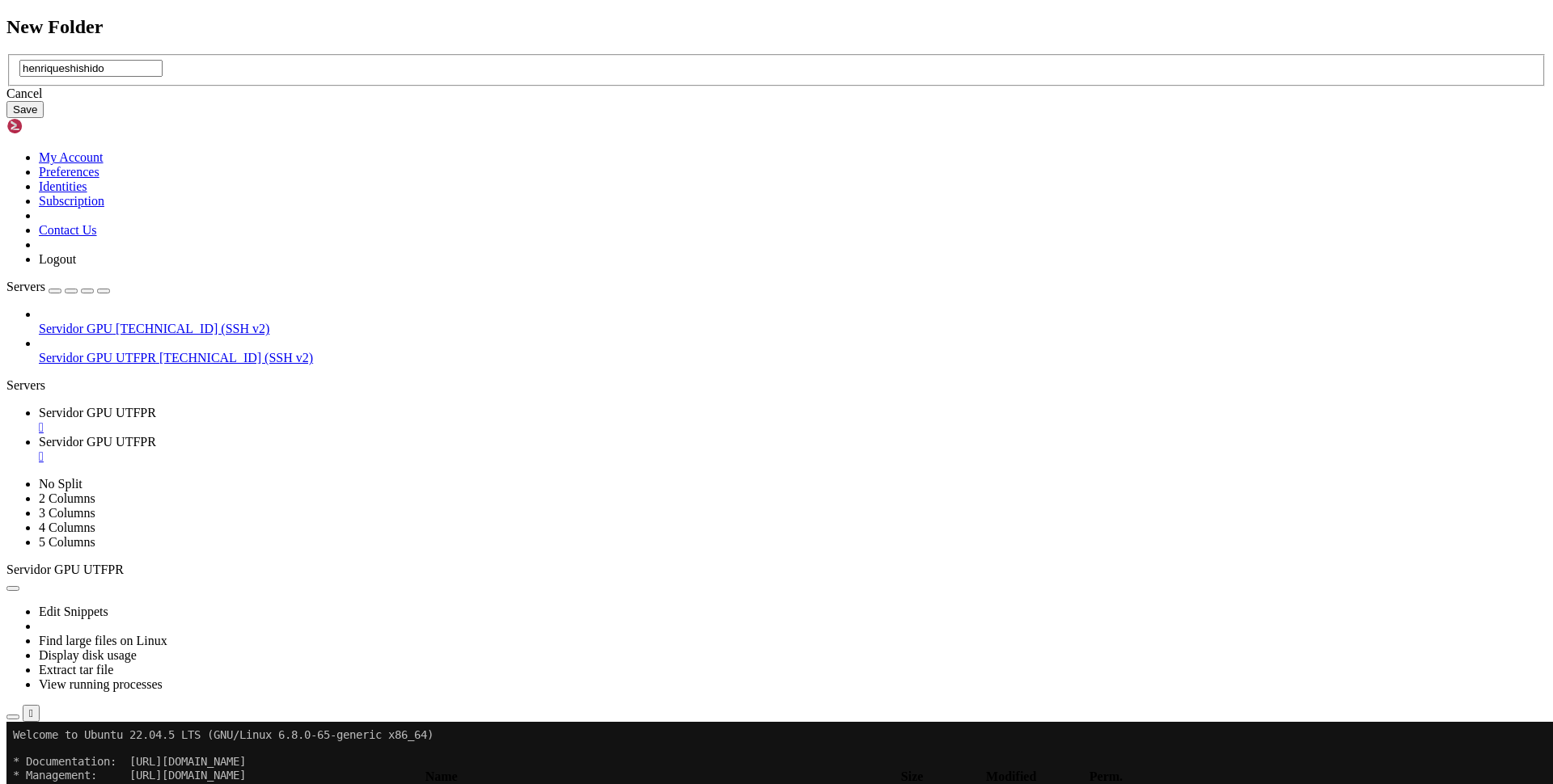
type input "henriqueshishido"
click at [43, 118] on button "Save" at bounding box center [24, 110] width 37 height 17
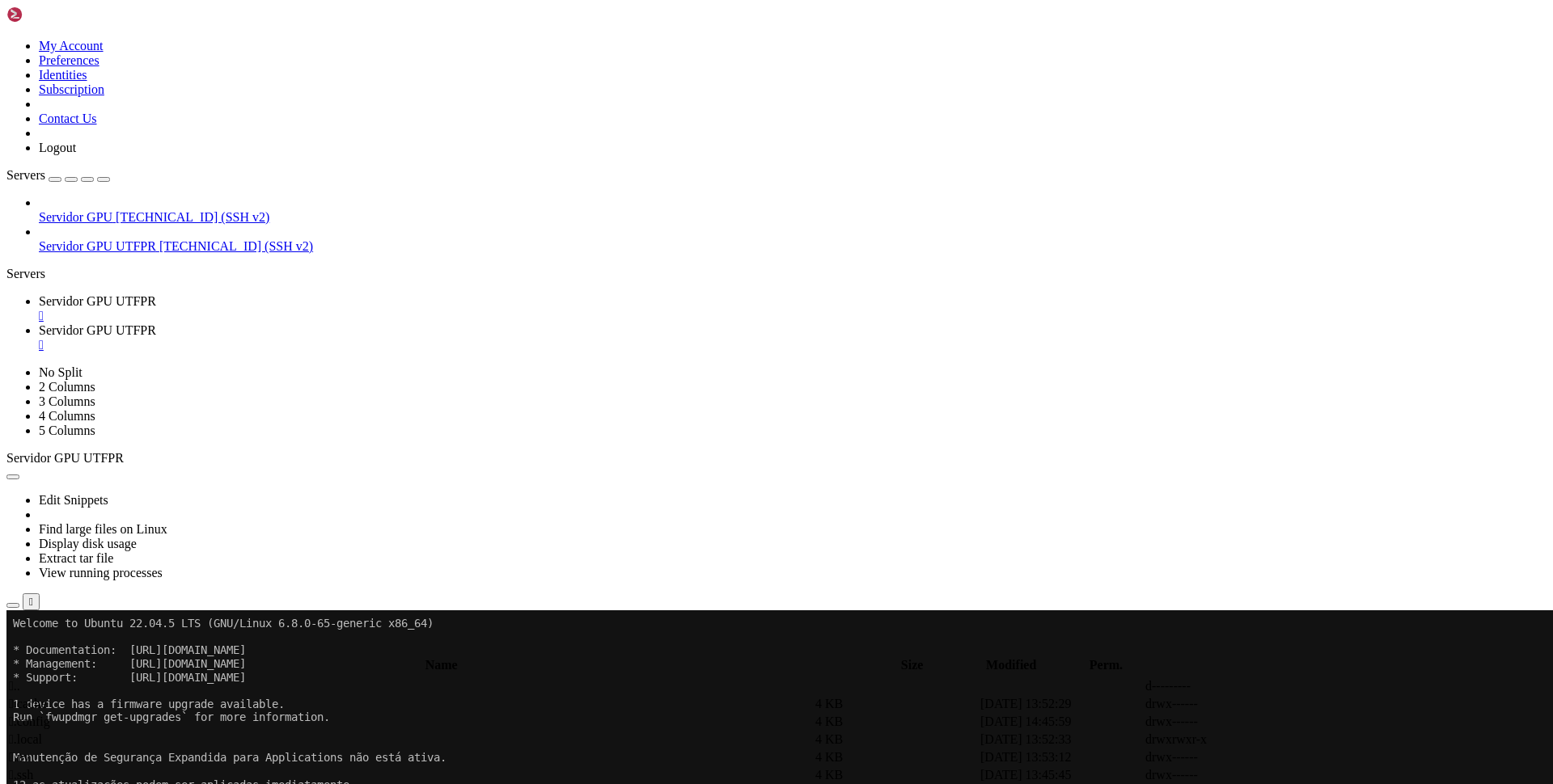
click at [102, 783] on span " henriqueshishido" at bounding box center [55, 793] width 93 height 14
type input "/home/pospython/henriqueshishido"
click at [156, 294] on span "Servidor GPU UTFPR" at bounding box center [97, 301] width 117 height 14
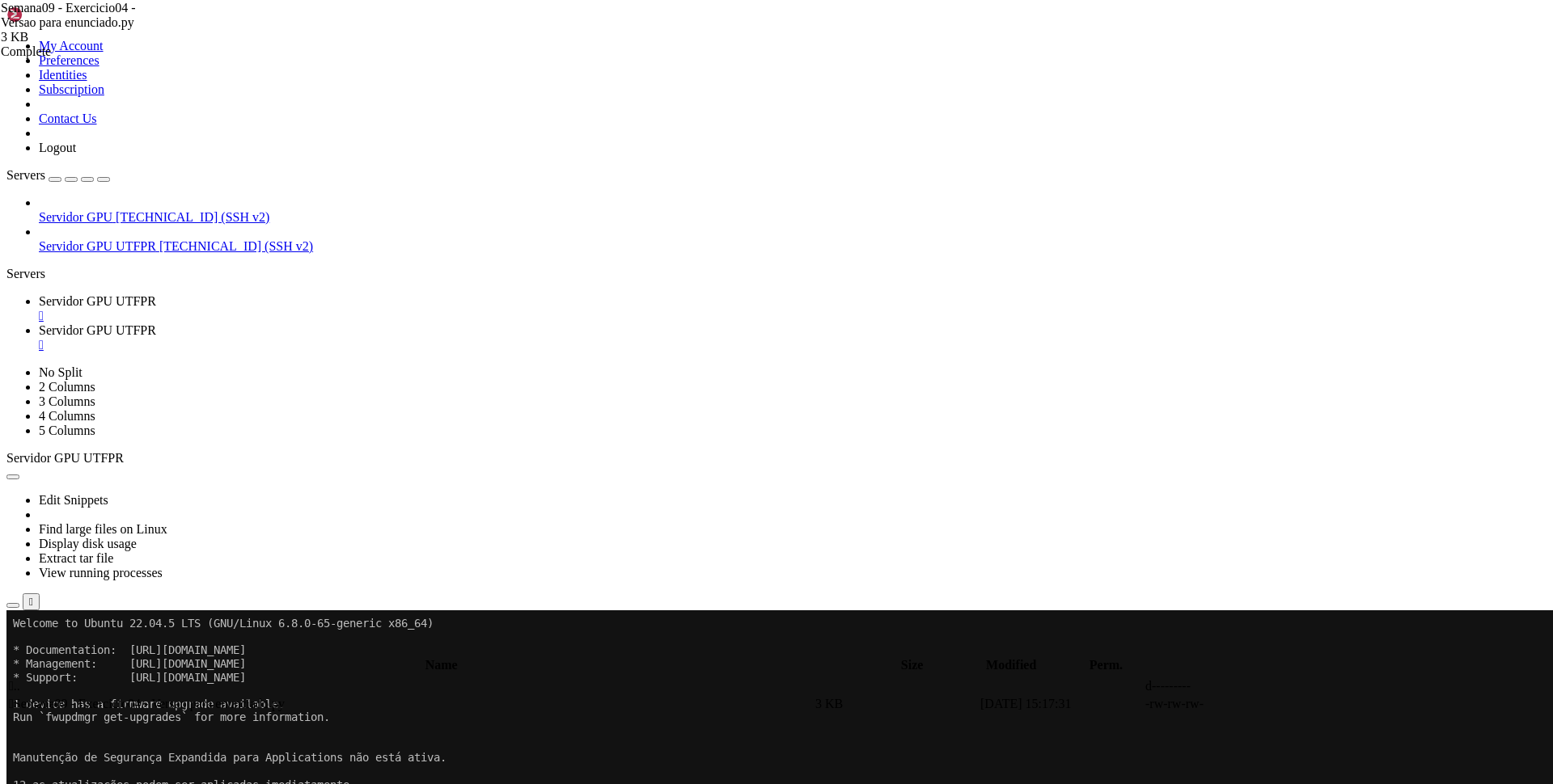
drag, startPoint x: 16, startPoint y: 987, endPoint x: 121, endPoint y: 991, distance: 105.1
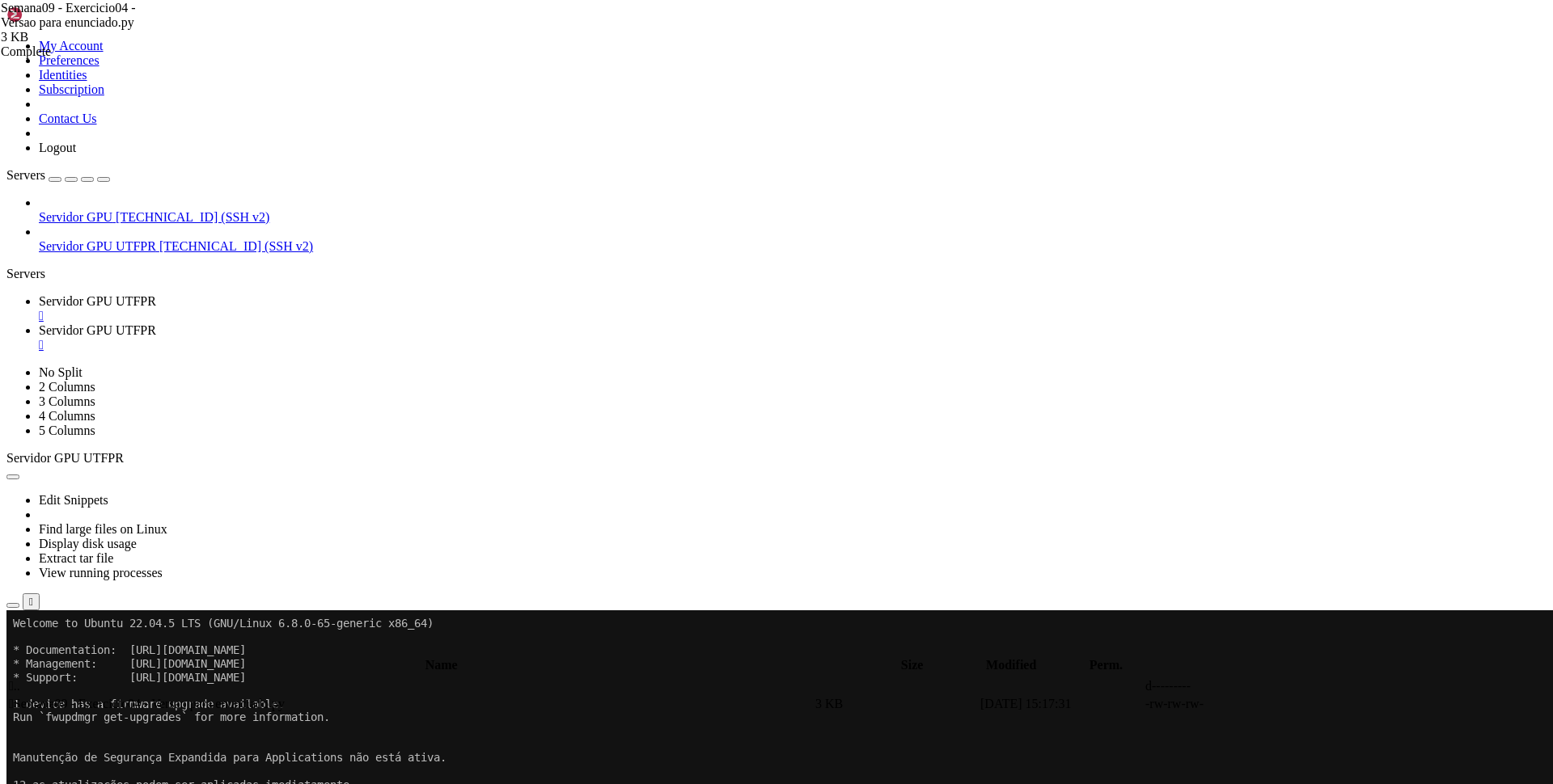
drag, startPoint x: 131, startPoint y: 991, endPoint x: 284, endPoint y: 990, distance: 153.0
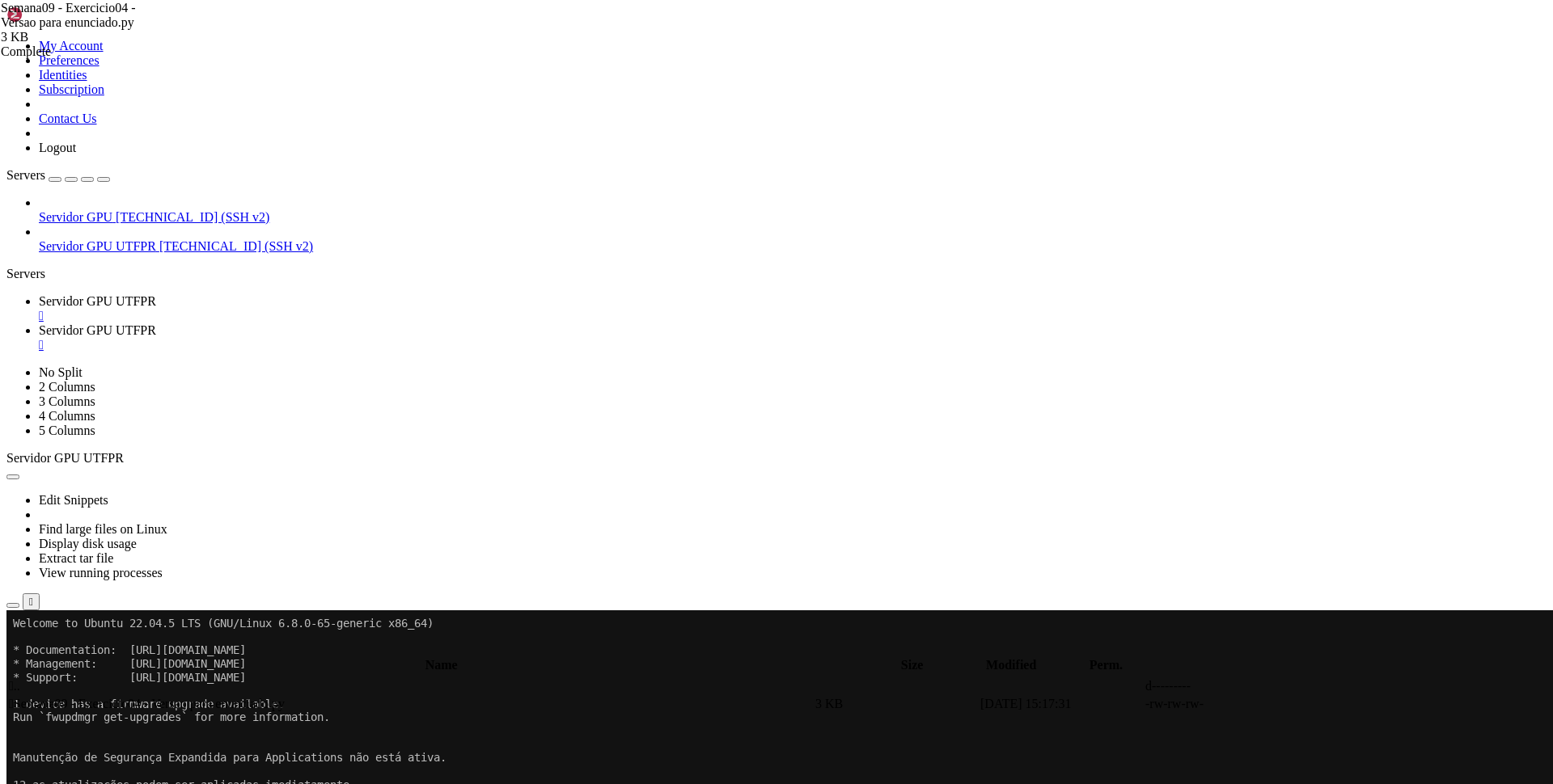
copy span "pospython"
drag, startPoint x: 105, startPoint y: 1041, endPoint x: 352, endPoint y: 1043, distance: 247.0
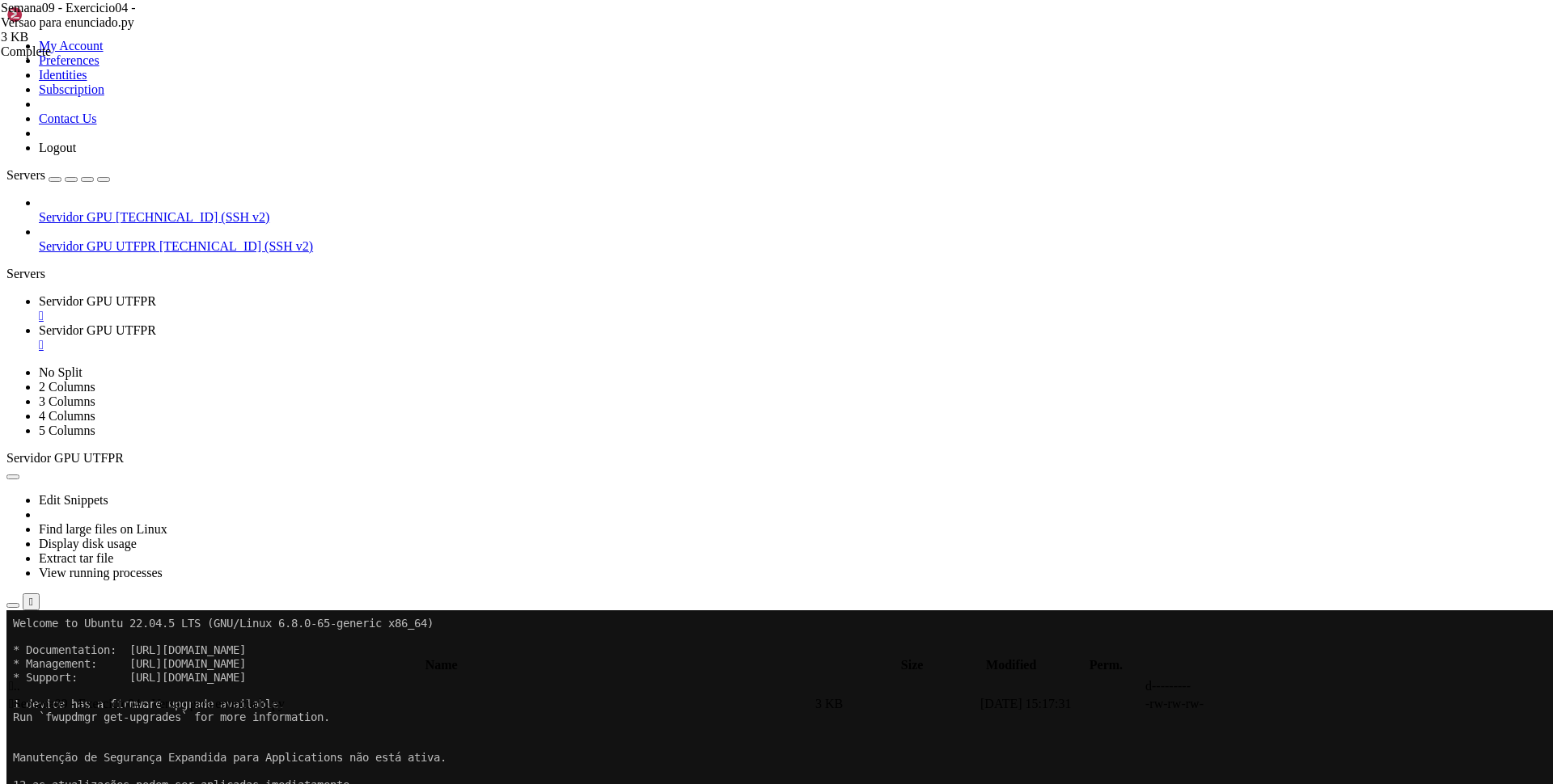
drag, startPoint x: 386, startPoint y: 1042, endPoint x: 471, endPoint y: 1040, distance: 85.0
drag, startPoint x: 383, startPoint y: 1039, endPoint x: 474, endPoint y: 1040, distance: 91.0
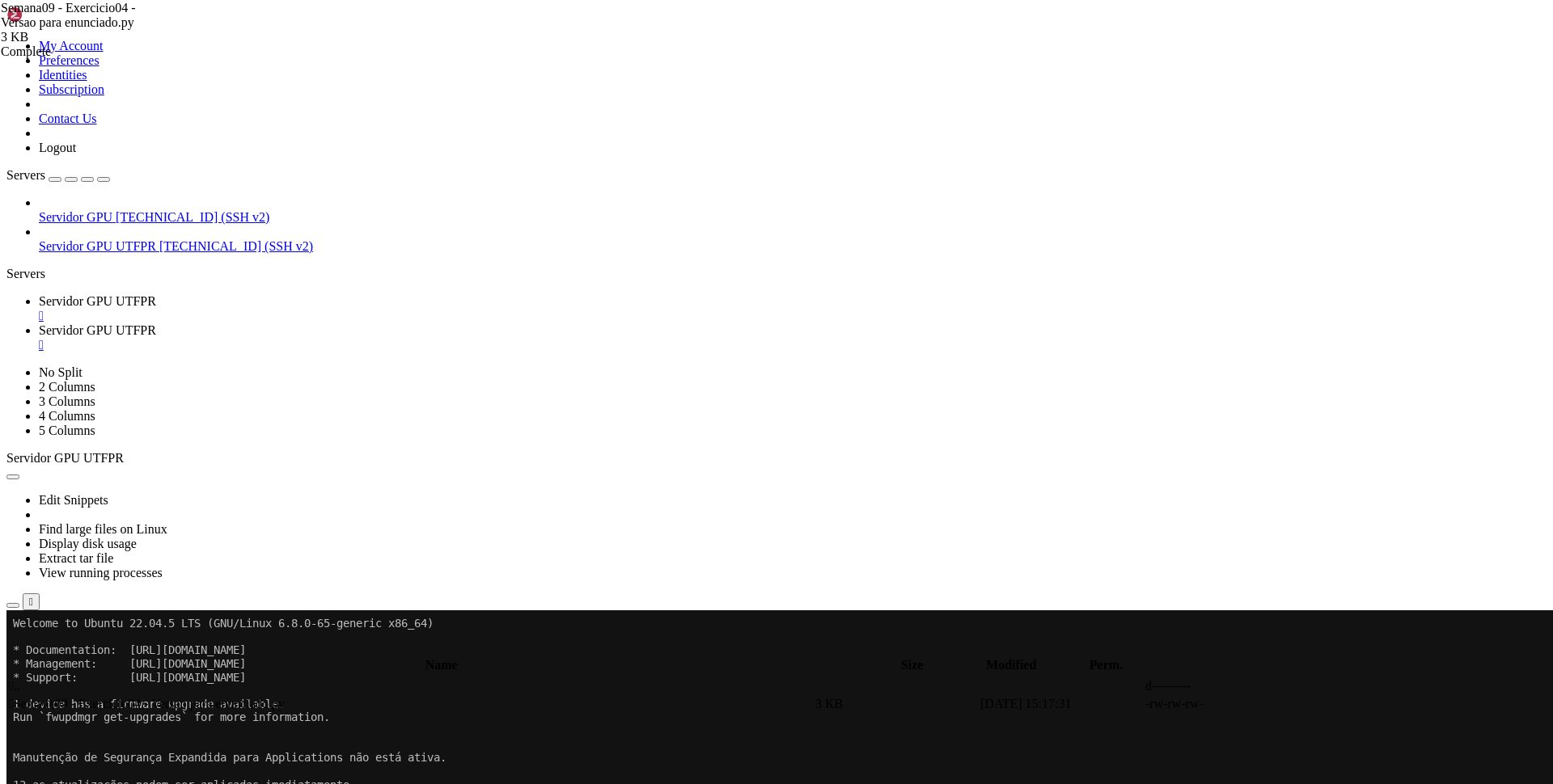
drag, startPoint x: 364, startPoint y: 1041, endPoint x: 211, endPoint y: 1086, distance: 159.5
drag, startPoint x: 383, startPoint y: 1042, endPoint x: 475, endPoint y: 1042, distance: 92.0
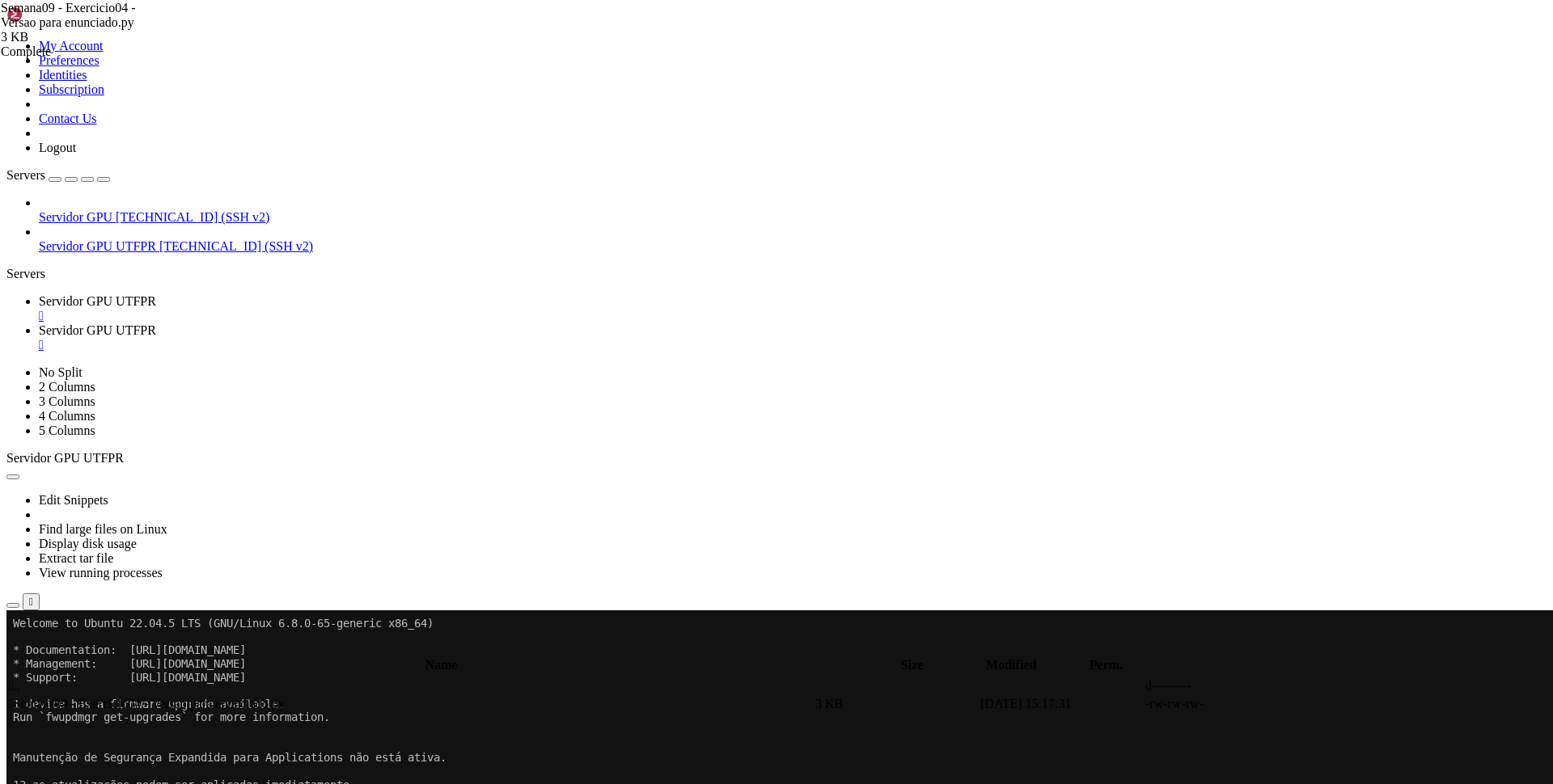
drag, startPoint x: 305, startPoint y: 1109, endPoint x: 305, endPoint y: 1057, distance: 52.0
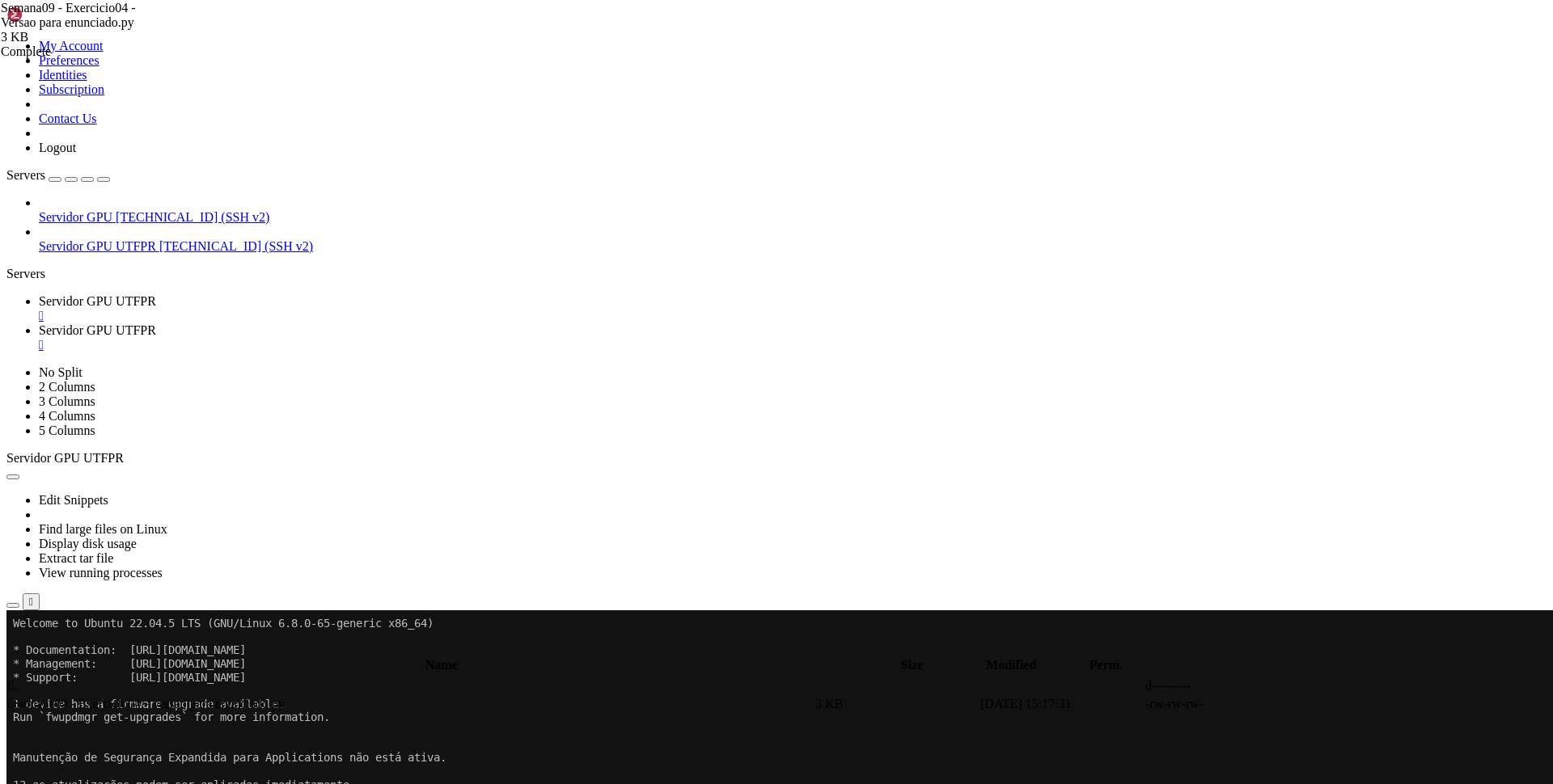
drag, startPoint x: 322, startPoint y: 1201, endPoint x: 349, endPoint y: 1248, distance: 54.2
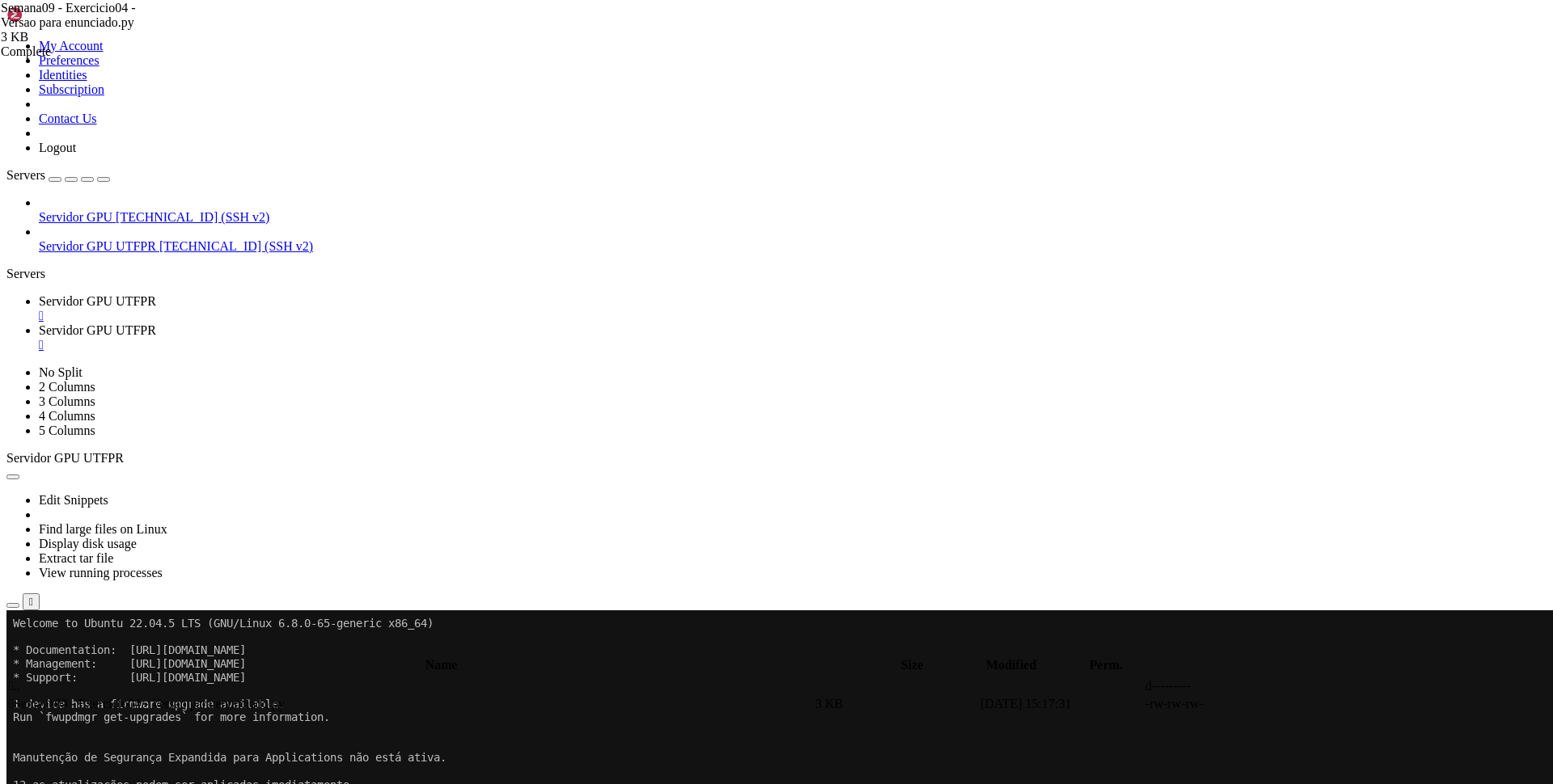
click at [156, 323] on span "Servidor GPU UTFPR" at bounding box center [97, 330] width 117 height 14
drag, startPoint x: 669, startPoint y: 294, endPoint x: 962, endPoint y: 266, distance: 294.3
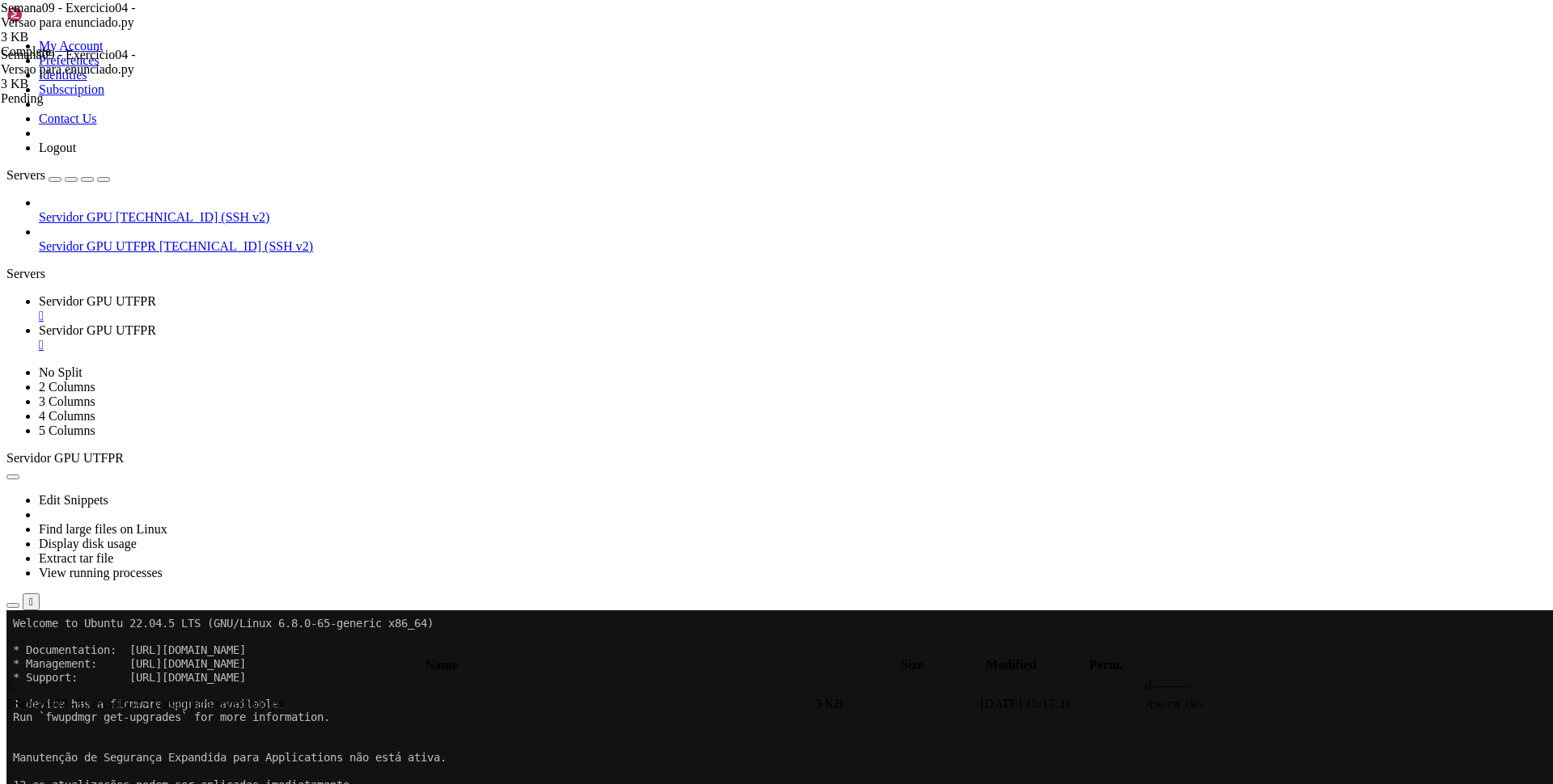
drag, startPoint x: 1490, startPoint y: 774, endPoint x: 1521, endPoint y: 771, distance: 31.1
click at [285, 697] on span " Semana09 - Exercicio04 - Versao para enunciado.py" at bounding box center [147, 704] width 276 height 14
click at [156, 294] on span "Servidor GPU UTFPR" at bounding box center [97, 301] width 117 height 14
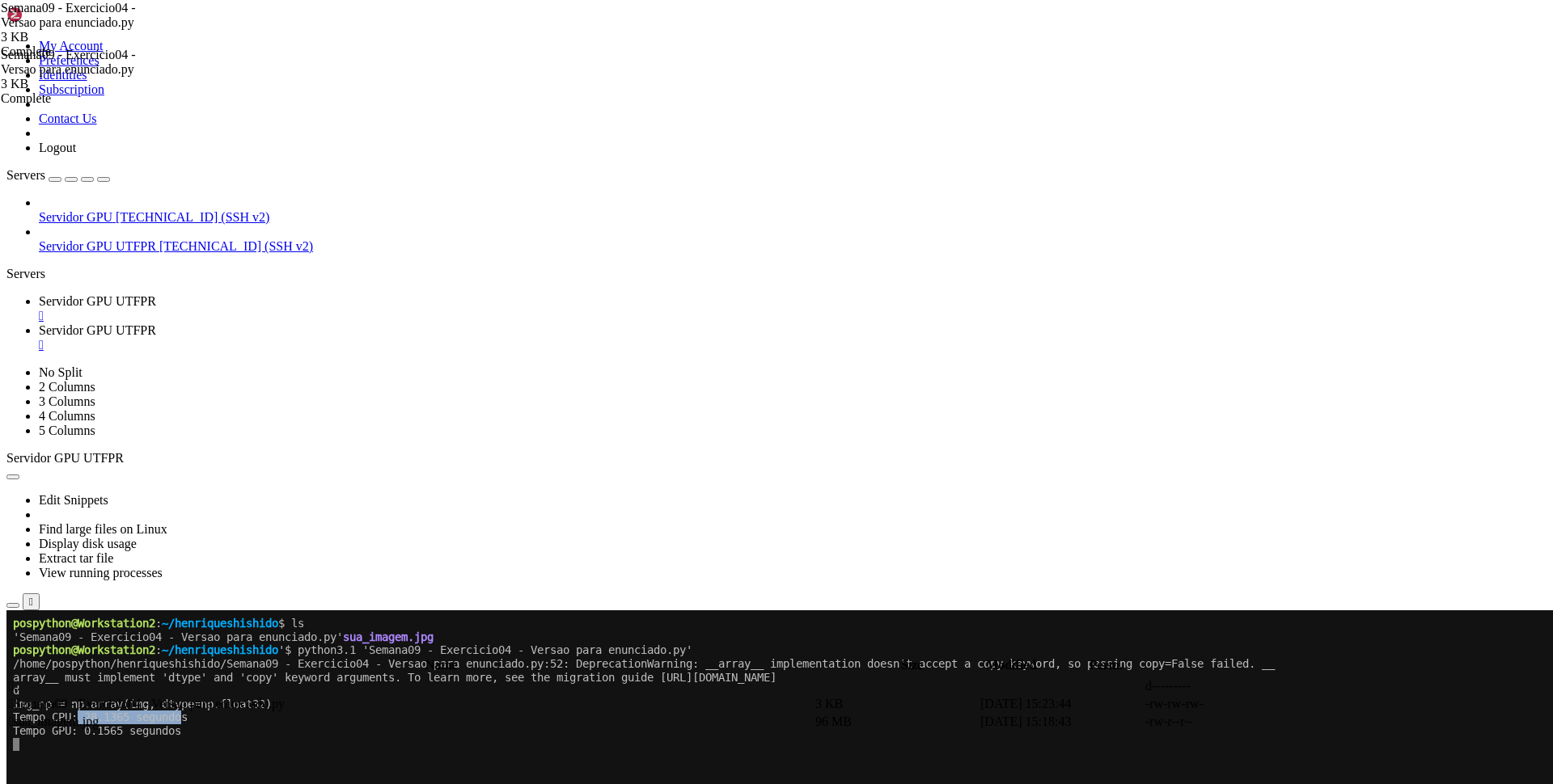
drag, startPoint x: 116, startPoint y: 717, endPoint x: 180, endPoint y: 721, distance: 64.1
click at [193, 720] on x-row "Tempo CPU: 28.1365 segundos" at bounding box center [680, 717] width 1335 height 14
click at [153, 719] on x-row "Tempo CPU: 28.1365 segundos" at bounding box center [680, 717] width 1335 height 14
drag, startPoint x: 88, startPoint y: 718, endPoint x: 128, endPoint y: 718, distance: 40.0
click at [128, 718] on x-row "Tempo CPU: 28.1365 segundos" at bounding box center [680, 717] width 1335 height 14
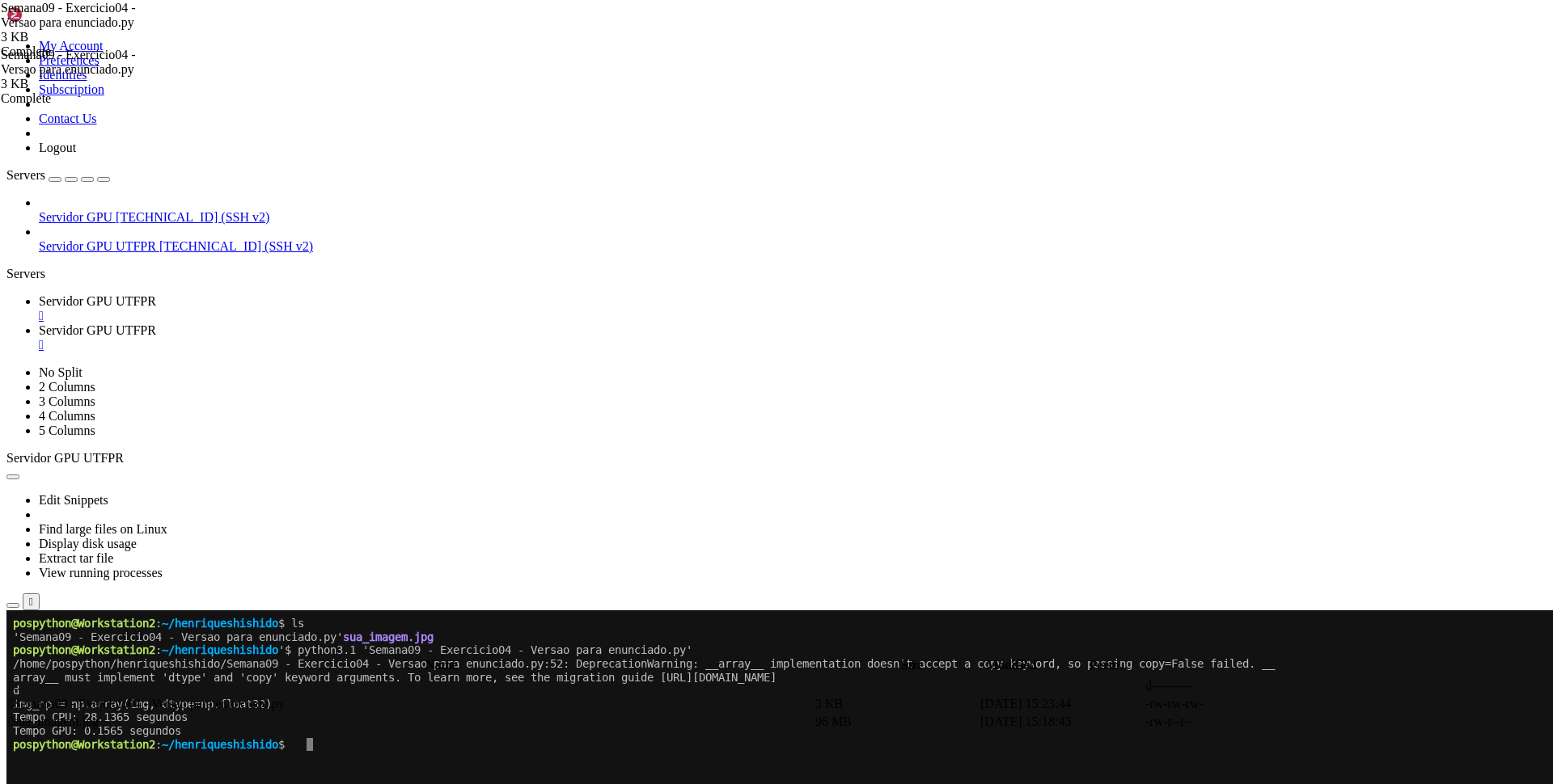
click at [130, 718] on x-row "Tempo CPU: 28.1365 segundos" at bounding box center [680, 717] width 1335 height 14
drag, startPoint x: 85, startPoint y: 730, endPoint x: 115, endPoint y: 732, distance: 30.1
click at [112, 731] on x-row "Tempo GPU: 0.1565 segundos" at bounding box center [680, 731] width 1335 height 14
click at [234, 776] on x-row at bounding box center [680, 772] width 1335 height 14
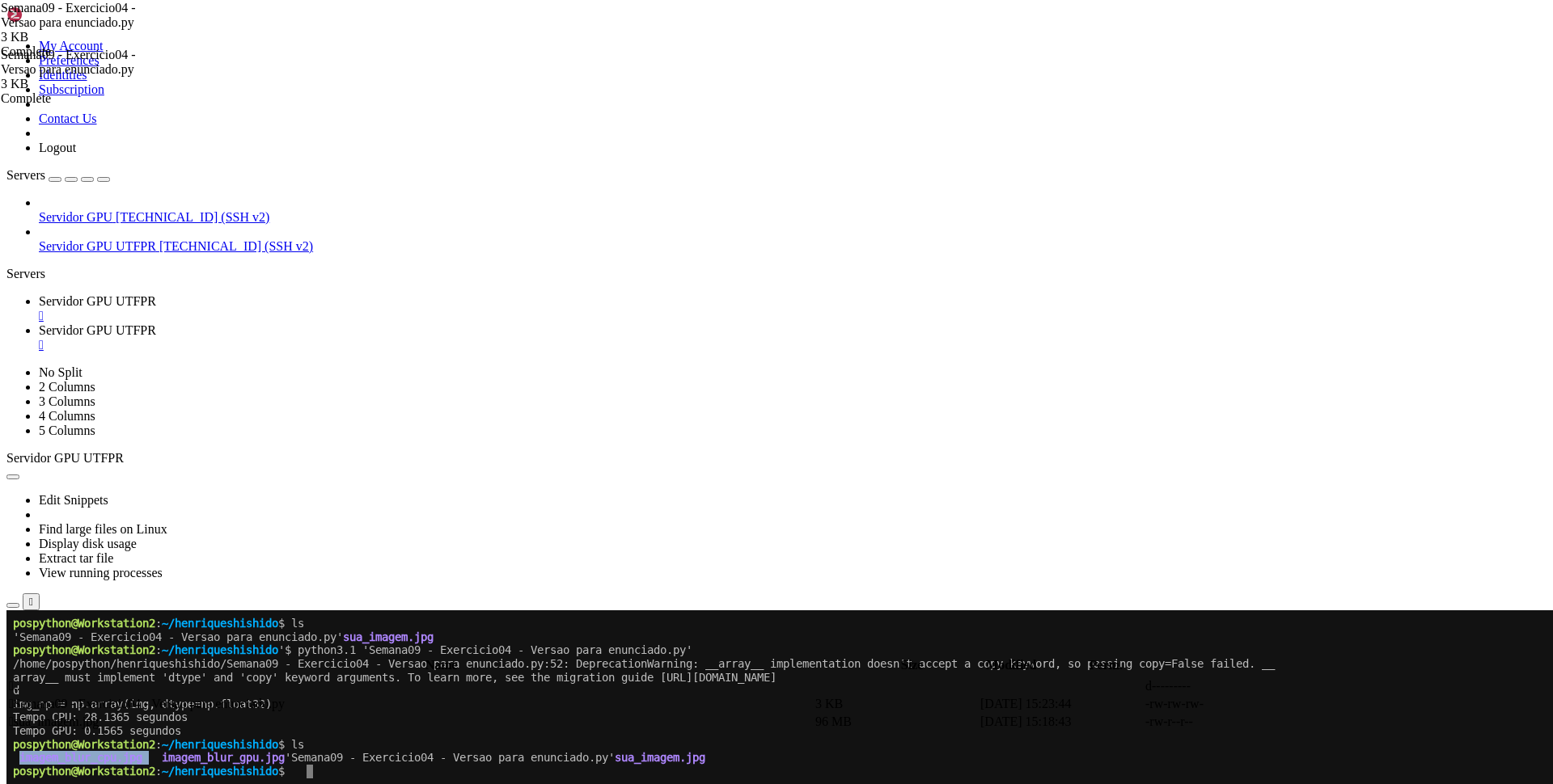
drag, startPoint x: 20, startPoint y: 761, endPoint x: 156, endPoint y: 760, distance: 136.0
click at [156, 760] on x-row "imagem_blur_cpu.jpg imagem_blur_gpu.jpg 'Semana09 - Exercicio04 - Versao para e…" at bounding box center [680, 758] width 1335 height 14
drag, startPoint x: 184, startPoint y: 760, endPoint x: 167, endPoint y: 760, distance: 17.0
click at [184, 761] on span "imagem_blur_gpu.jpg" at bounding box center [223, 757] width 123 height 13
drag, startPoint x: 190, startPoint y: 760, endPoint x: 298, endPoint y: 761, distance: 108.0
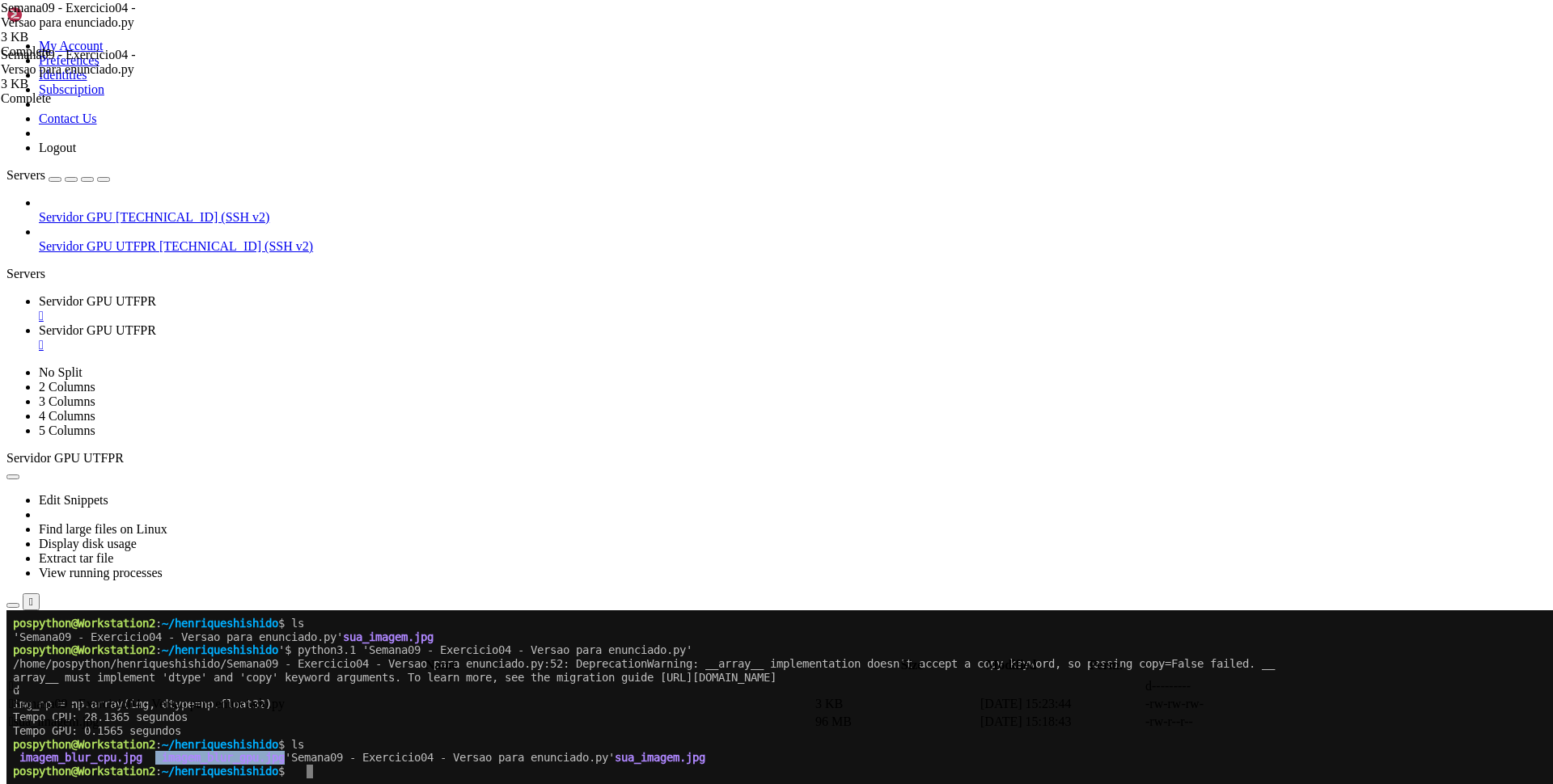
click at [298, 761] on x-row "imagem_blur_cpu.jpg imagem_blur_gpu.jpg 'Semana09 - Exercicio04 - Versao para e…" at bounding box center [680, 758] width 1335 height 14
drag, startPoint x: 121, startPoint y: 748, endPoint x: 64, endPoint y: 753, distance: 57.2
click at [121, 748] on span "pospython@Workstation2" at bounding box center [84, 744] width 142 height 13
drag, startPoint x: 18, startPoint y: 757, endPoint x: 149, endPoint y: 760, distance: 131.0
click at [149, 760] on x-row "imagem_blur_cpu.jpg imagem_blur_gpu.jpg 'Semana09 - Exercicio04 - Versao para e…" at bounding box center [680, 758] width 1335 height 14
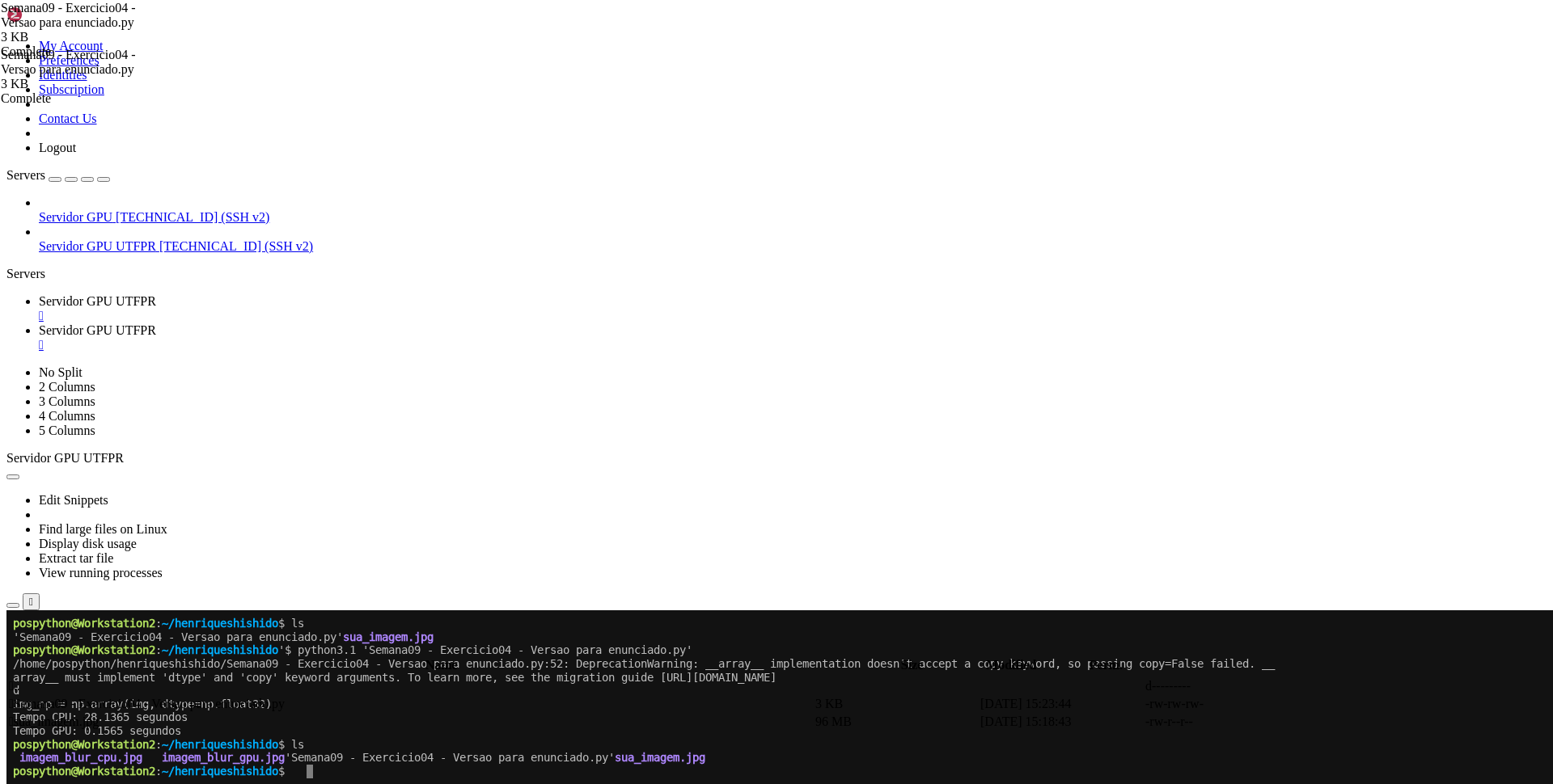
click at [185, 757] on span "imagem_blur_gpu.jpg" at bounding box center [223, 757] width 123 height 13
drag, startPoint x: 170, startPoint y: 758, endPoint x: 299, endPoint y: 759, distance: 129.0
click at [299, 759] on x-row "imagem_blur_cpu.jpg imagem_blur_gpu.jpg 'Semana09 - Exercicio04 - Versao para e…" at bounding box center [680, 758] width 1335 height 14
click at [278, 768] on span "~/henriqueshishido" at bounding box center [220, 771] width 116 height 13
click at [156, 323] on span "Servidor GPU UTFPR" at bounding box center [97, 330] width 117 height 14
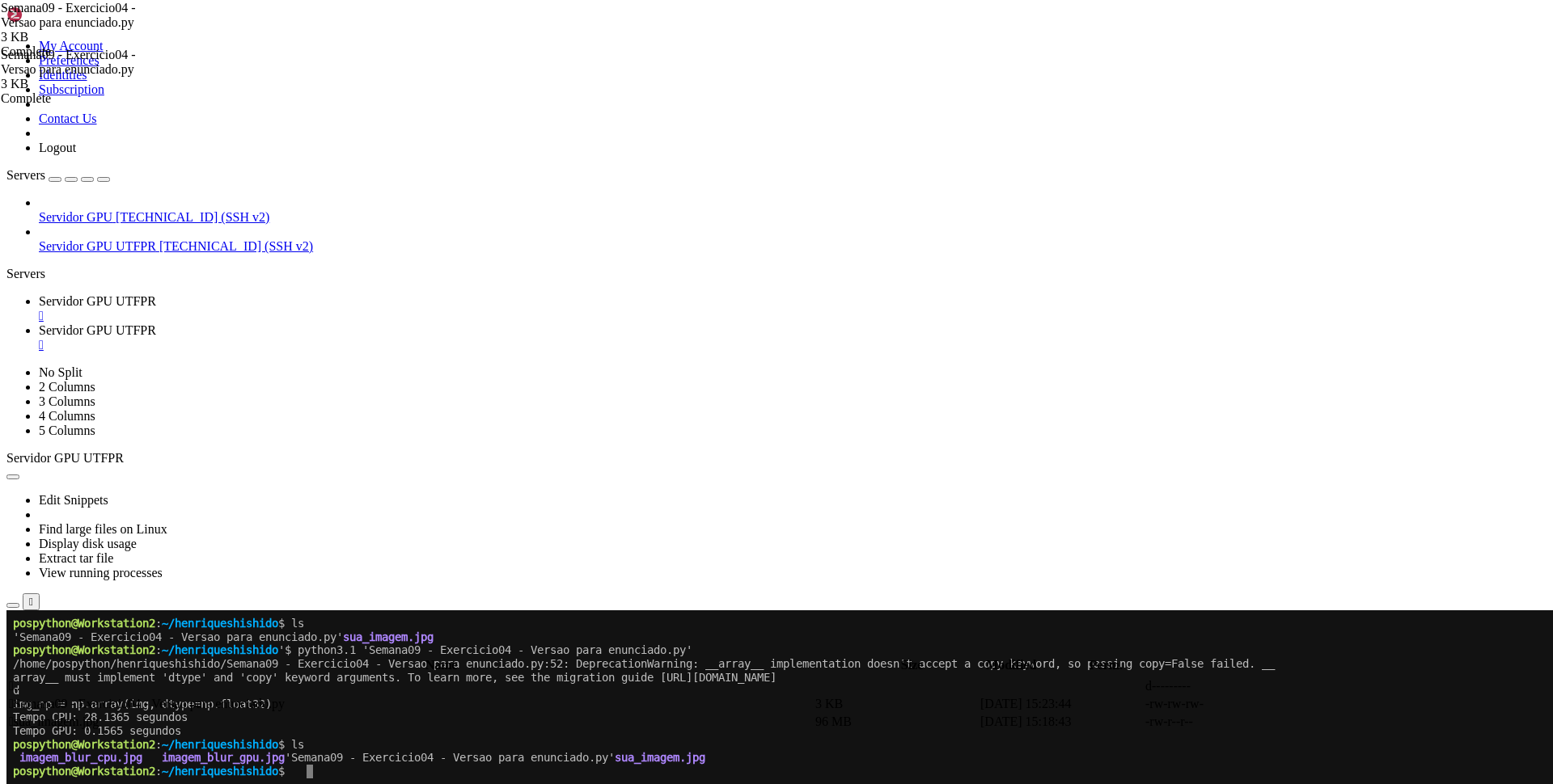
click at [175, 651] on div "submit" at bounding box center [175, 651] width 0 height 0
click at [128, 715] on span " imagem_blur_gpu.jpg" at bounding box center [69, 722] width 120 height 14
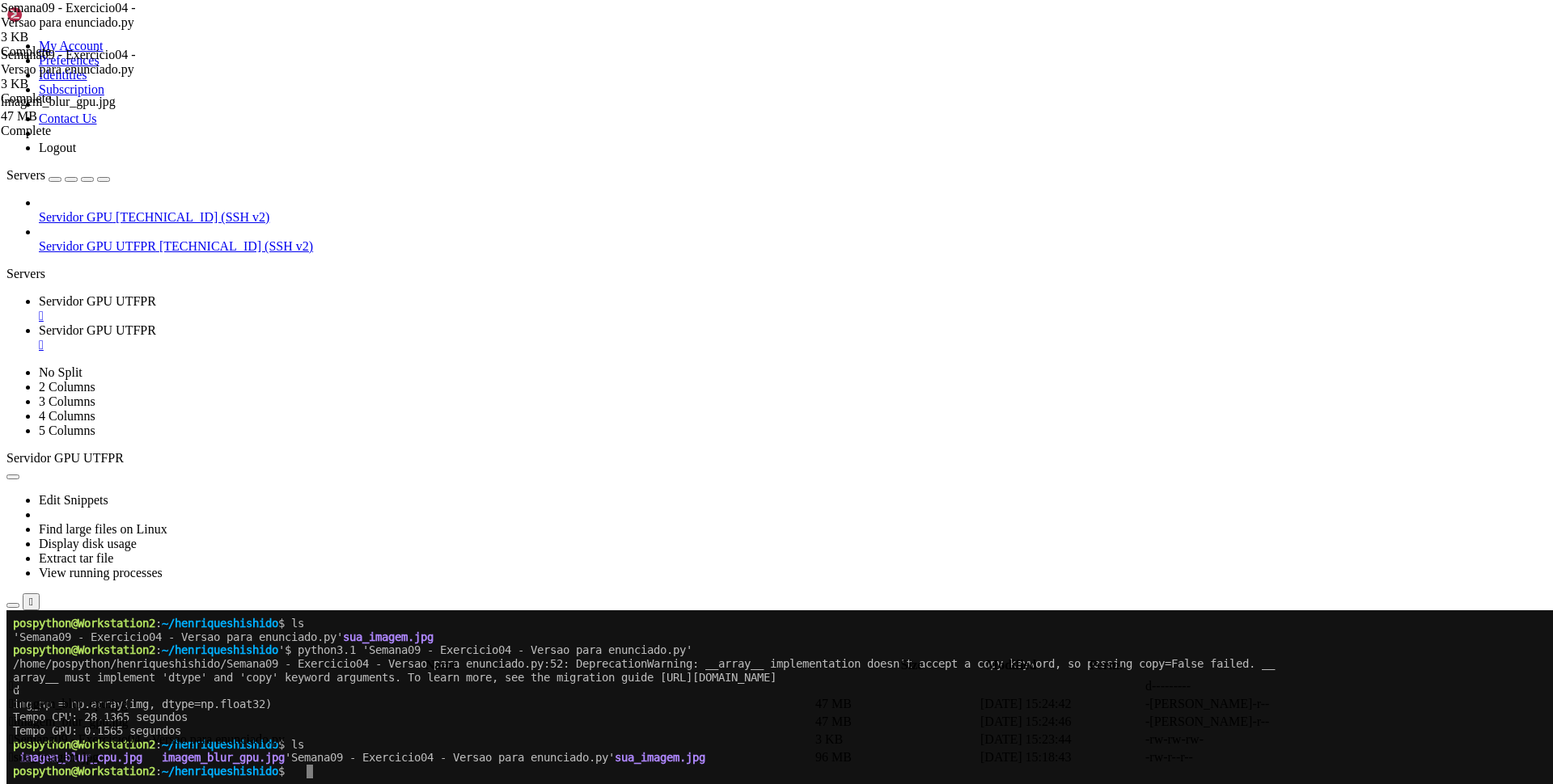
click at [156, 294] on span "Servidor GPU UTFPR" at bounding box center [97, 301] width 117 height 14
drag, startPoint x: 89, startPoint y: 714, endPoint x: 106, endPoint y: 715, distance: 17.0
click at [106, 715] on x-row "Tempo CPU: 28.1365 segundos" at bounding box center [680, 717] width 1335 height 14
click at [96, 714] on x-row "Tempo CPU: 28.1365 segundos" at bounding box center [680, 717] width 1335 height 14
drag, startPoint x: 90, startPoint y: 733, endPoint x: 125, endPoint y: 735, distance: 35.1
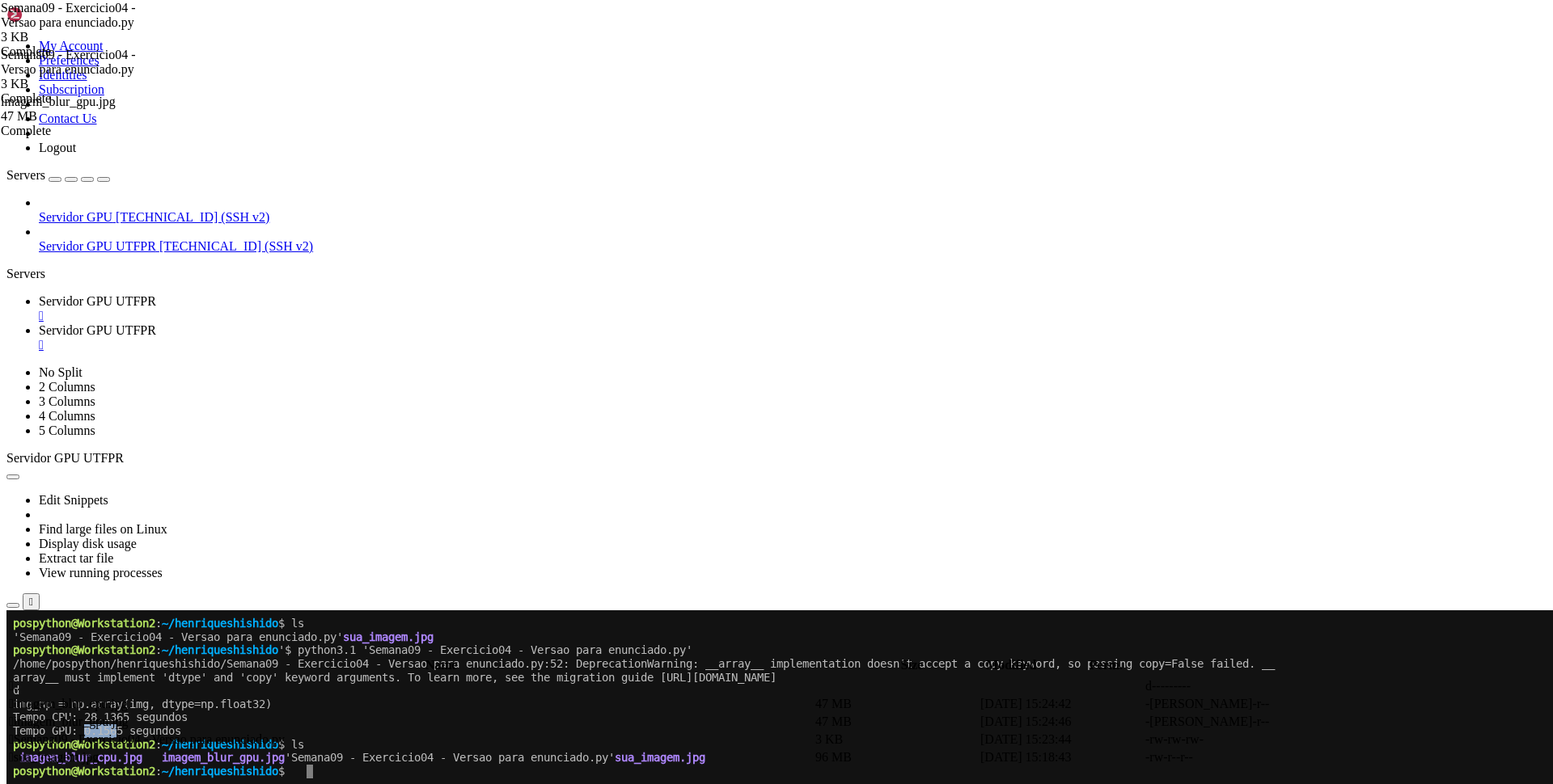
click at [125, 735] on x-row "Tempo GPU: 0.1565 segundos" at bounding box center [680, 731] width 1335 height 14
click at [156, 323] on span "Servidor GPU UTFPR" at bounding box center [97, 330] width 117 height 14
click at [156, 294] on span "Servidor GPU UTFPR" at bounding box center [97, 301] width 117 height 14
click at [114, 714] on x-row "Tempo CPU: 28.1365 segundos" at bounding box center [680, 717] width 1335 height 14
drag, startPoint x: 91, startPoint y: 717, endPoint x: 108, endPoint y: 716, distance: 17.0
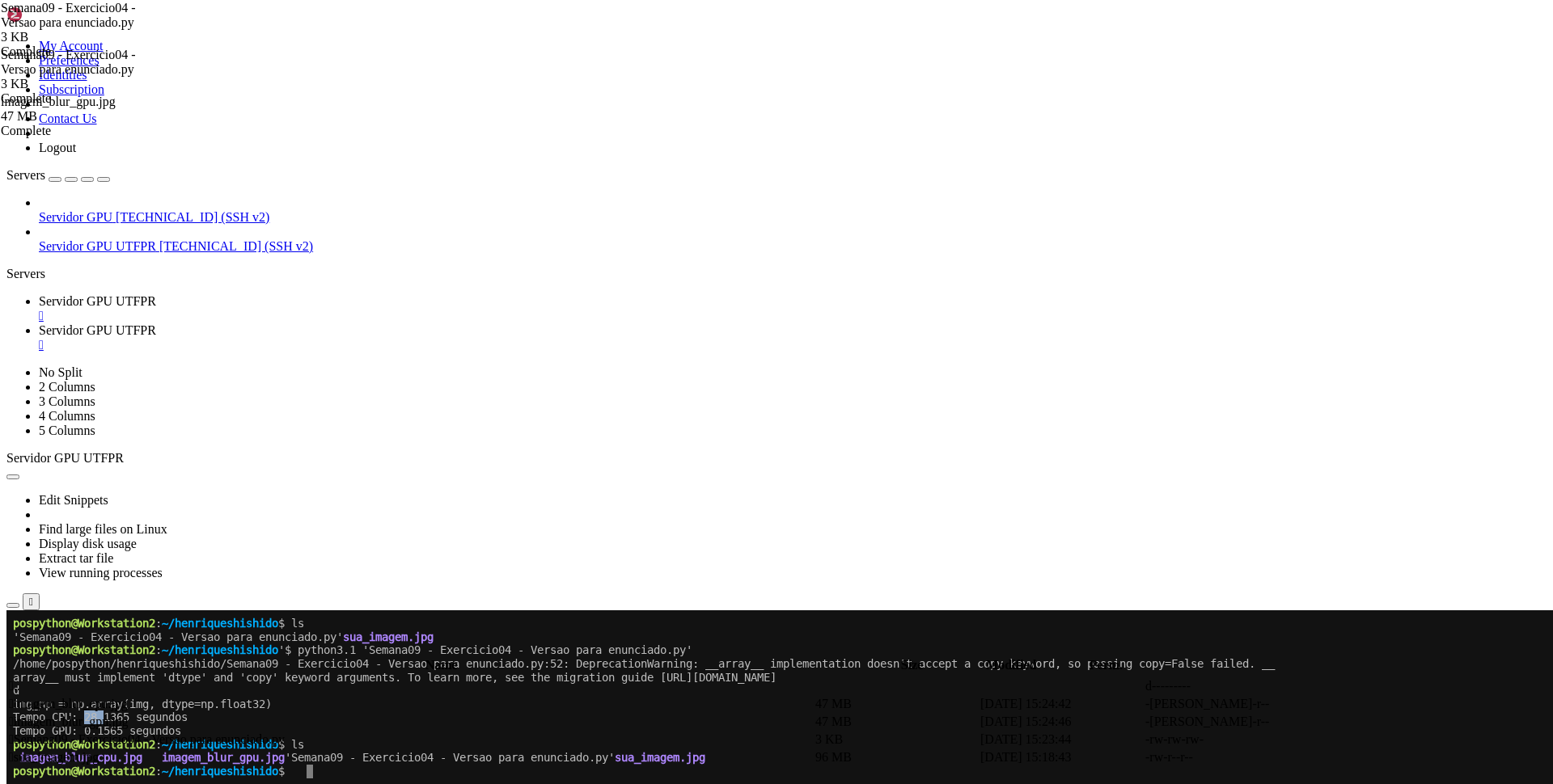
click at [108, 716] on x-row "Tempo CPU: 28.1365 segundos" at bounding box center [680, 717] width 1335 height 14
click at [108, 722] on x-row "Tempo CPU: 28.1365 segundos" at bounding box center [680, 717] width 1335 height 14
drag, startPoint x: 86, startPoint y: 718, endPoint x: 103, endPoint y: 717, distance: 17.0
click at [103, 717] on x-row "Tempo CPU: 28.1365 segundos" at bounding box center [680, 717] width 1335 height 14
click at [90, 731] on x-row "Tempo GPU: 0.1565 segundos" at bounding box center [680, 731] width 1335 height 14
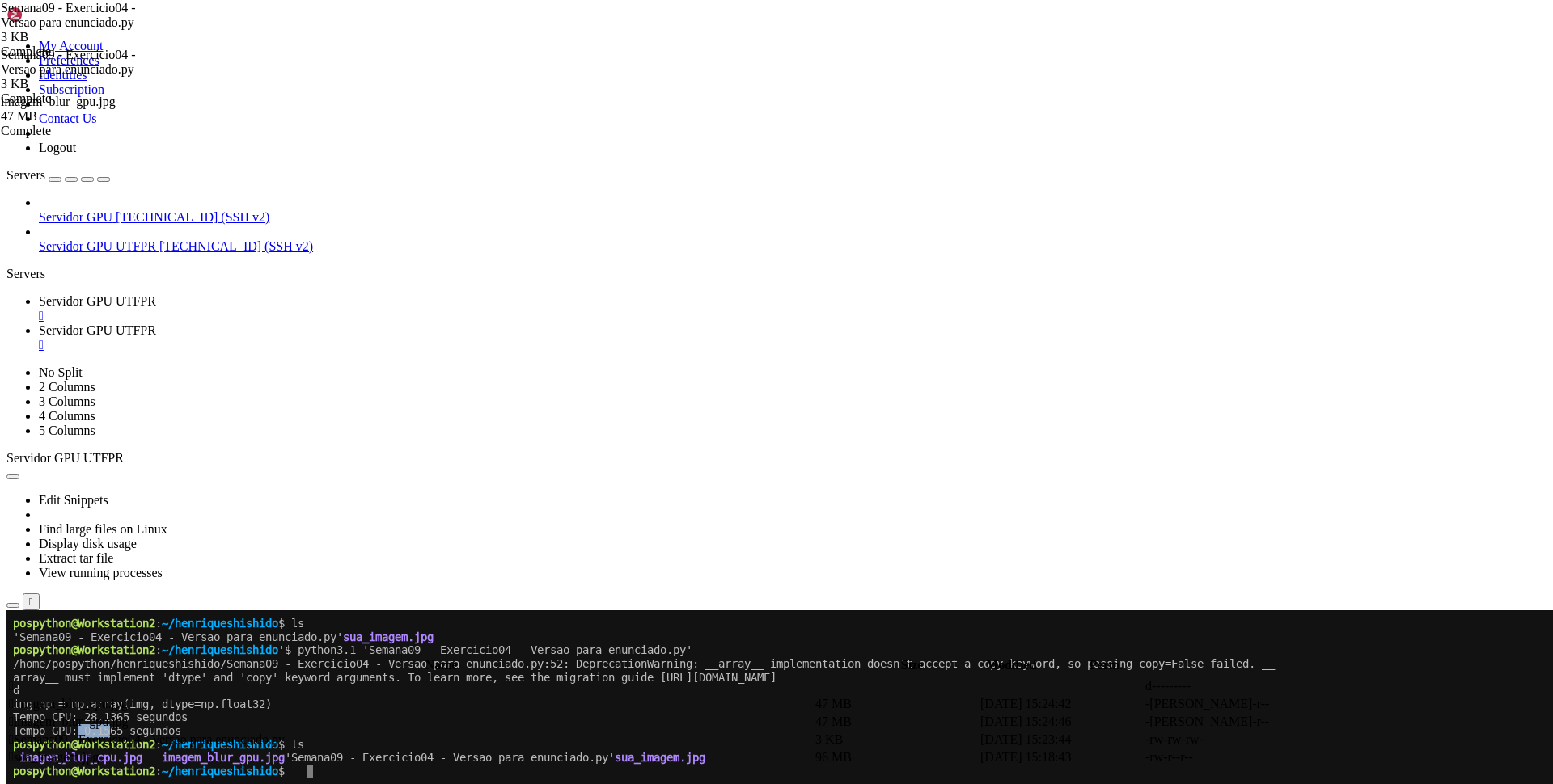
drag, startPoint x: 86, startPoint y: 731, endPoint x: 119, endPoint y: 731, distance: 33.0
click at [119, 731] on x-row "Tempo GPU: 0.1565 segundos" at bounding box center [680, 731] width 1335 height 14
drag, startPoint x: 119, startPoint y: 732, endPoint x: 160, endPoint y: 748, distance: 44.0
click at [121, 732] on x-row "Tempo GPU: 0.1565 segundos" at bounding box center [680, 731] width 1335 height 14
